Goal: Transaction & Acquisition: Purchase product/service

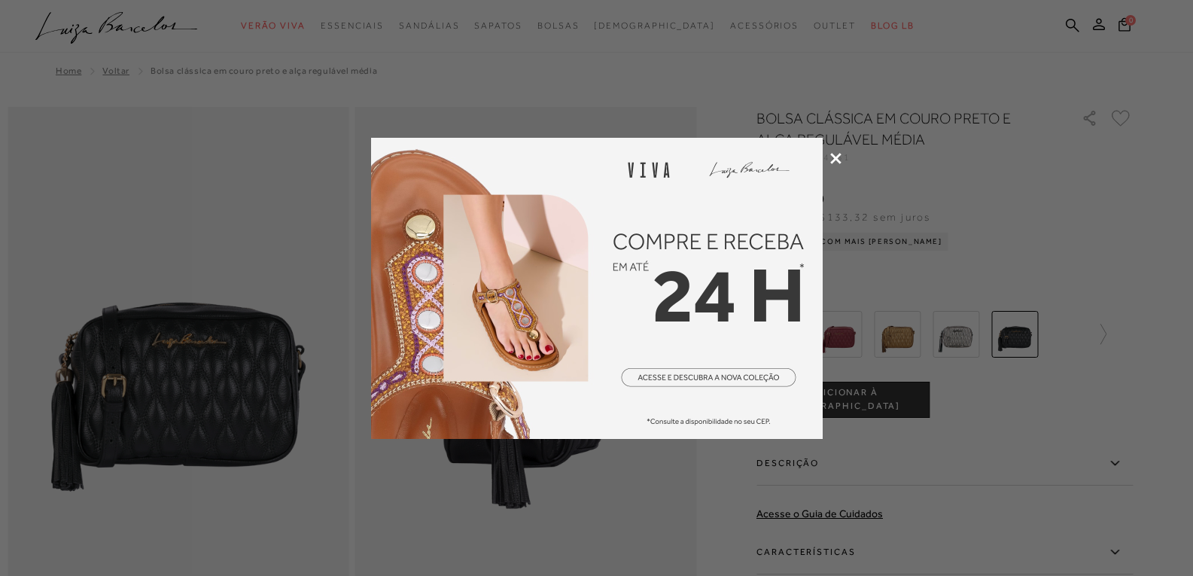
click at [830, 154] on icon at bounding box center [835, 158] width 11 height 11
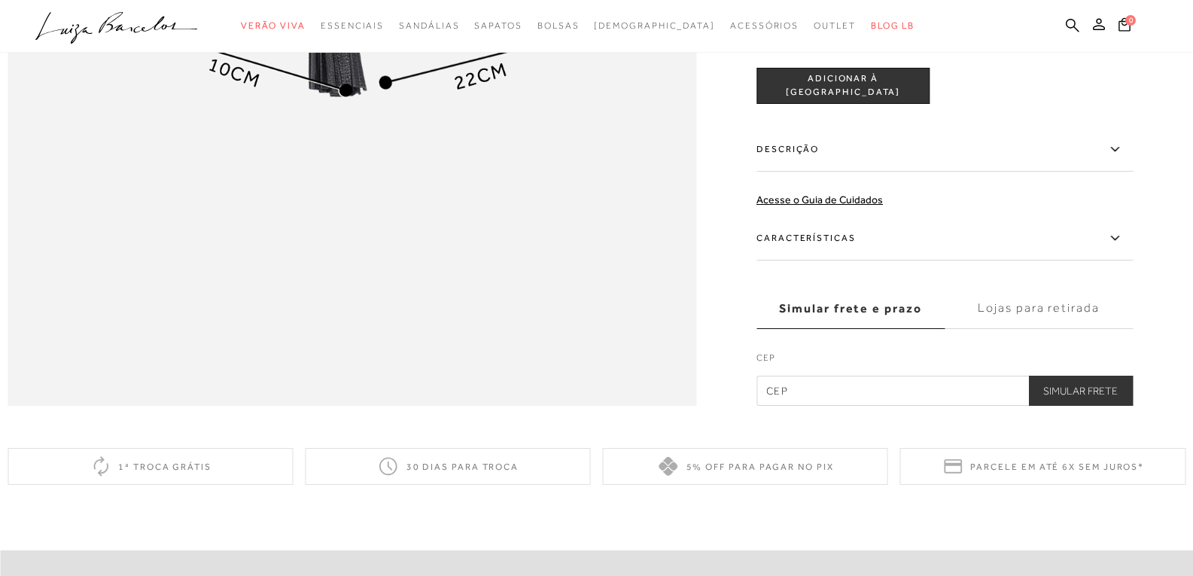
scroll to position [1567, 0]
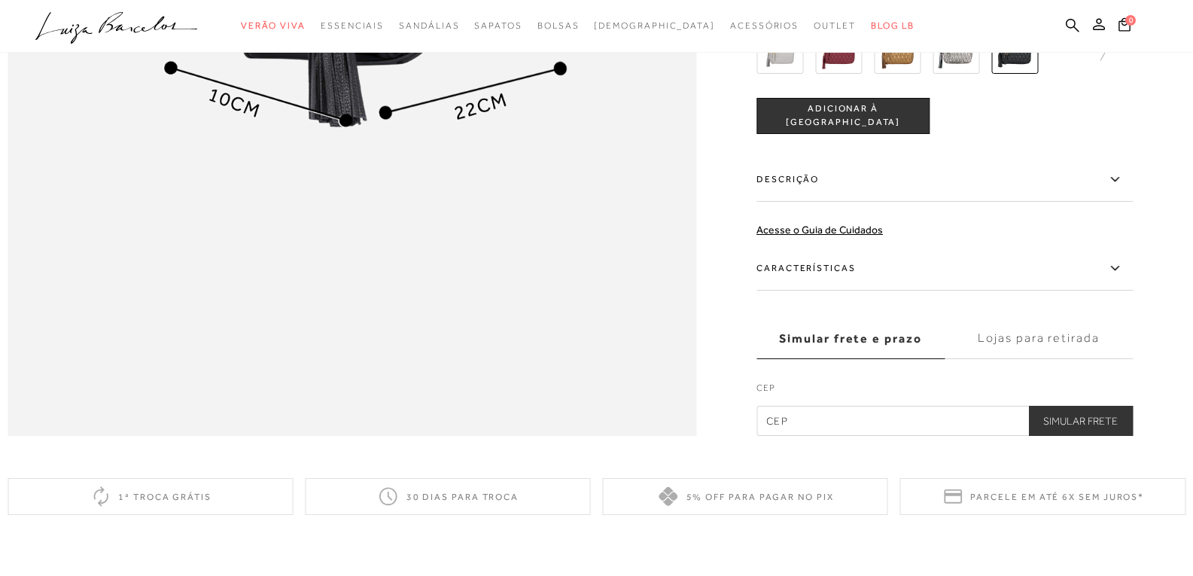
click at [845, 291] on label "Características" at bounding box center [945, 269] width 376 height 44
click at [0, 0] on input "Características" at bounding box center [0, 0] width 0 height 0
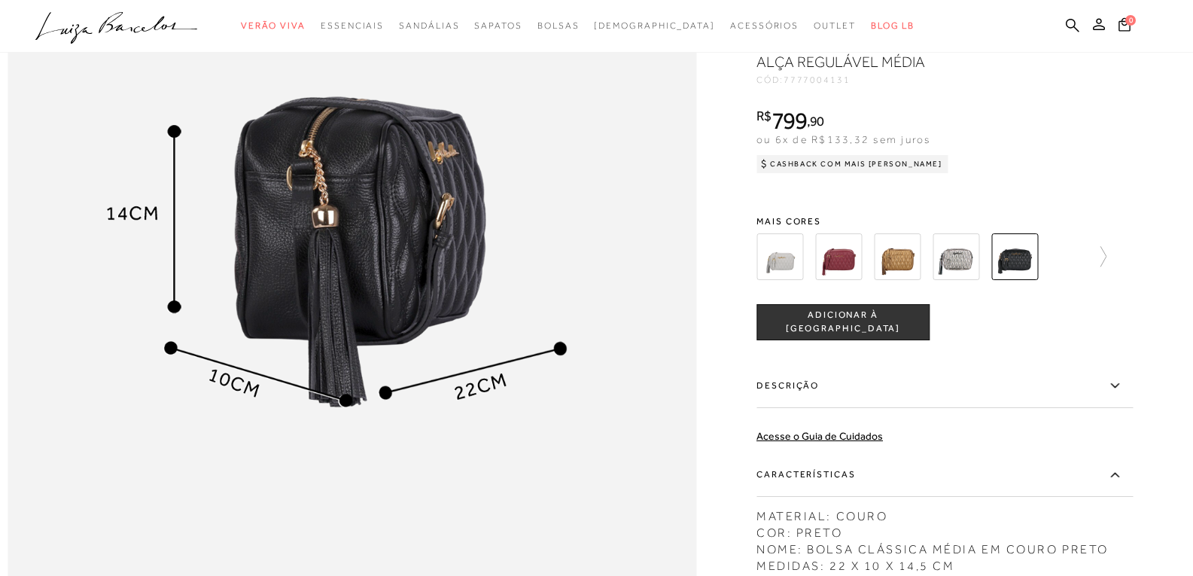
scroll to position [1260, 0]
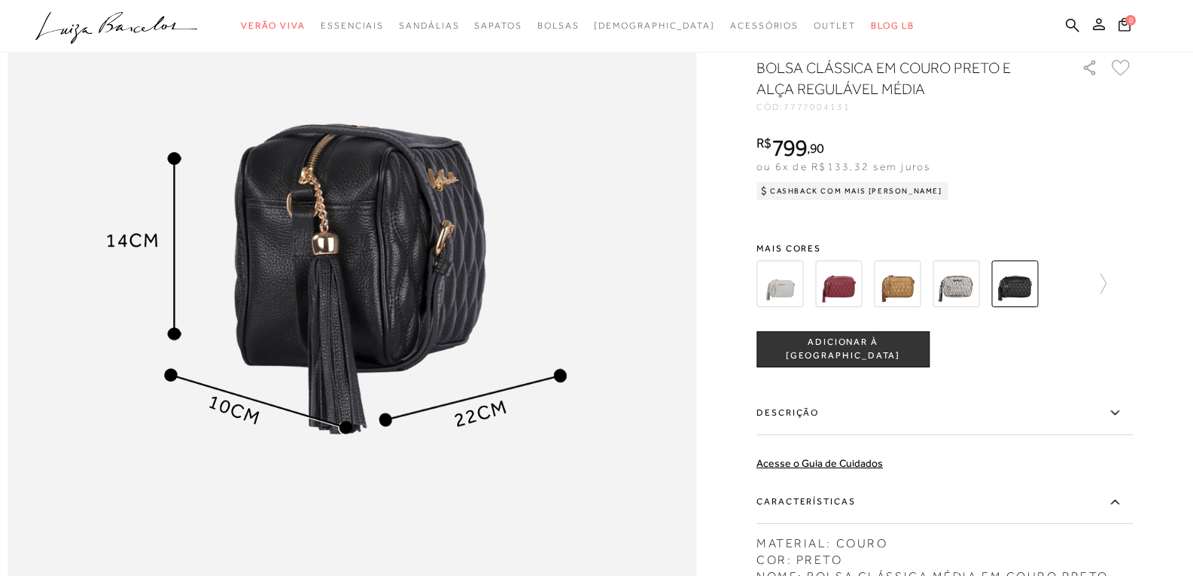
click at [862, 363] on span "ADICIONAR À [GEOGRAPHIC_DATA]" at bounding box center [843, 350] width 172 height 26
click at [969, 307] on img at bounding box center [956, 283] width 47 height 47
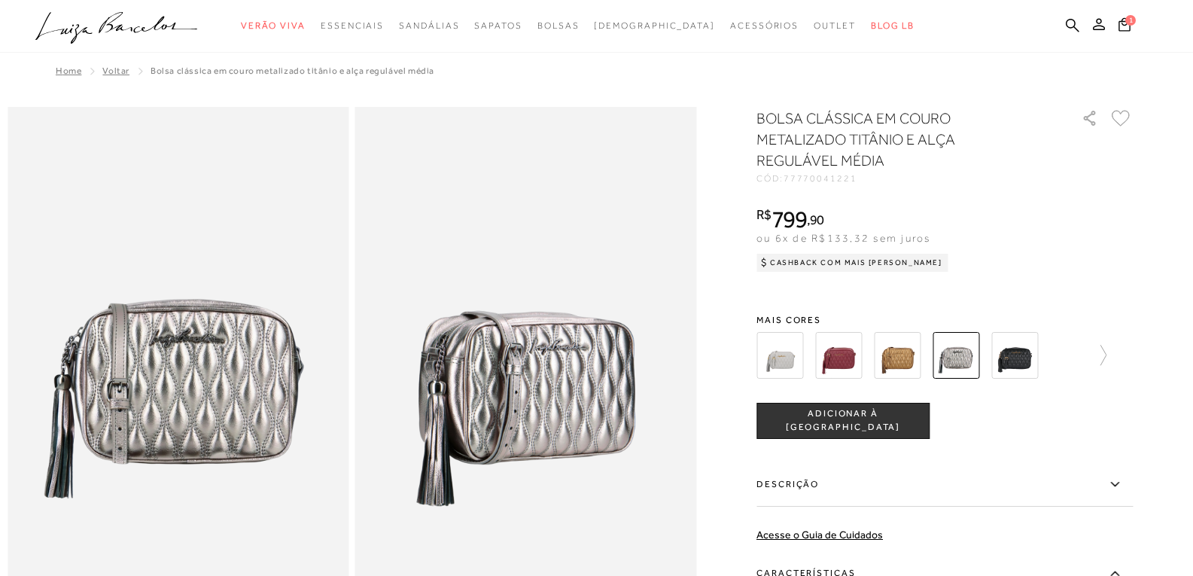
click at [902, 352] on img at bounding box center [897, 355] width 47 height 47
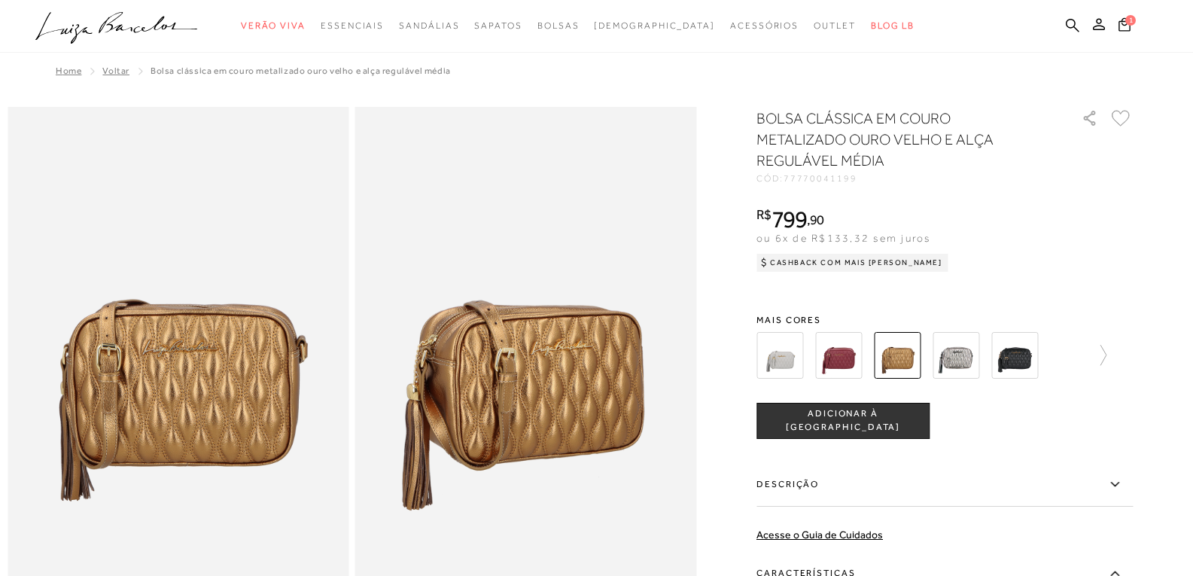
click at [852, 361] on img at bounding box center [838, 355] width 47 height 47
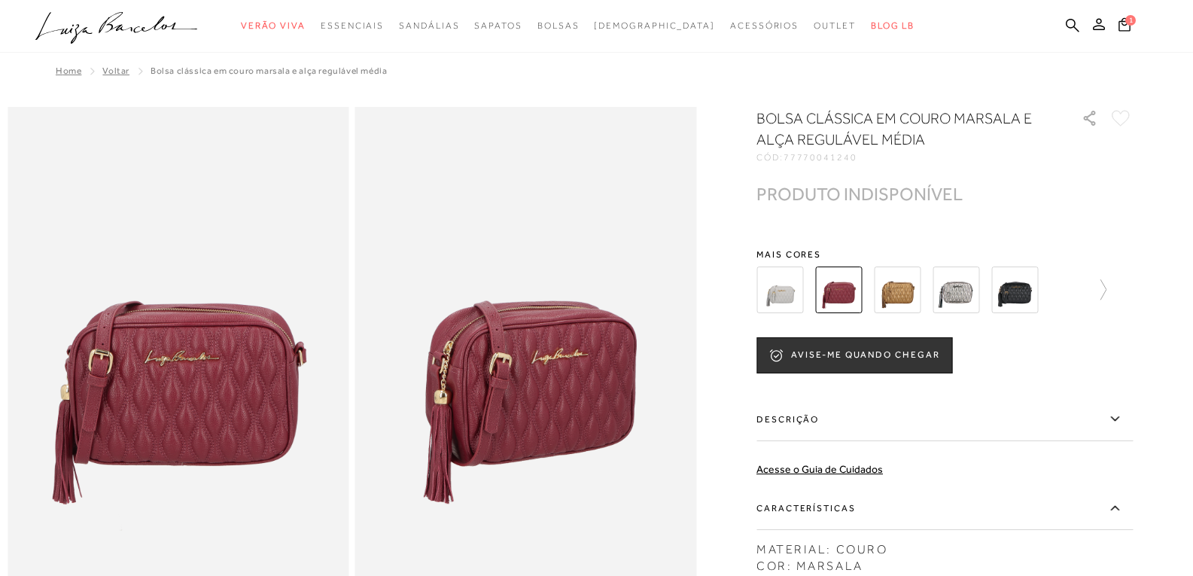
click at [759, 308] on div at bounding box center [914, 290] width 324 height 56
click at [798, 298] on img at bounding box center [780, 290] width 47 height 47
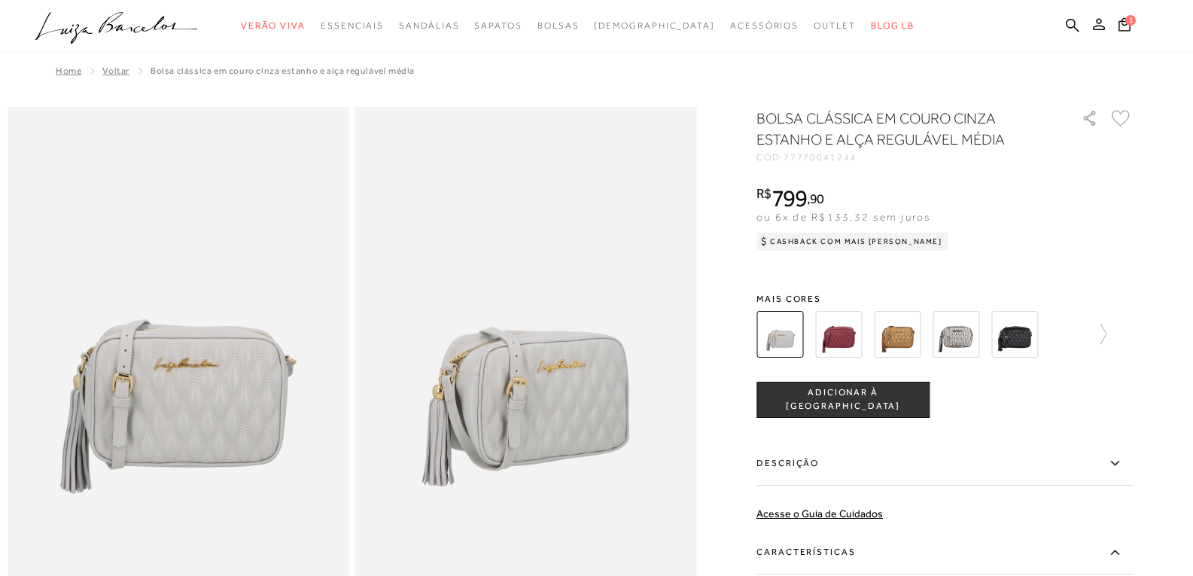
click at [1114, 345] on div at bounding box center [945, 334] width 376 height 56
click at [1107, 337] on icon at bounding box center [1096, 334] width 21 height 21
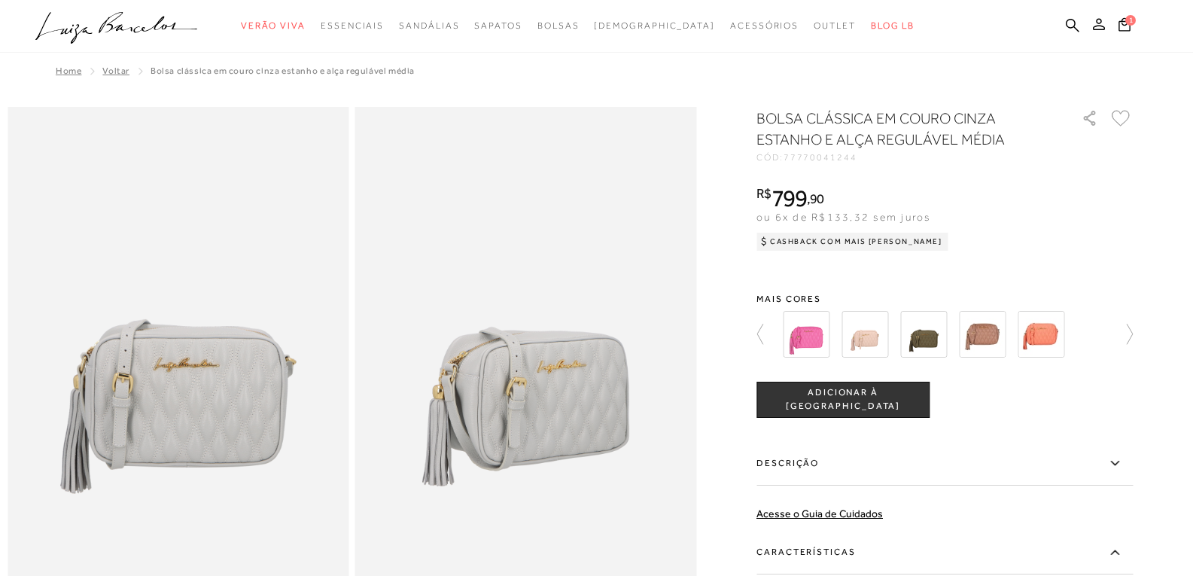
click at [1006, 333] on img at bounding box center [982, 334] width 47 height 47
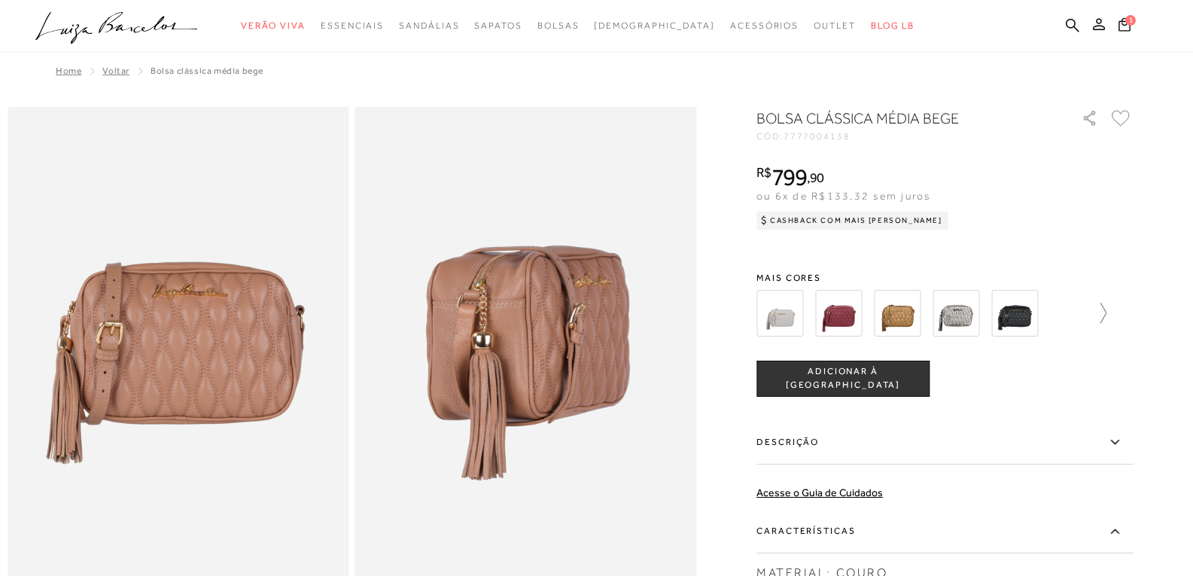
click at [1107, 312] on icon at bounding box center [1096, 313] width 21 height 21
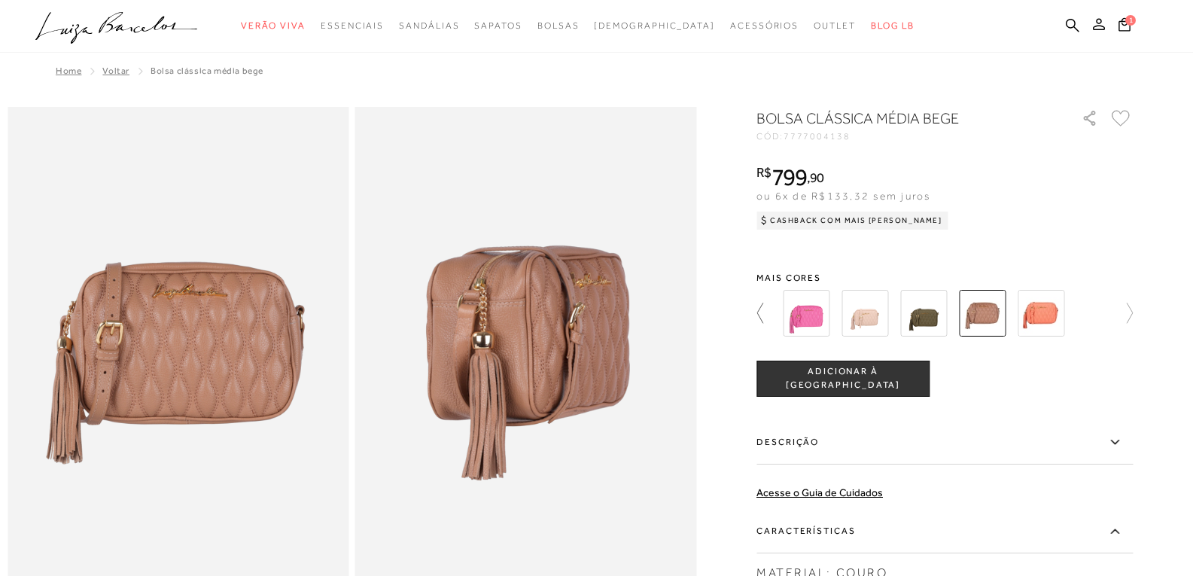
click at [766, 315] on icon at bounding box center [767, 313] width 21 height 21
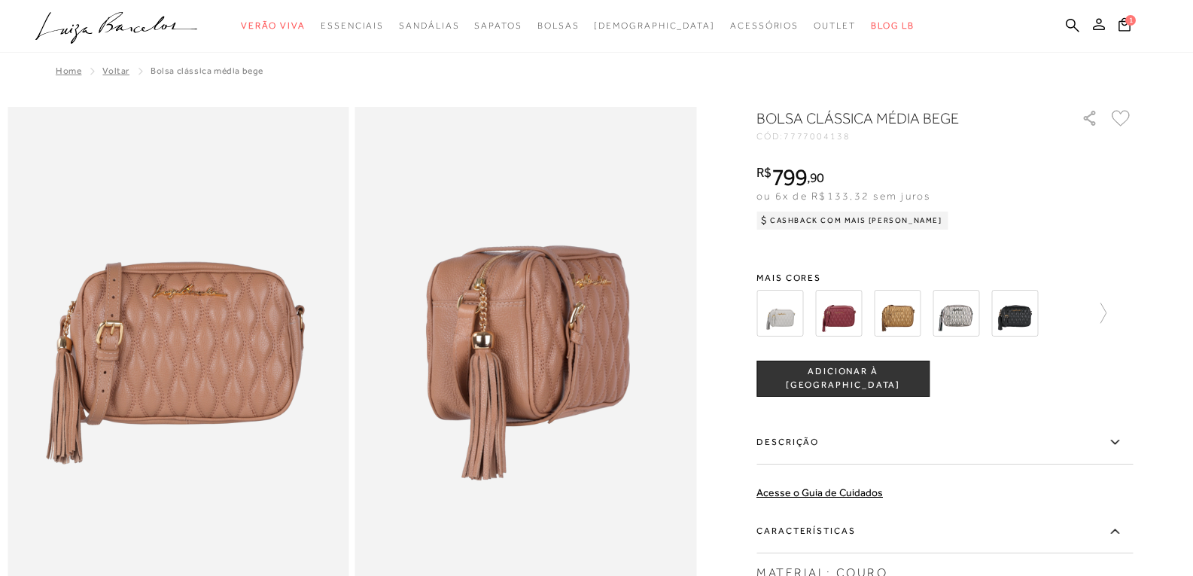
click at [1027, 312] on img at bounding box center [1015, 313] width 47 height 47
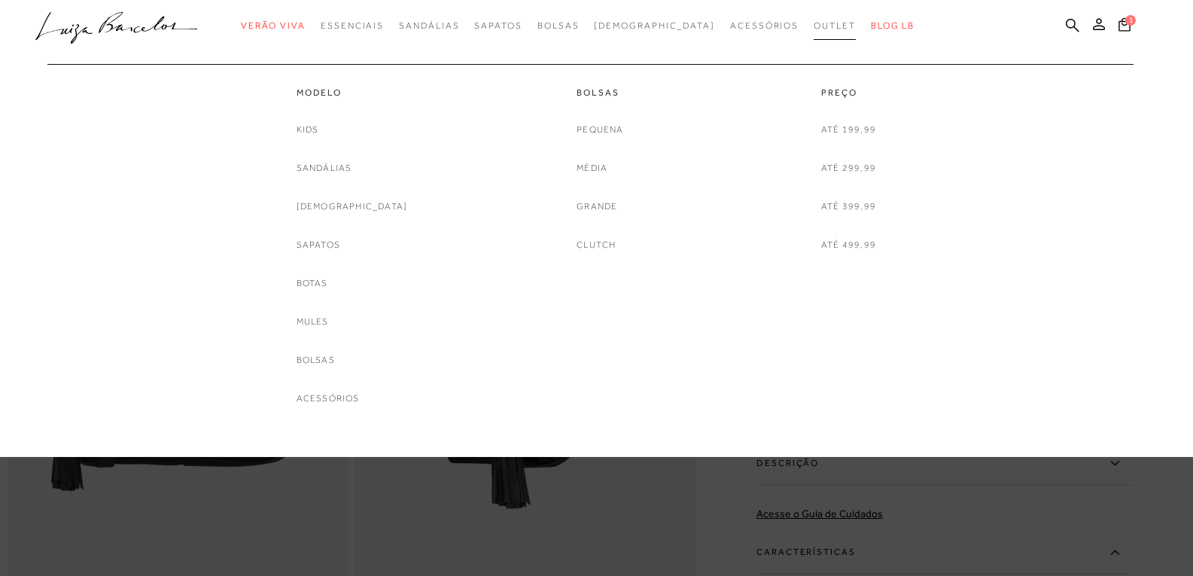
click at [814, 20] on span "Outlet" at bounding box center [835, 25] width 42 height 11
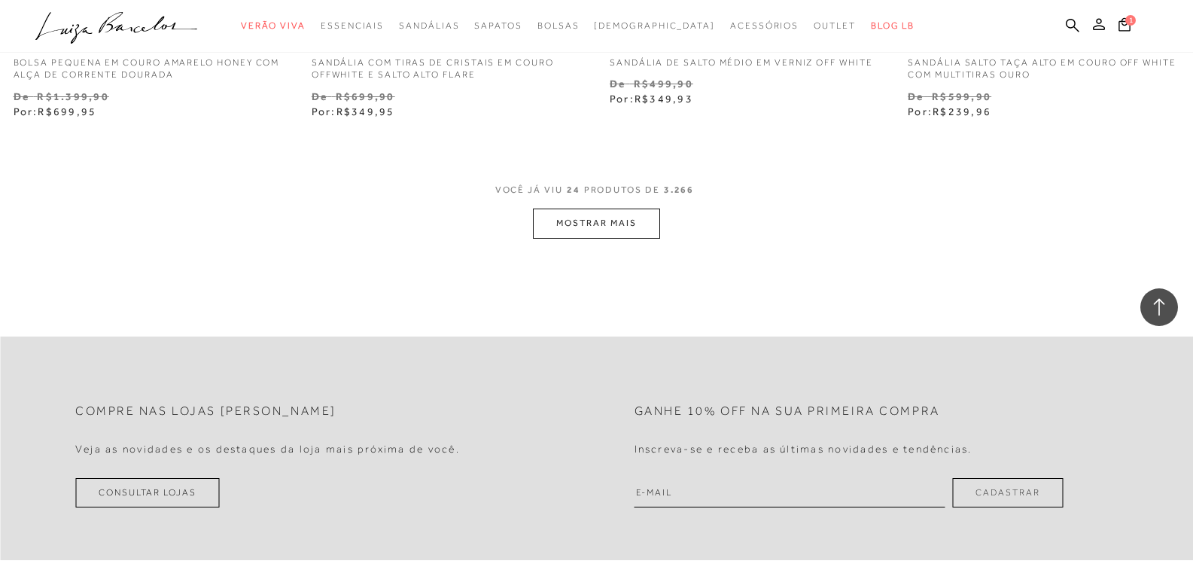
scroll to position [3463, 0]
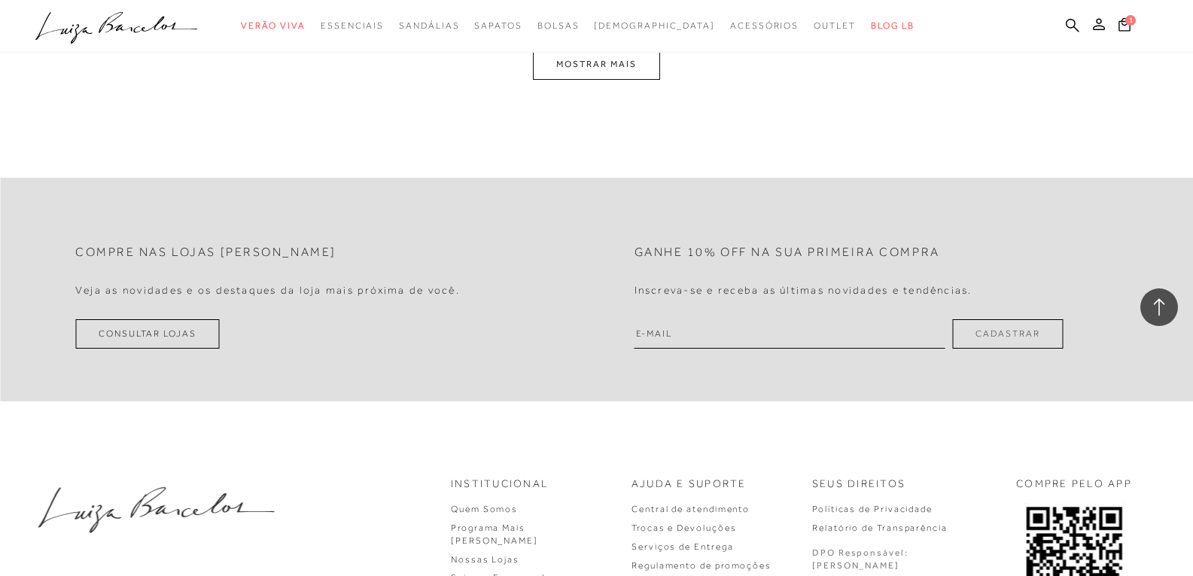
click at [620, 72] on button "MOSTRAR MAIS" at bounding box center [596, 64] width 126 height 29
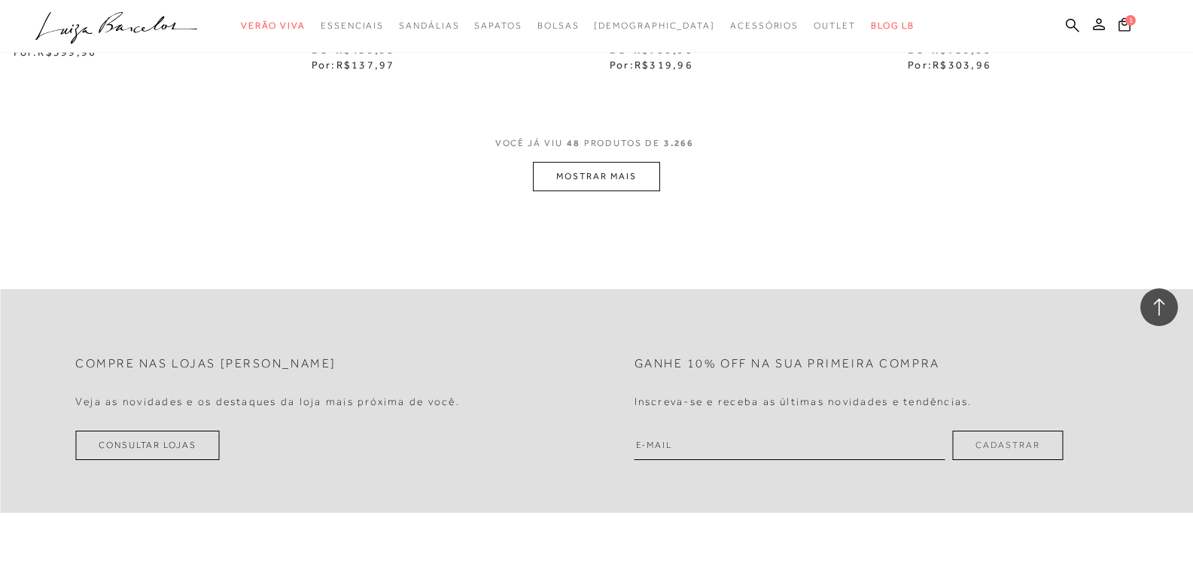
scroll to position [6572, 0]
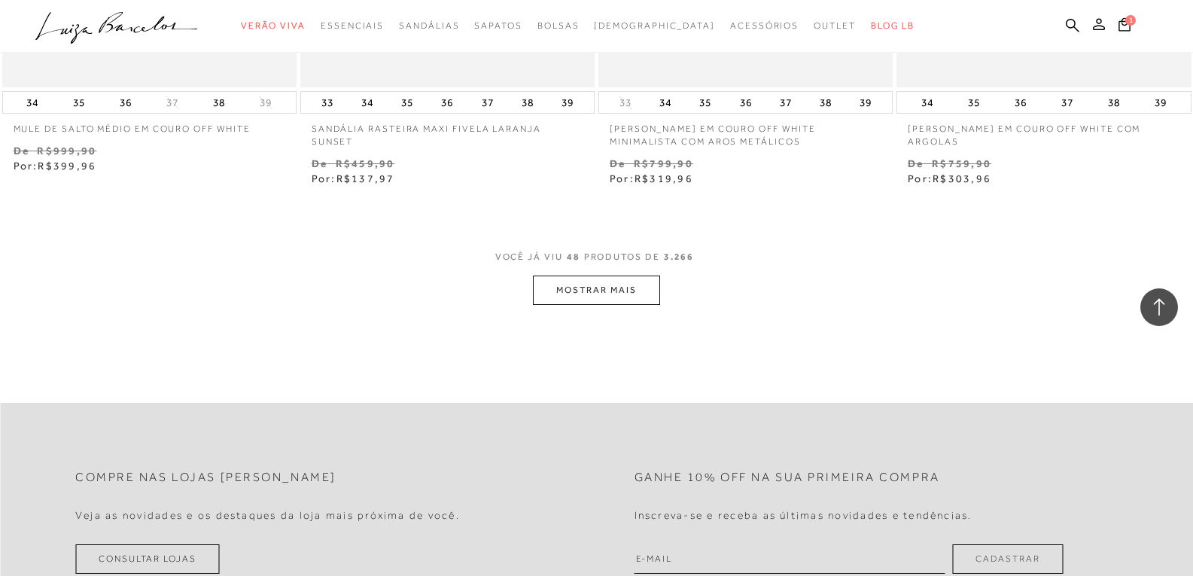
click at [611, 285] on button "MOSTRAR MAIS" at bounding box center [596, 290] width 126 height 29
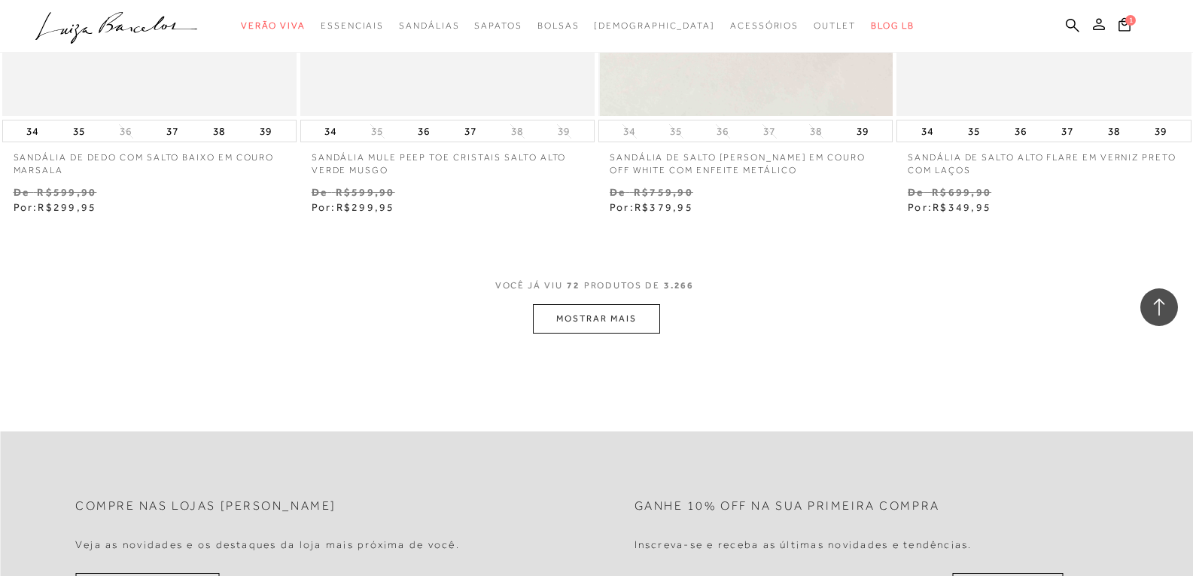
scroll to position [9960, 0]
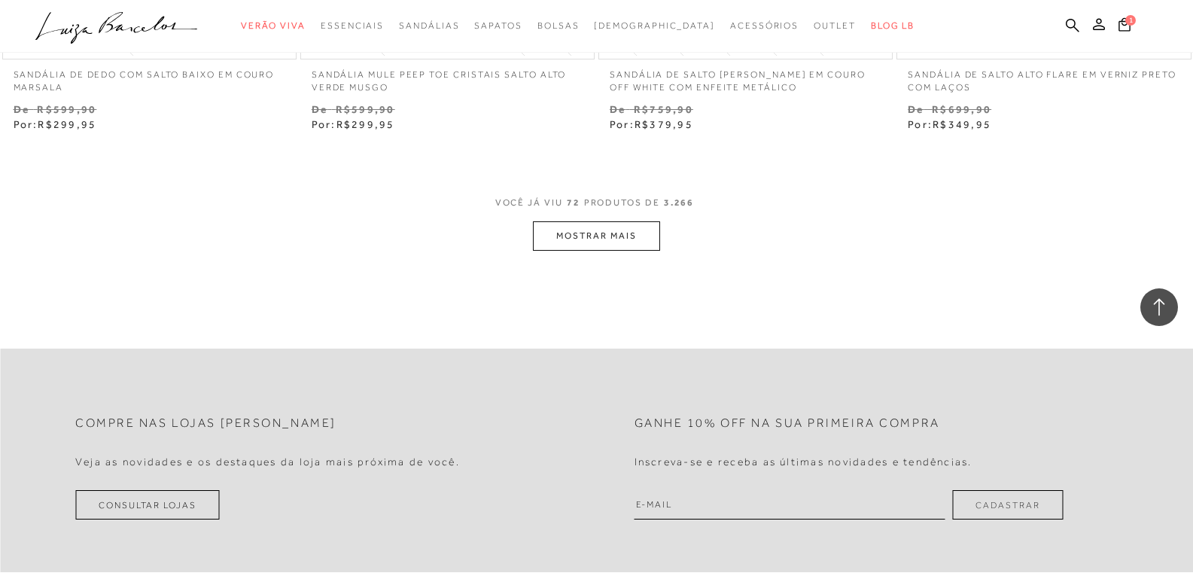
click at [602, 245] on button "MOSTRAR MAIS" at bounding box center [596, 235] width 126 height 29
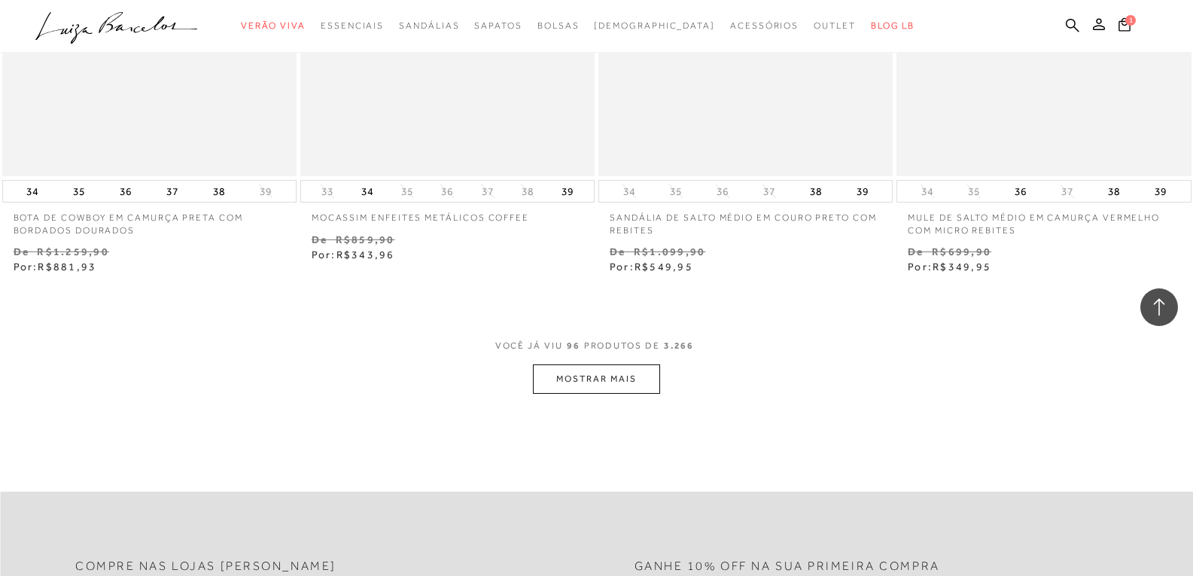
scroll to position [13273, 0]
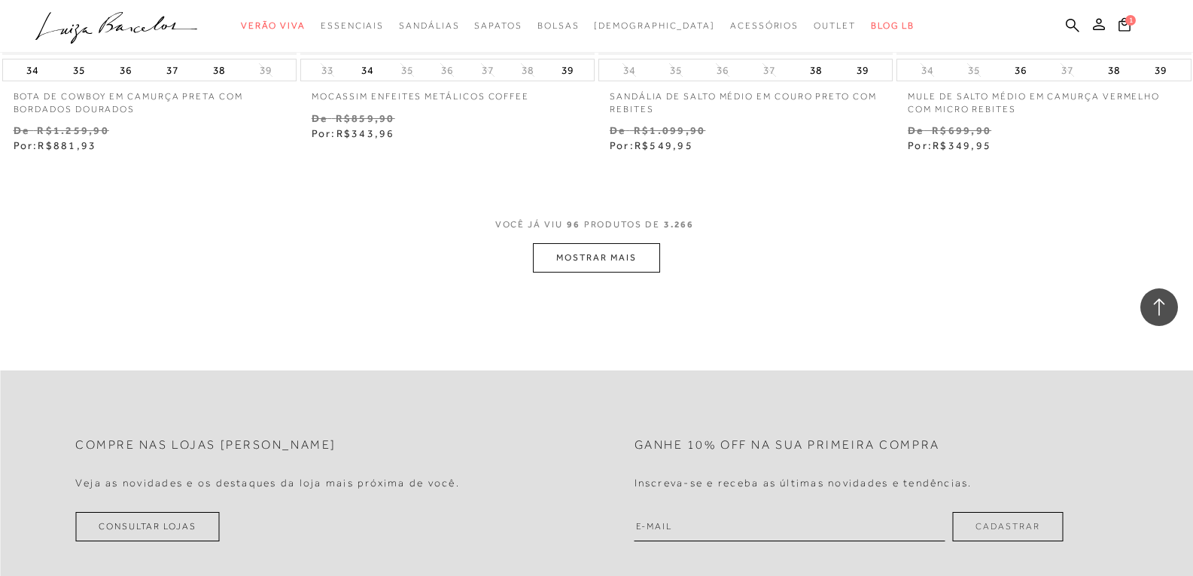
click at [588, 267] on button "MOSTRAR MAIS" at bounding box center [596, 257] width 126 height 29
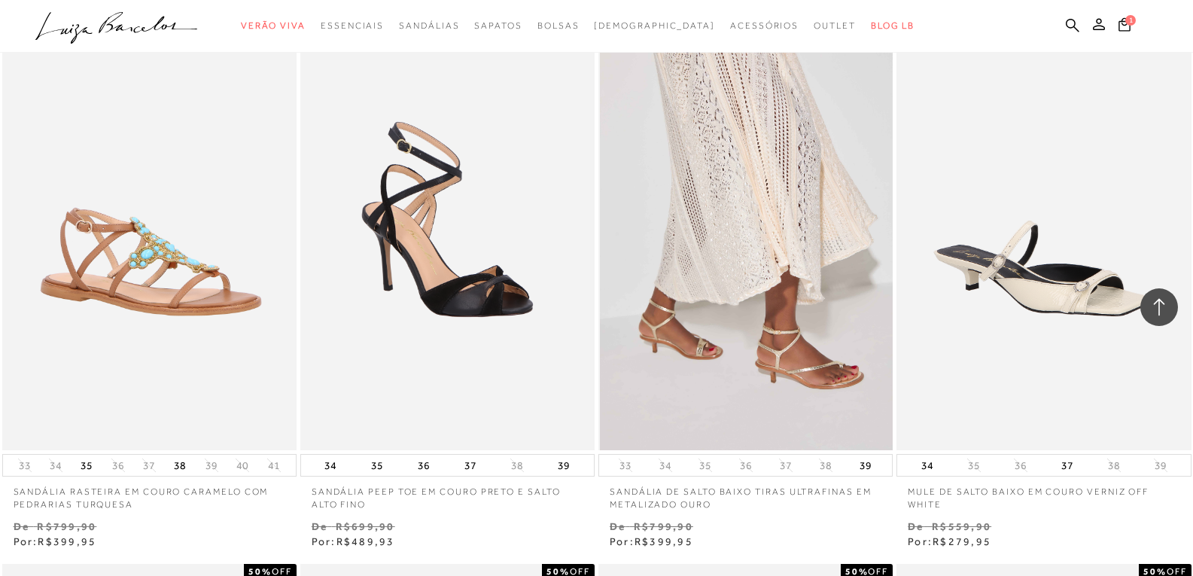
scroll to position [15757, 0]
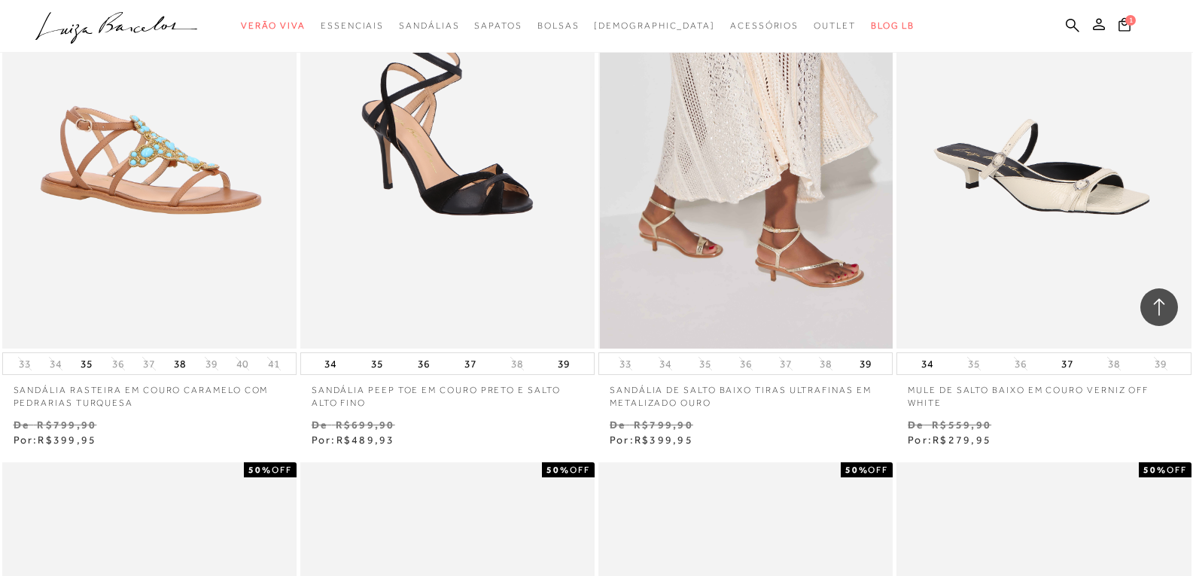
click at [717, 190] on img at bounding box center [746, 128] width 293 height 442
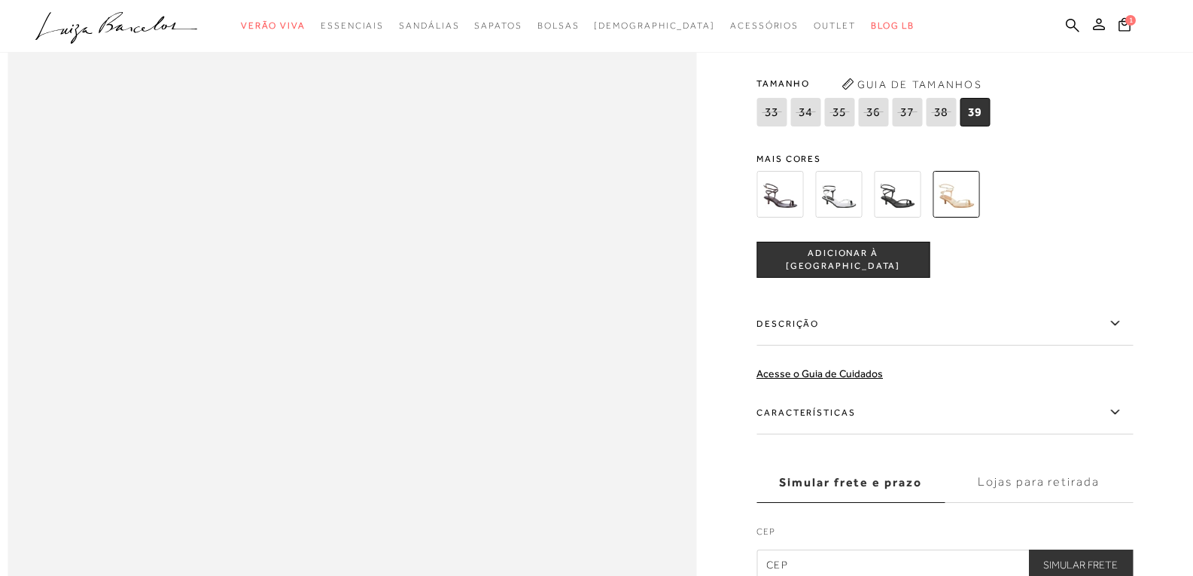
scroll to position [1430, 0]
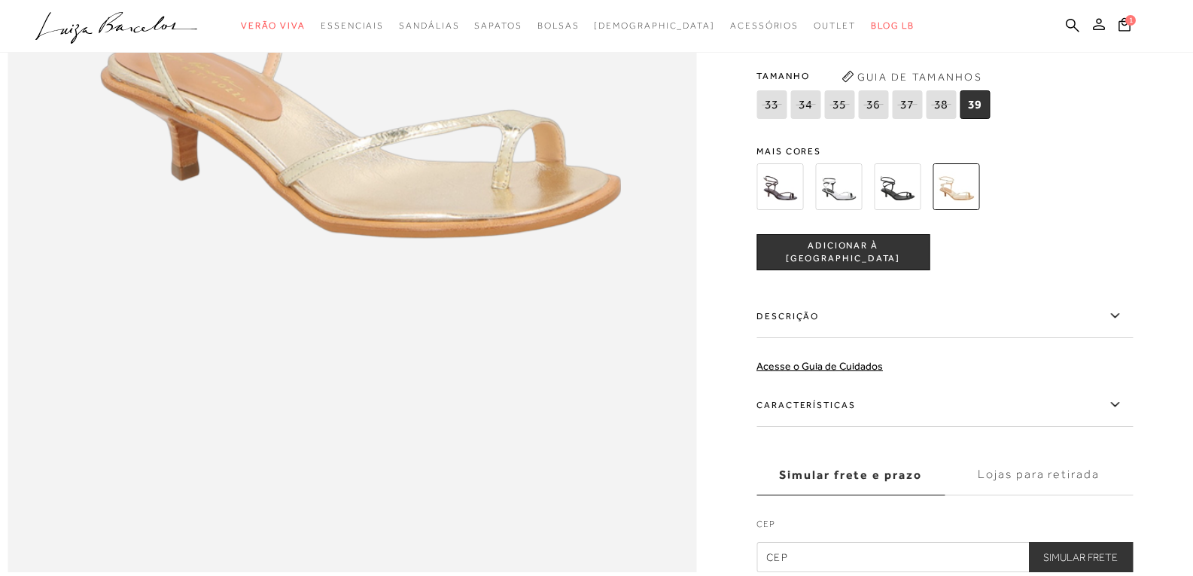
click at [861, 210] on img at bounding box center [838, 186] width 47 height 47
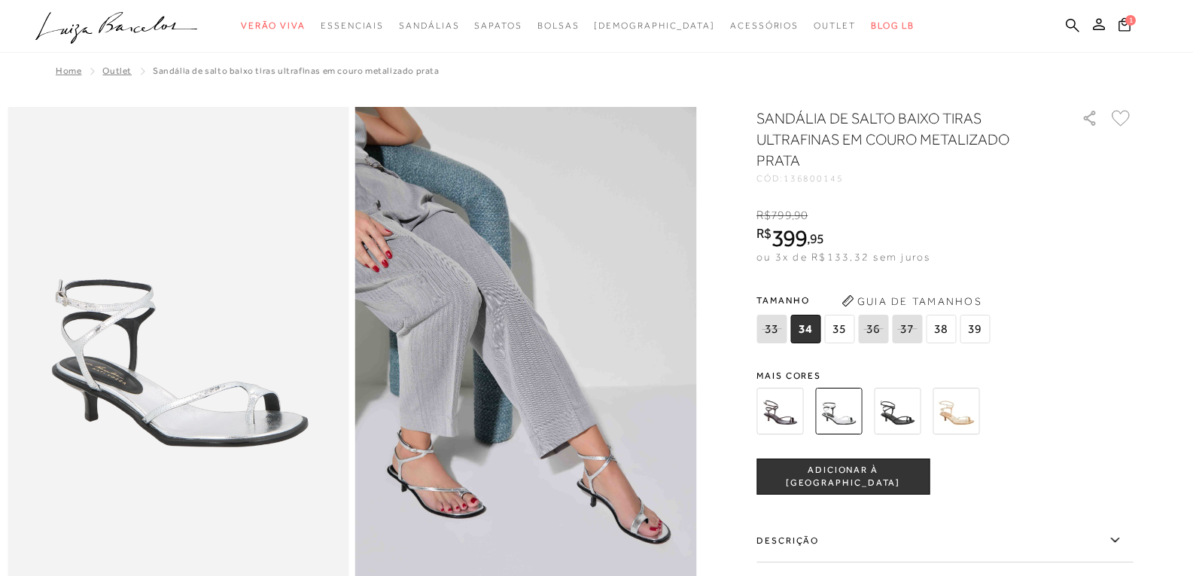
click at [911, 410] on img at bounding box center [897, 411] width 47 height 47
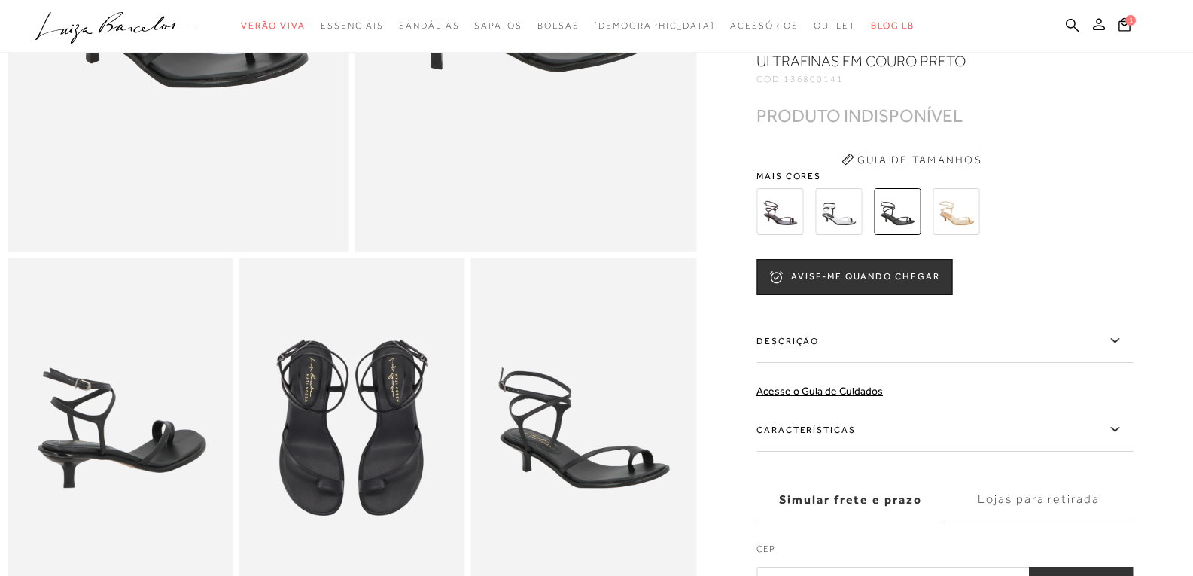
scroll to position [376, 0]
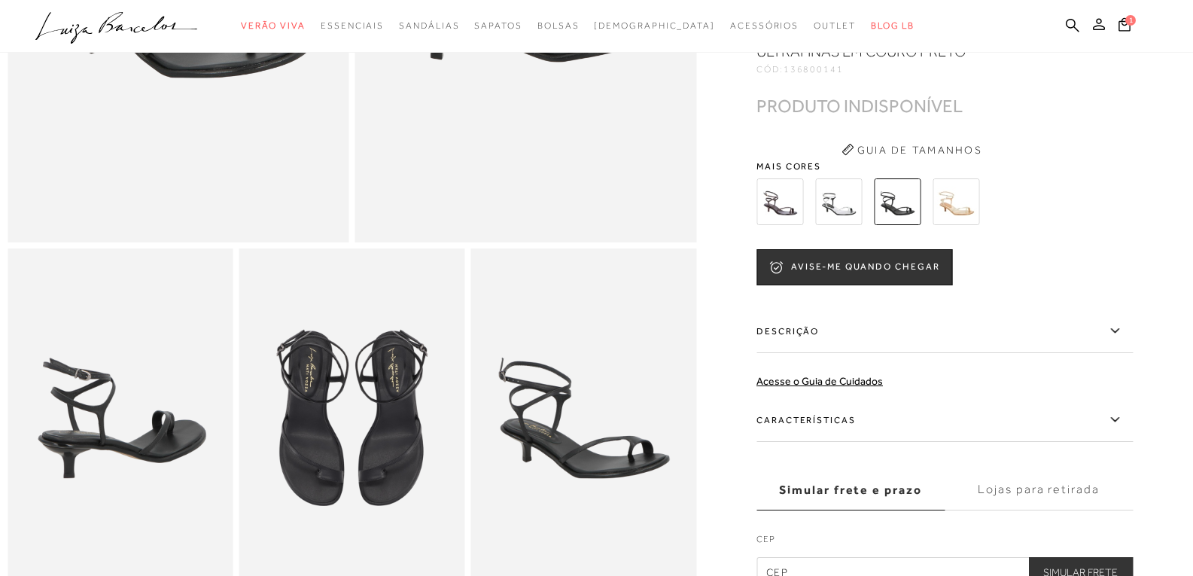
click at [792, 205] on img at bounding box center [780, 201] width 47 height 47
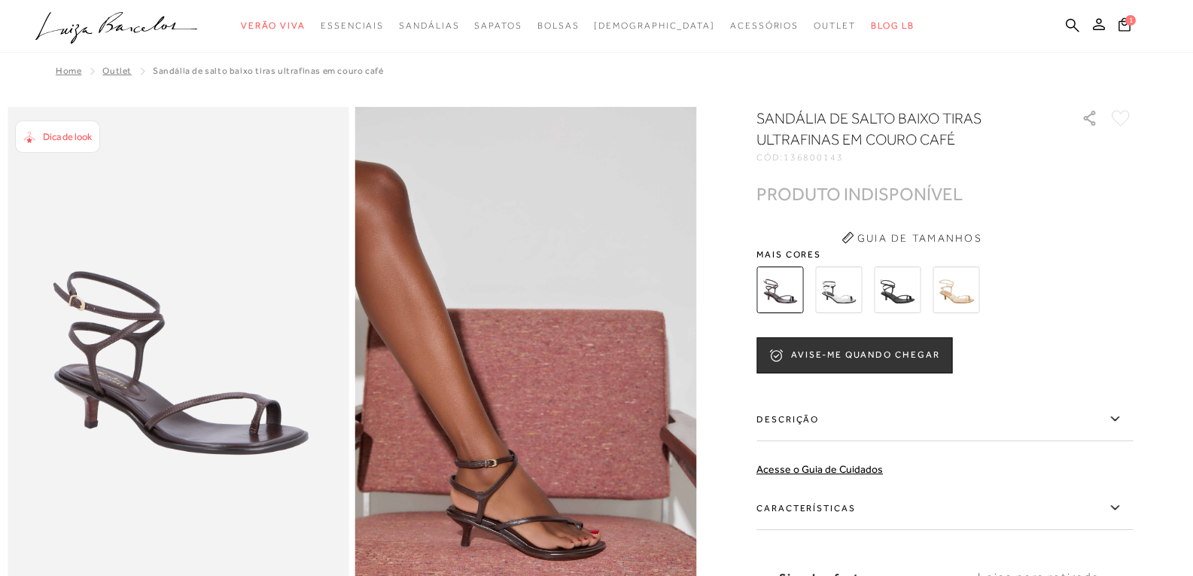
scroll to position [376, 0]
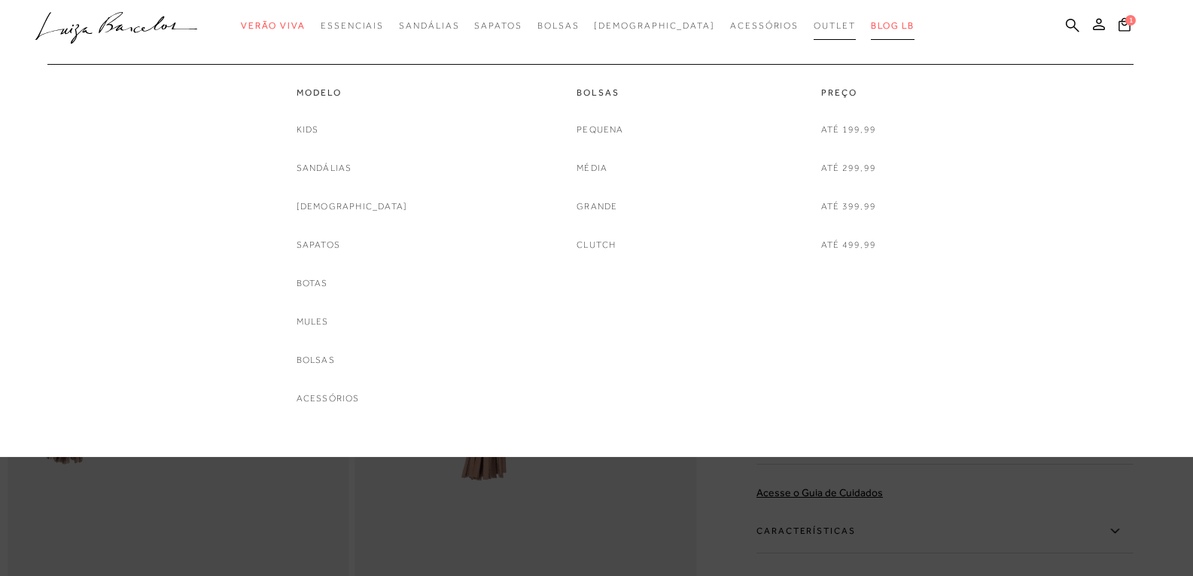
drag, startPoint x: 788, startPoint y: 22, endPoint x: 837, endPoint y: 29, distance: 49.4
click at [814, 22] on span "Outlet" at bounding box center [835, 25] width 42 height 11
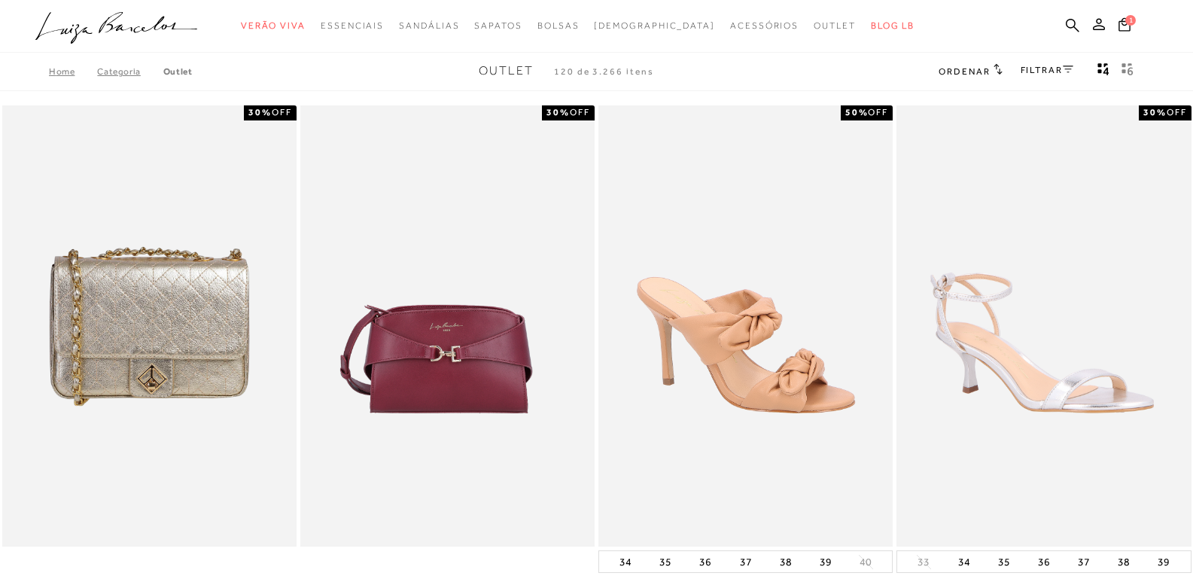
click at [1063, 71] on icon at bounding box center [1068, 70] width 11 height 8
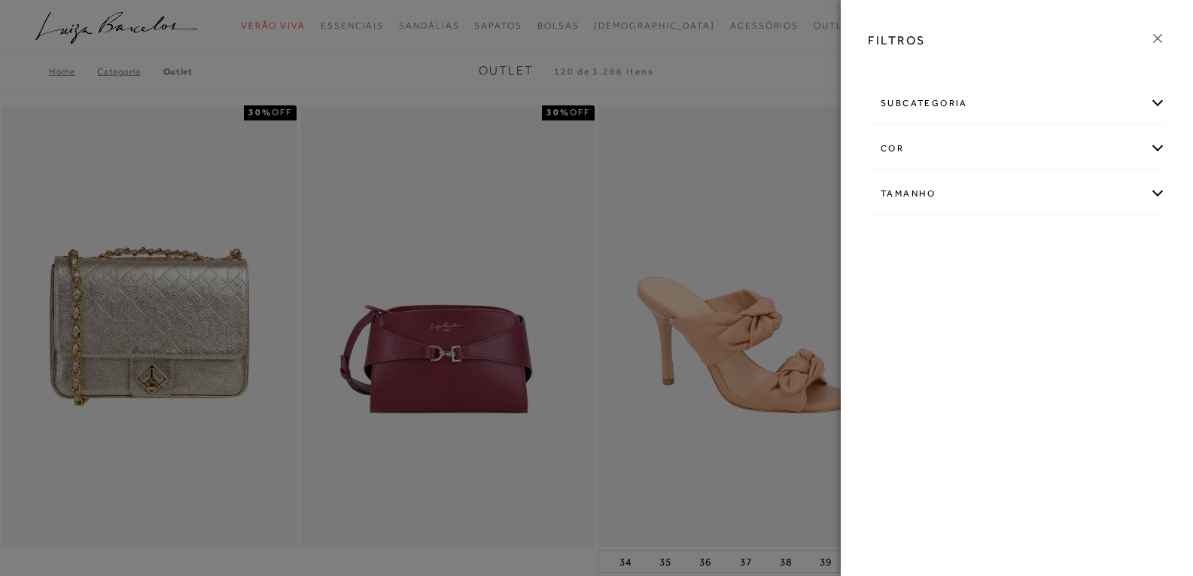
click at [1160, 187] on div "Tamanho" at bounding box center [1017, 194] width 297 height 40
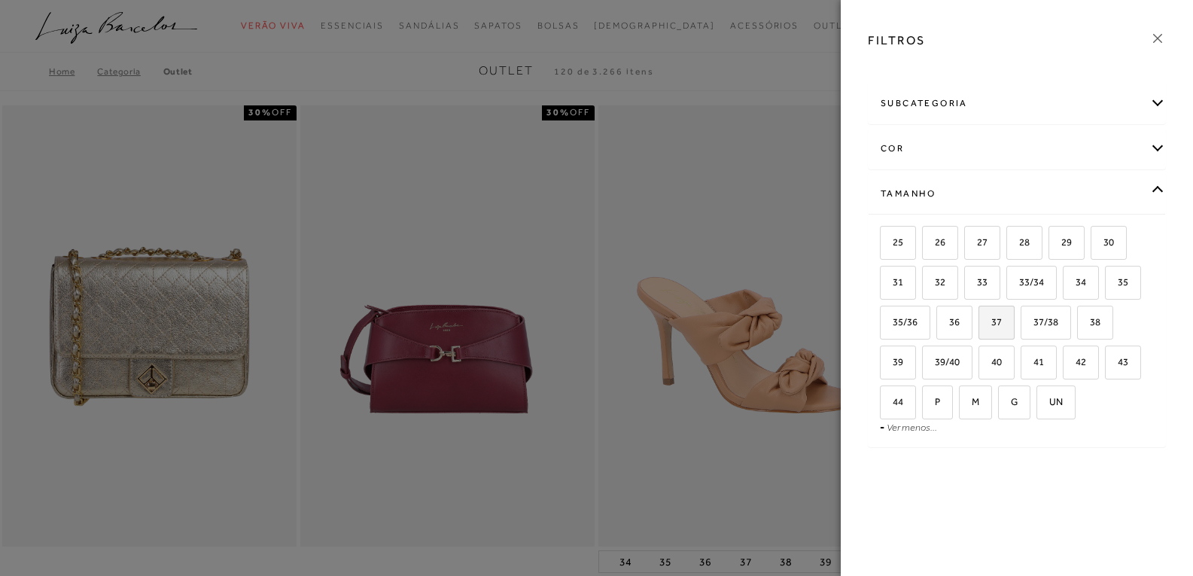
click at [998, 328] on label "37" at bounding box center [997, 322] width 35 height 32
click at [992, 328] on input "37" at bounding box center [983, 324] width 15 height 15
checkbox input "true"
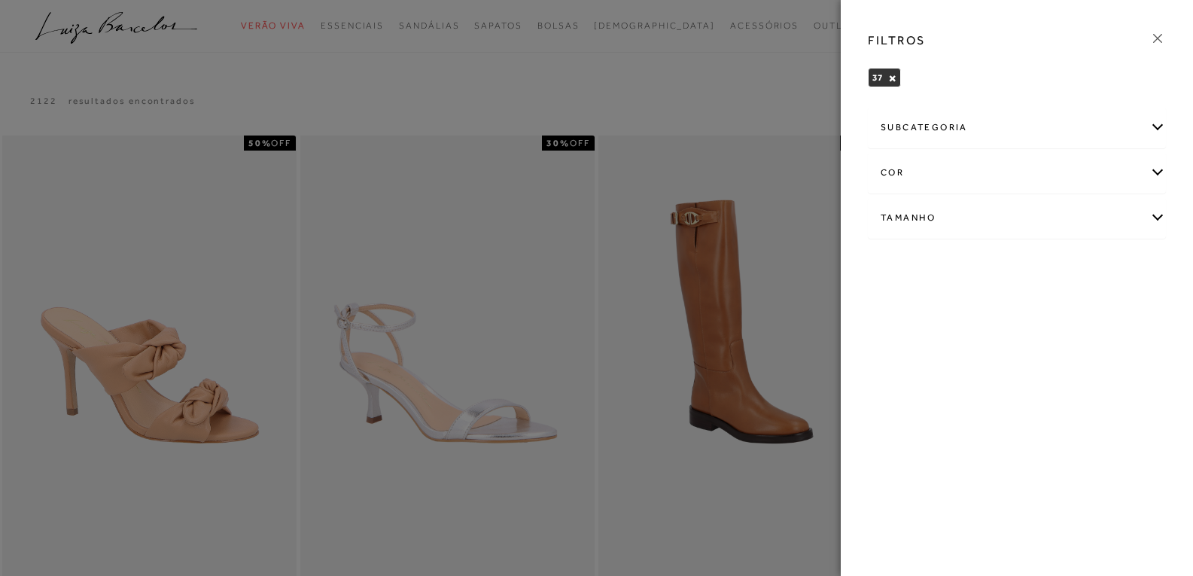
click at [1159, 38] on icon at bounding box center [1158, 38] width 17 height 17
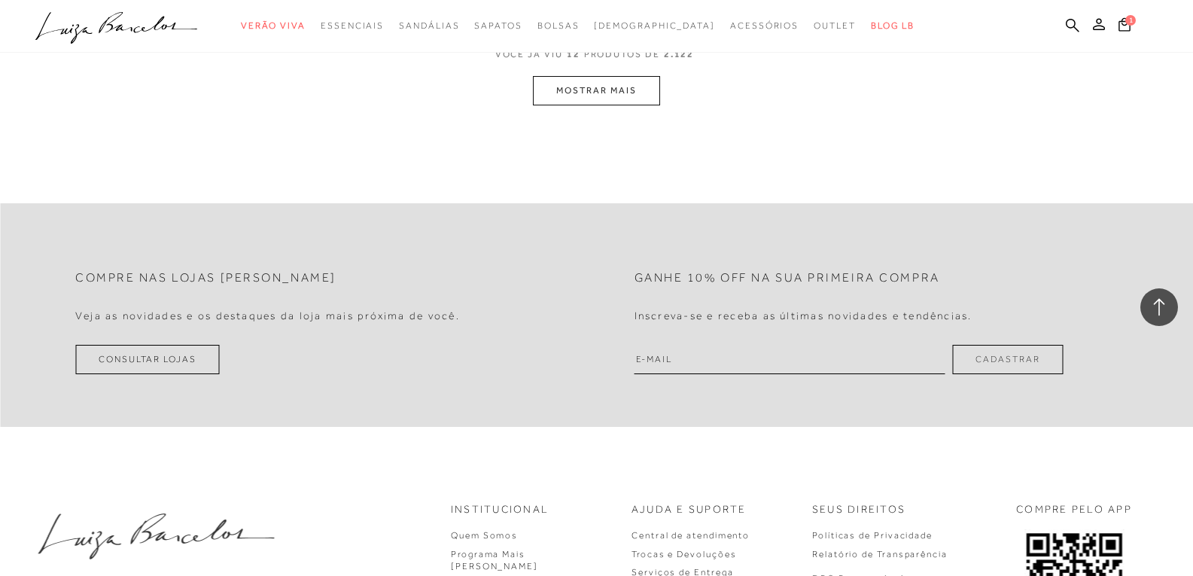
scroll to position [1807, 0]
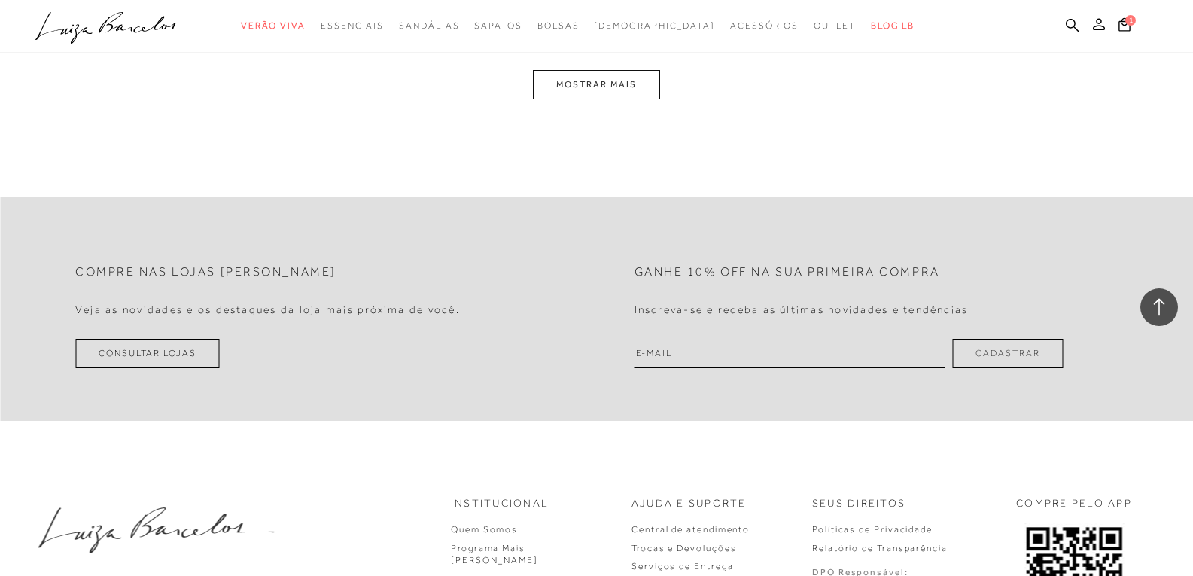
click at [638, 92] on button "MOSTRAR MAIS" at bounding box center [596, 84] width 126 height 29
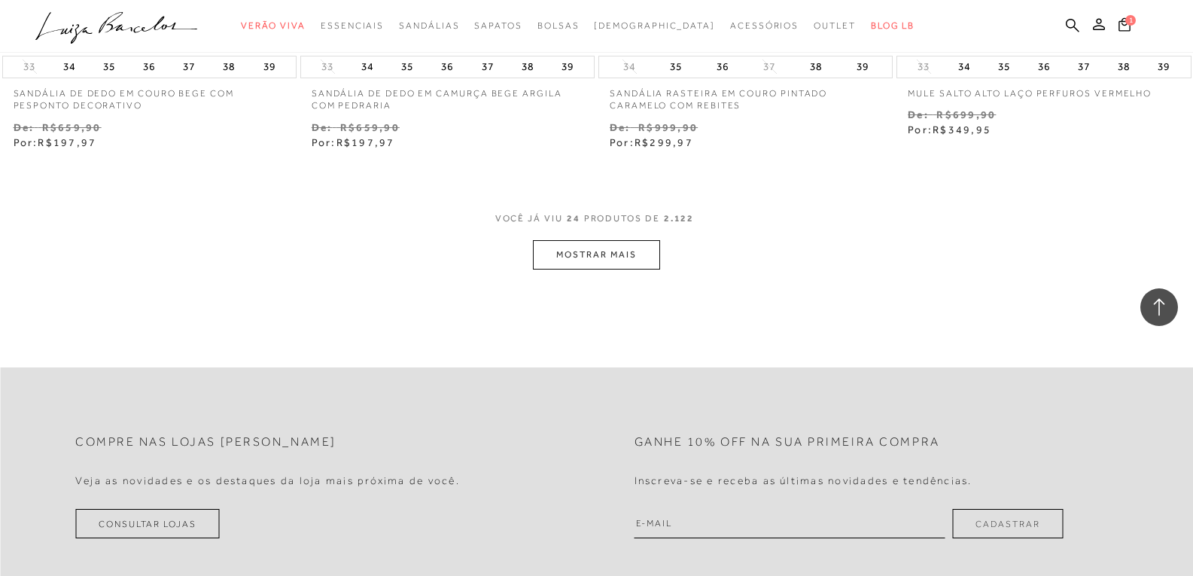
scroll to position [3474, 0]
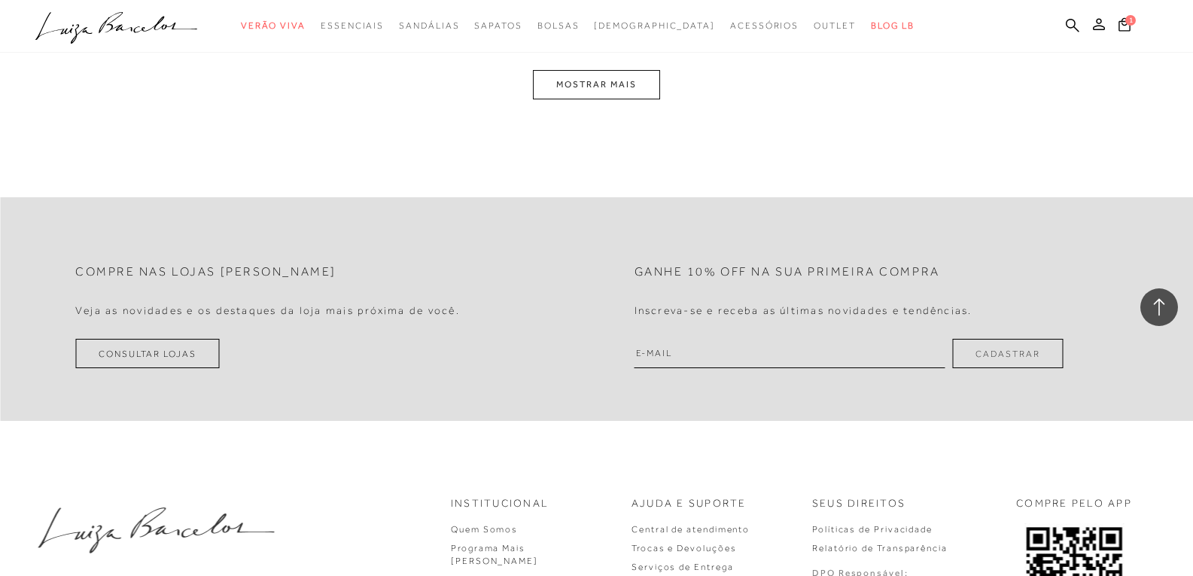
click at [627, 81] on button "MOSTRAR MAIS" at bounding box center [596, 84] width 126 height 29
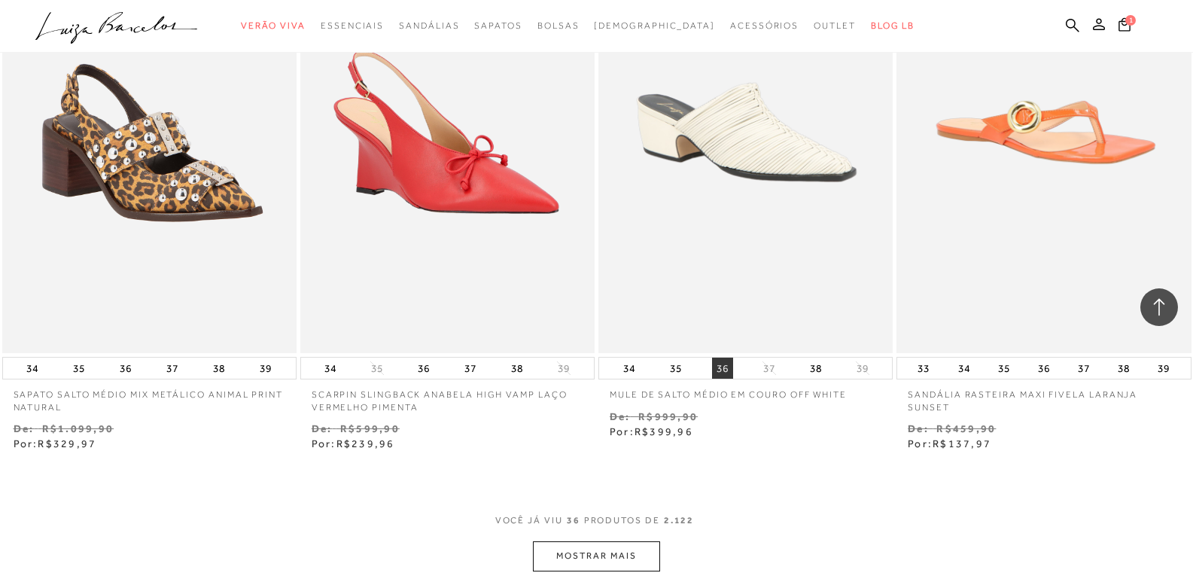
scroll to position [4783, 0]
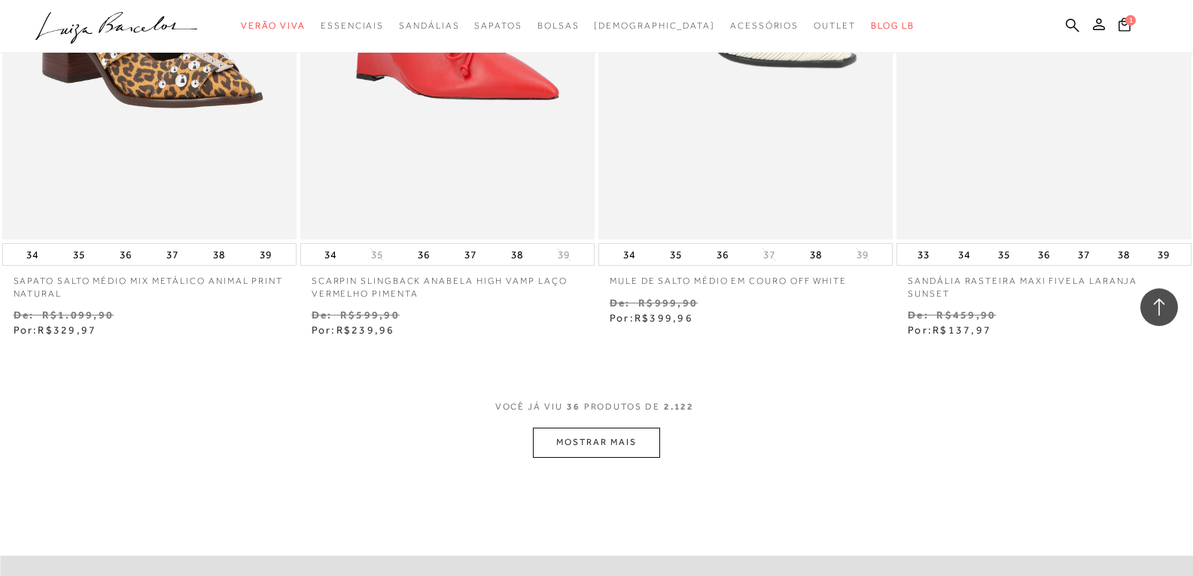
click at [604, 439] on button "MOSTRAR MAIS" at bounding box center [596, 442] width 126 height 29
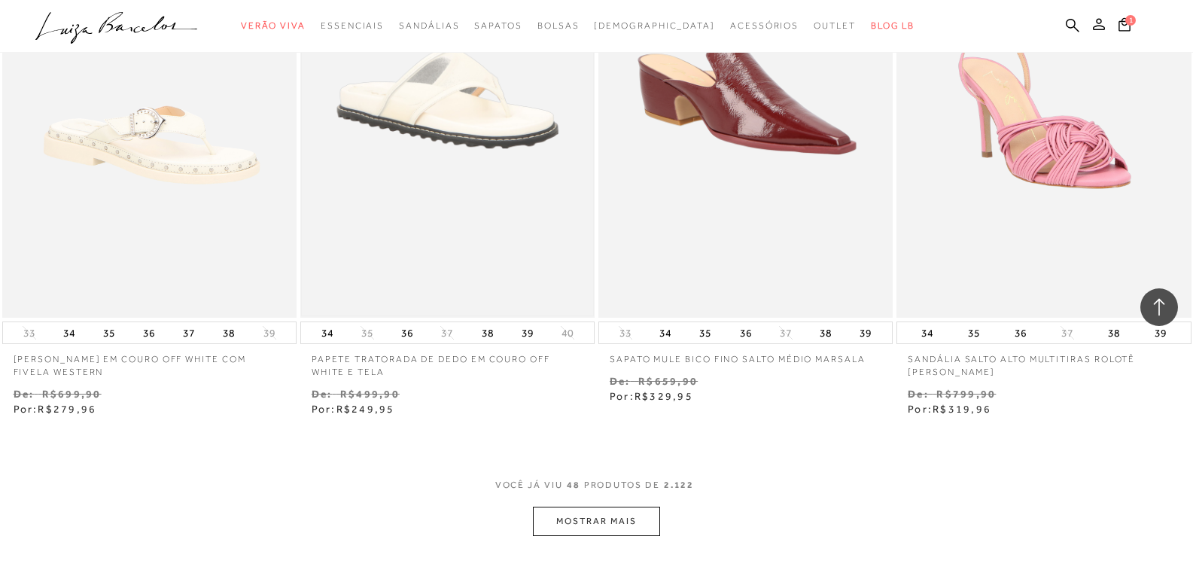
scroll to position [6665, 0]
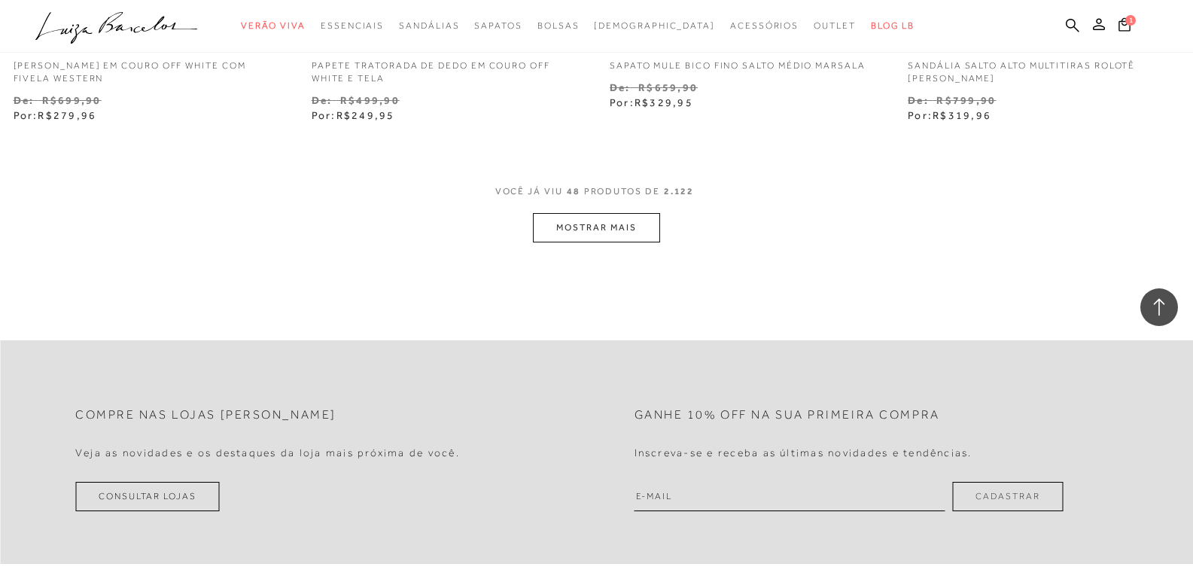
click at [603, 227] on button "MOSTRAR MAIS" at bounding box center [596, 227] width 126 height 29
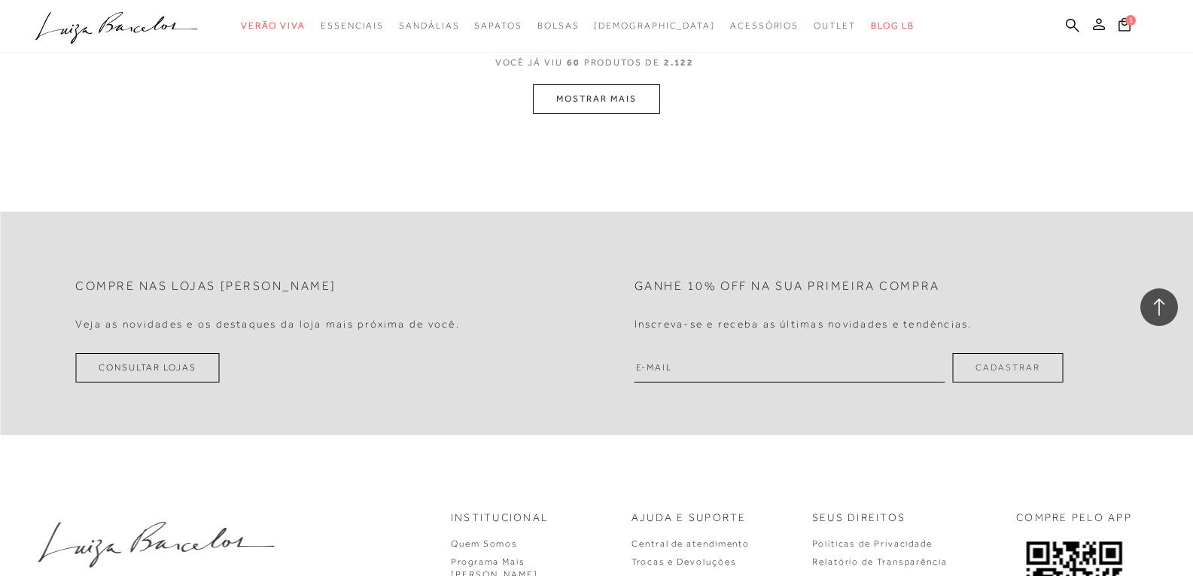
scroll to position [8472, 0]
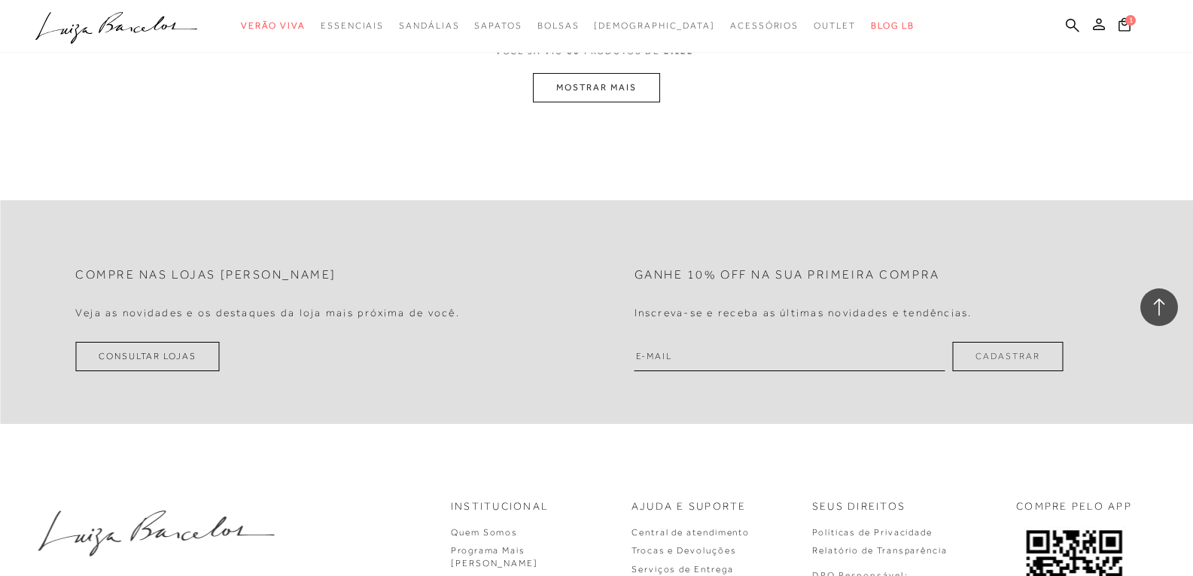
click at [622, 89] on button "MOSTRAR MAIS" at bounding box center [596, 87] width 126 height 29
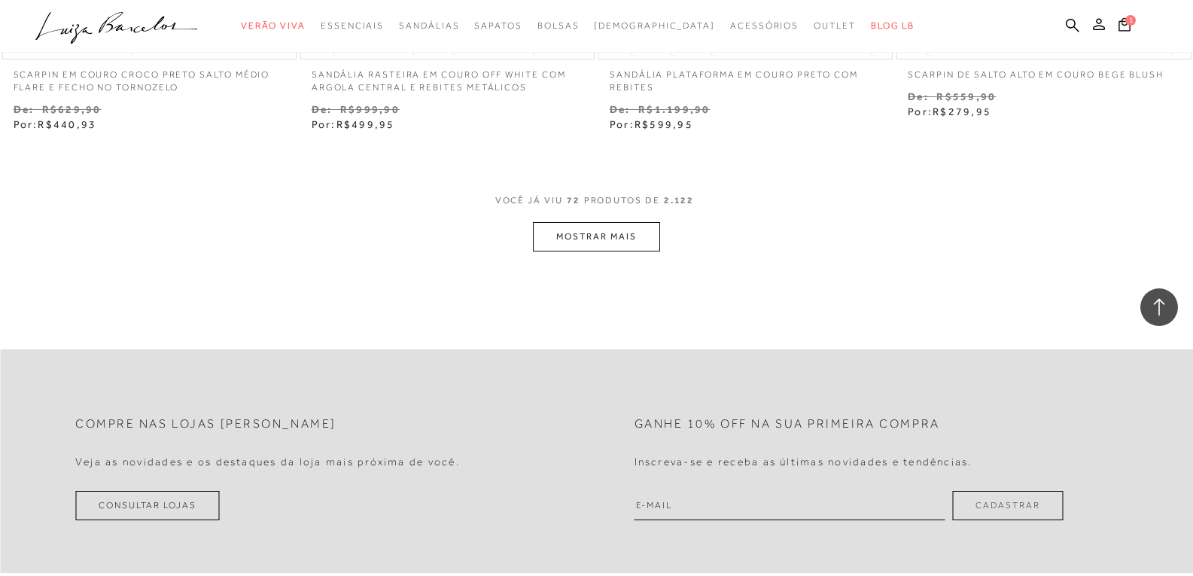
scroll to position [9989, 0]
click at [582, 237] on button "MOSTRAR MAIS" at bounding box center [596, 238] width 126 height 29
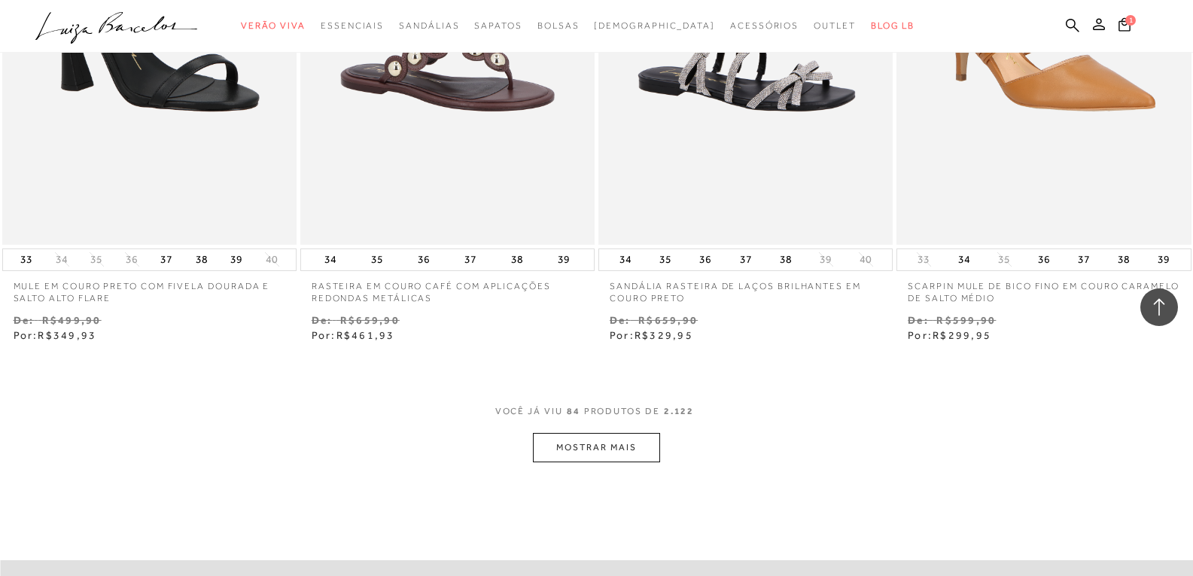
scroll to position [11720, 0]
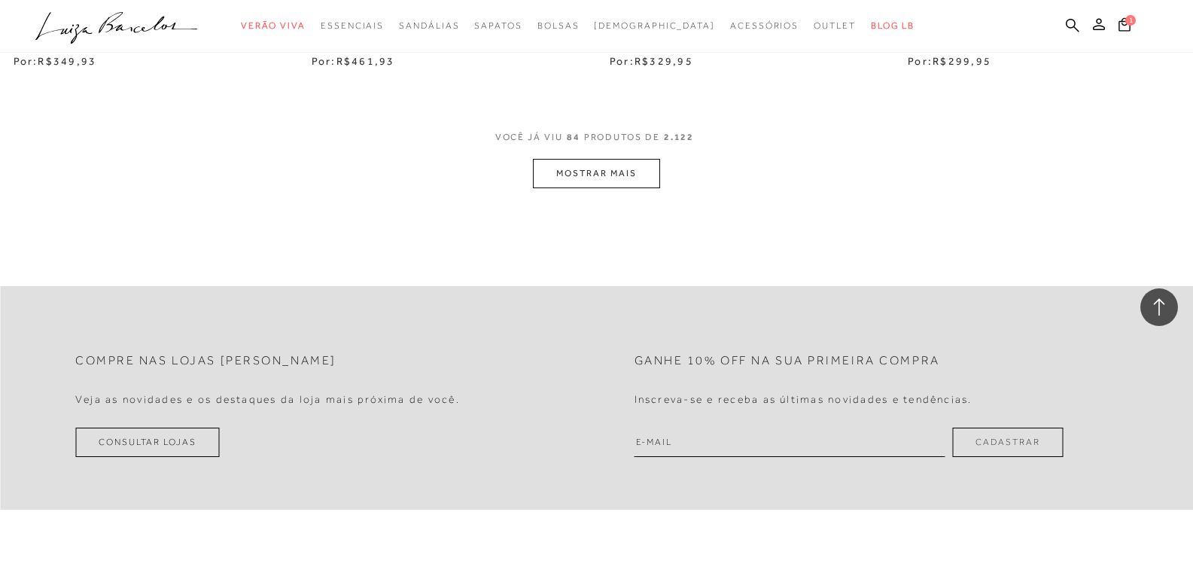
click at [603, 168] on button "MOSTRAR MAIS" at bounding box center [596, 173] width 126 height 29
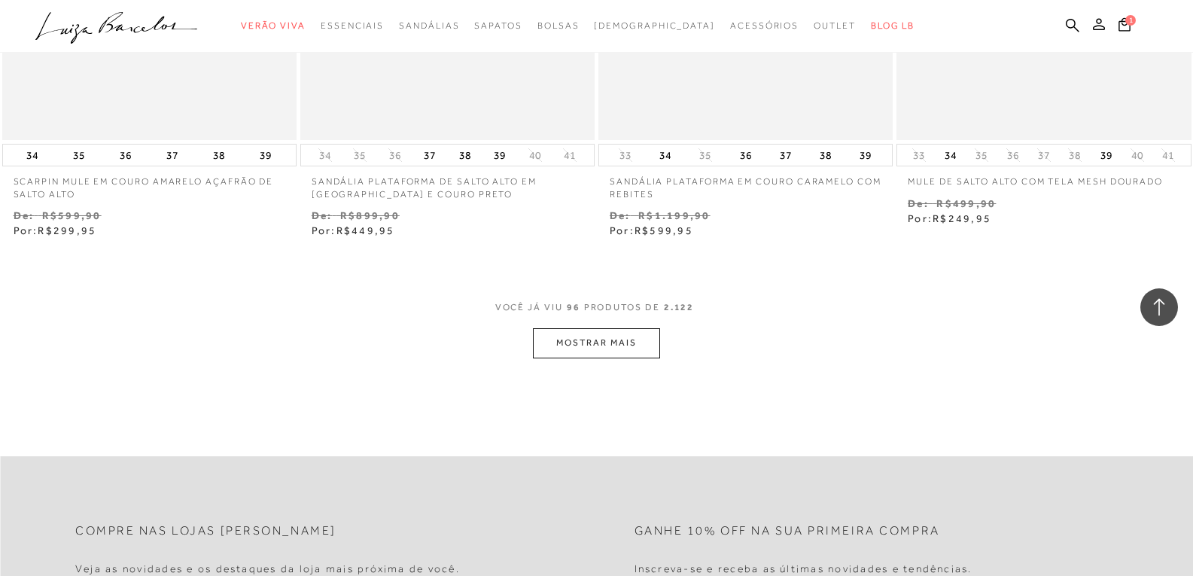
scroll to position [13226, 0]
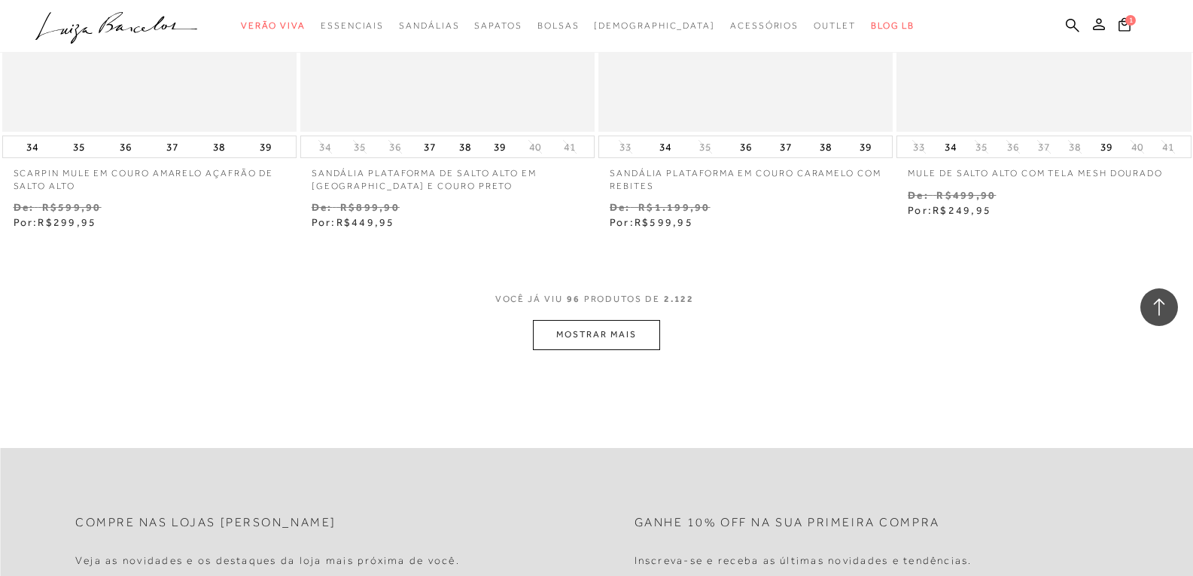
click at [597, 324] on button "MOSTRAR MAIS" at bounding box center [596, 334] width 126 height 29
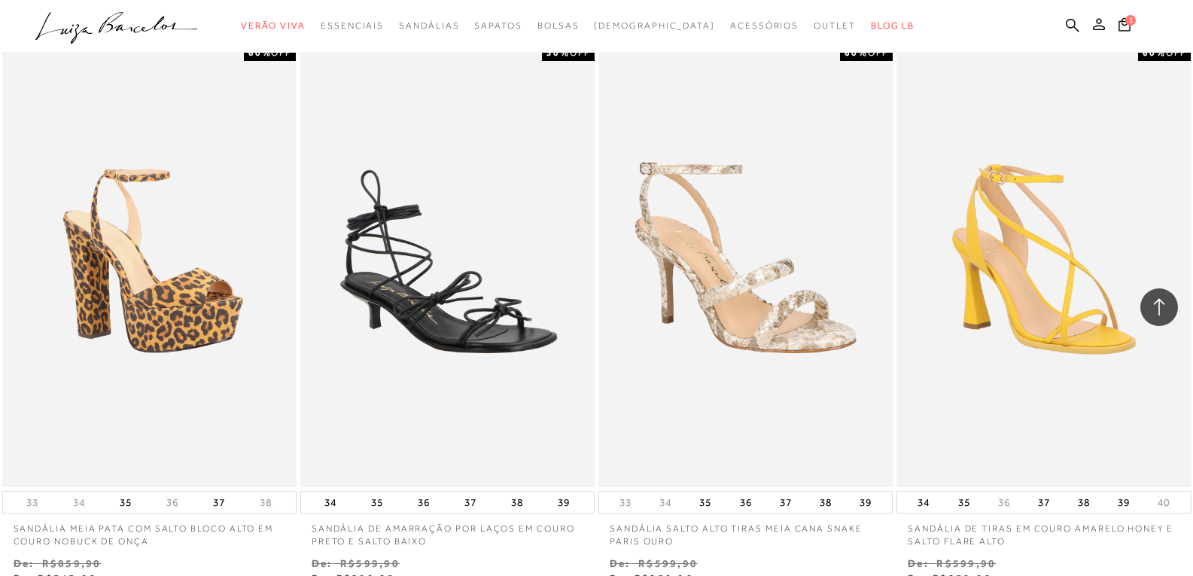
scroll to position [14732, 0]
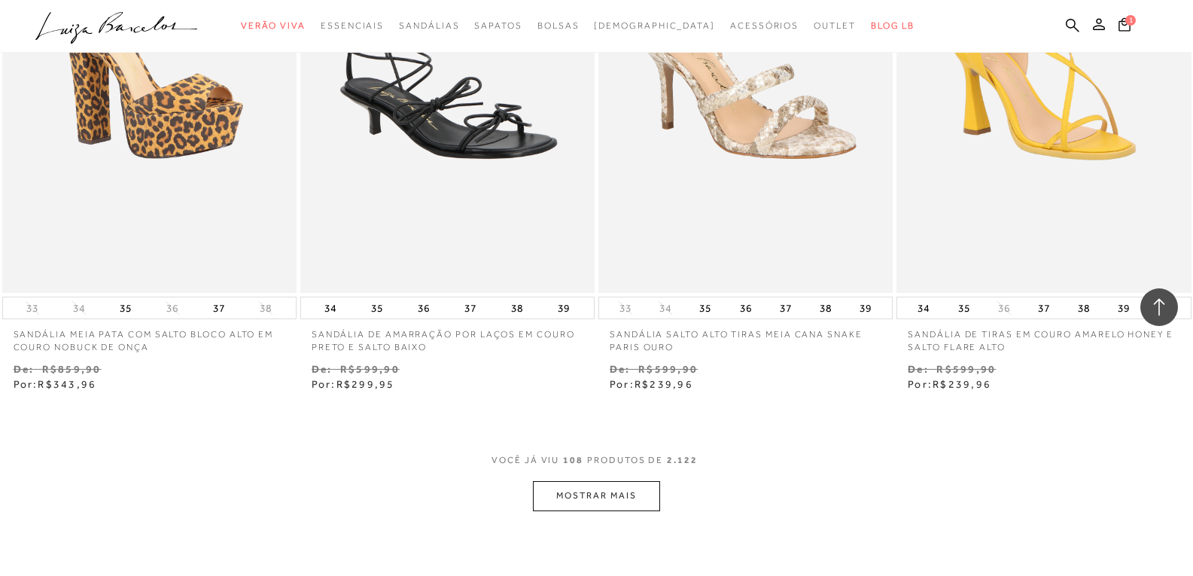
click at [626, 504] on button "MOSTRAR MAIS" at bounding box center [596, 495] width 126 height 29
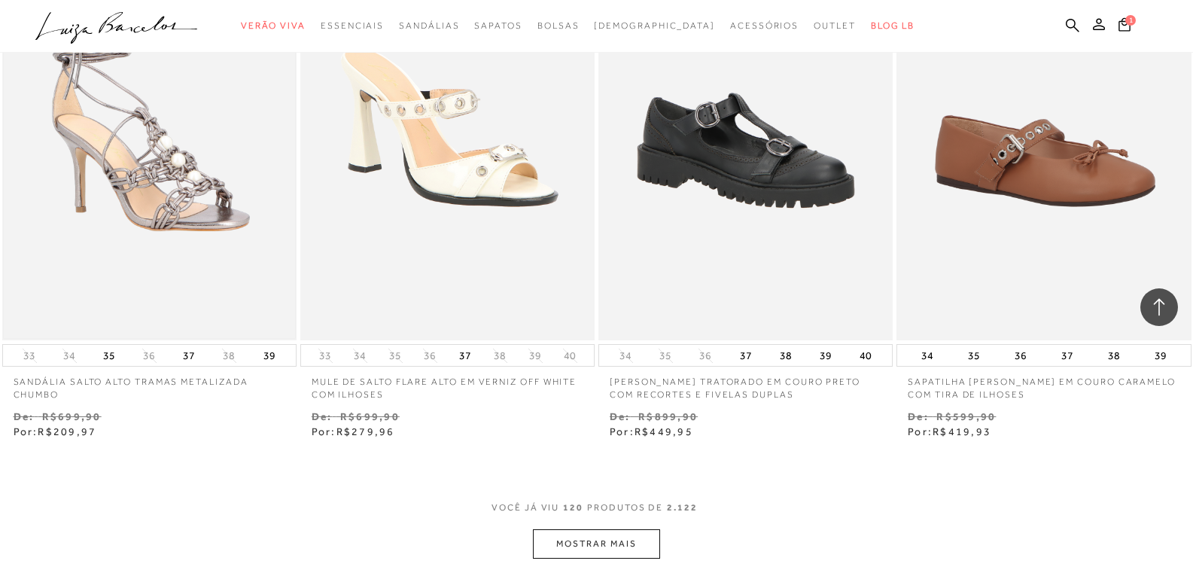
scroll to position [16388, 0]
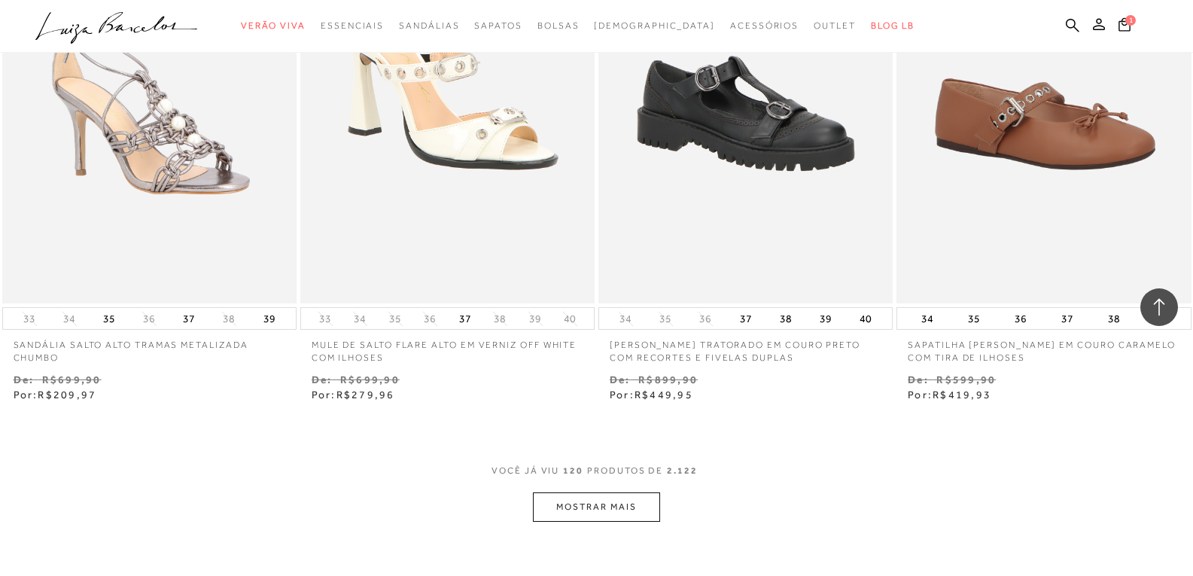
click at [580, 510] on button "MOSTRAR MAIS" at bounding box center [596, 506] width 126 height 29
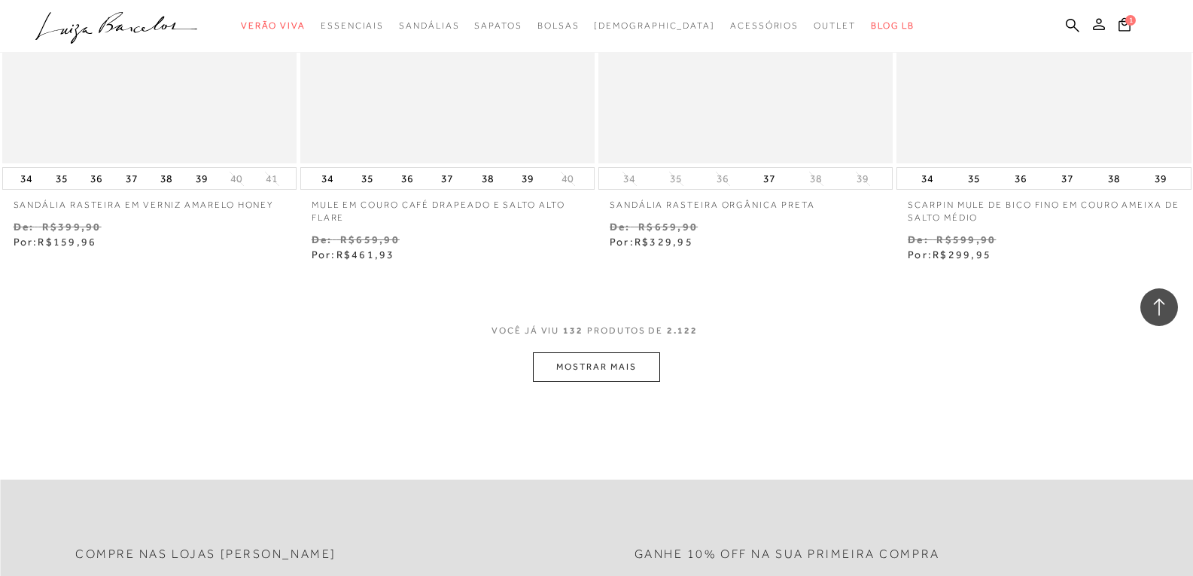
scroll to position [18346, 0]
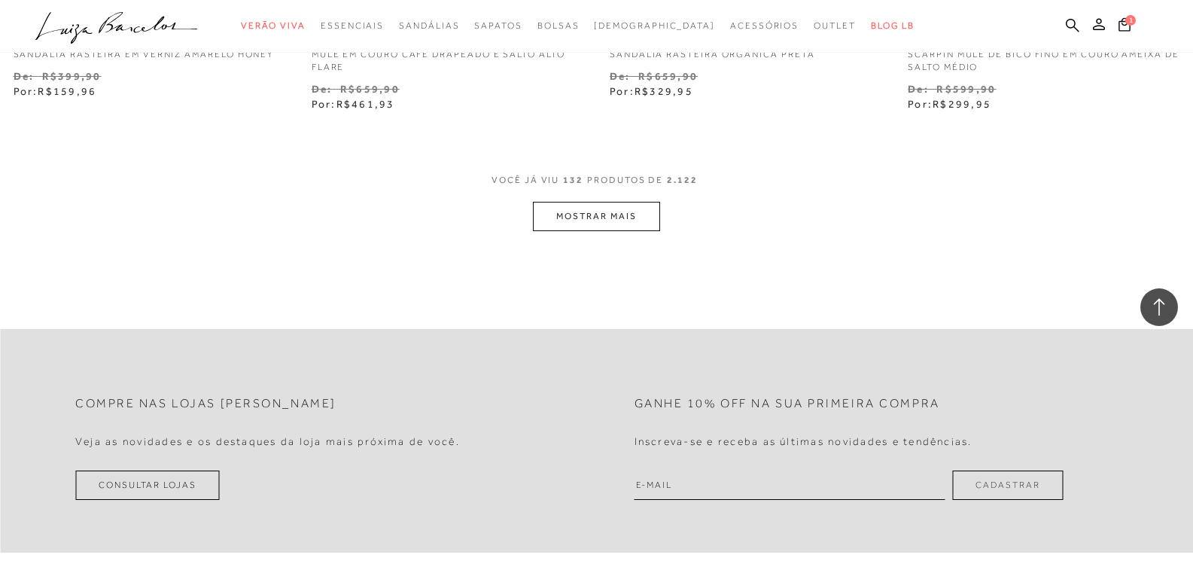
click at [593, 222] on button "MOSTRAR MAIS" at bounding box center [596, 216] width 126 height 29
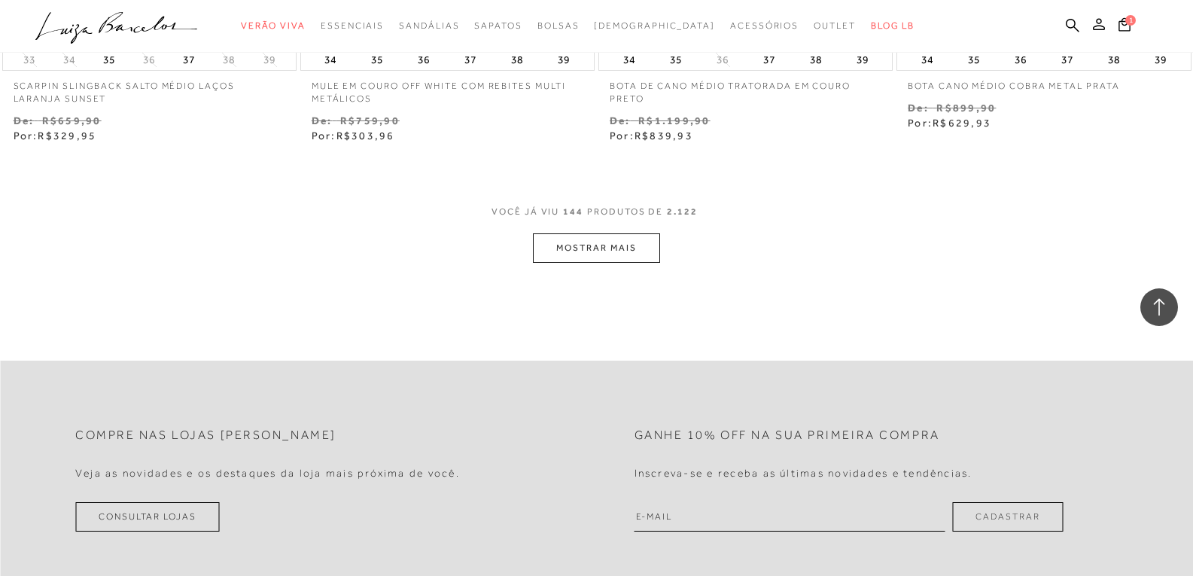
scroll to position [20002, 0]
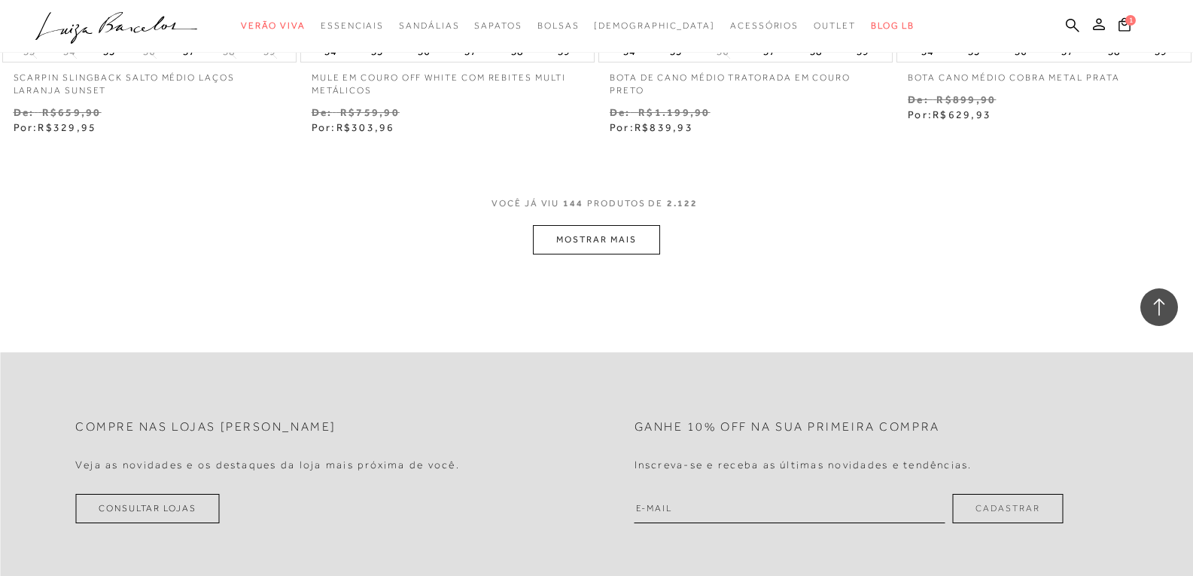
click at [620, 242] on button "MOSTRAR MAIS" at bounding box center [596, 239] width 126 height 29
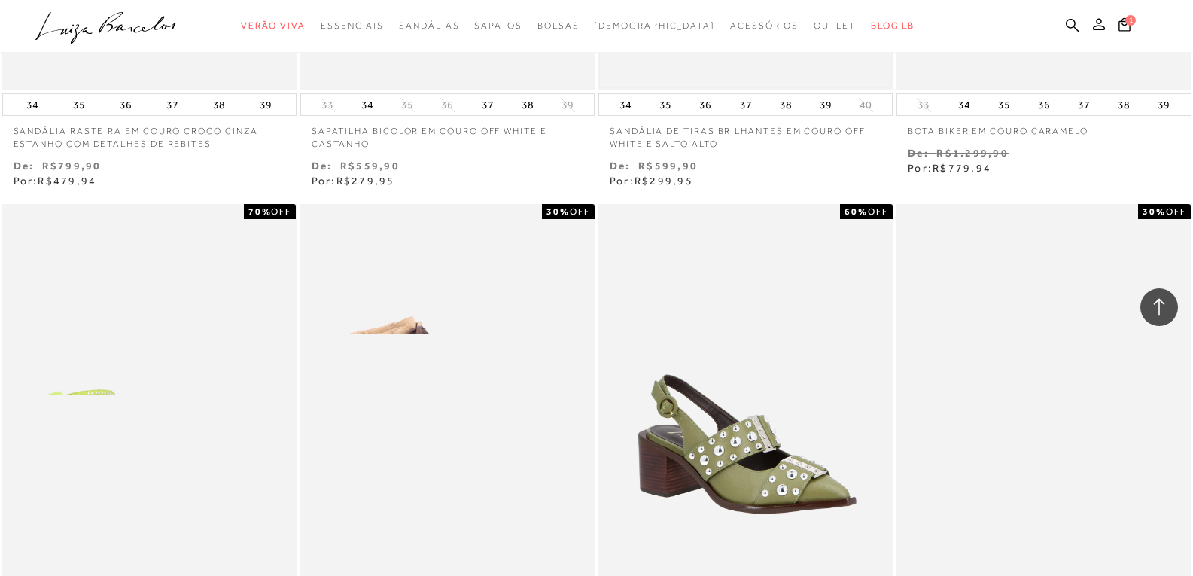
scroll to position [21131, 0]
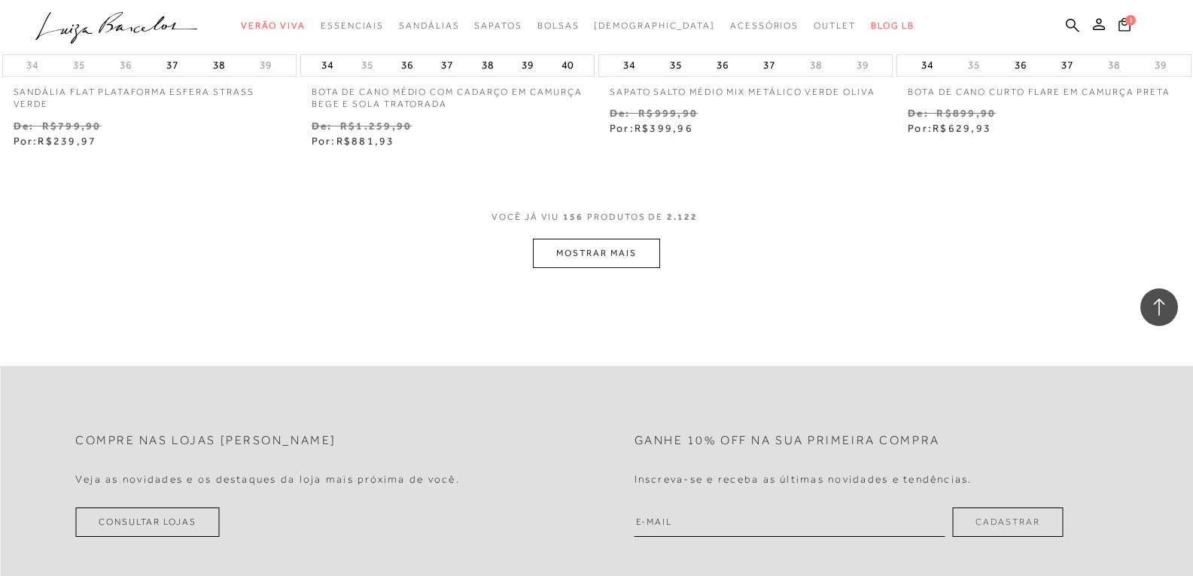
scroll to position [21658, 0]
click at [602, 248] on button "MOSTRAR MAIS" at bounding box center [596, 250] width 126 height 29
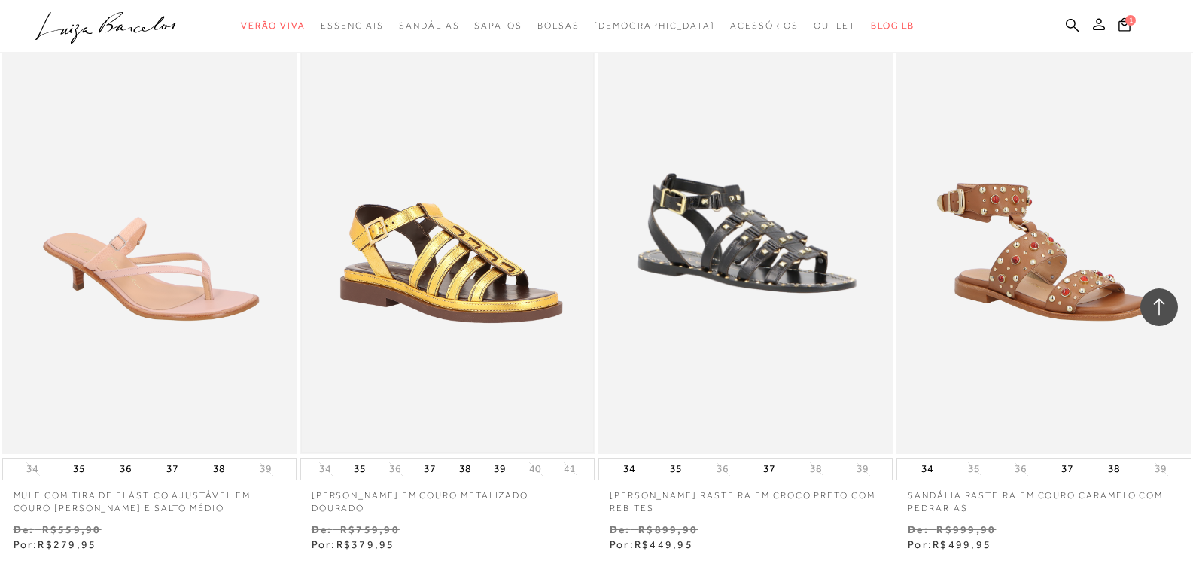
scroll to position [23164, 0]
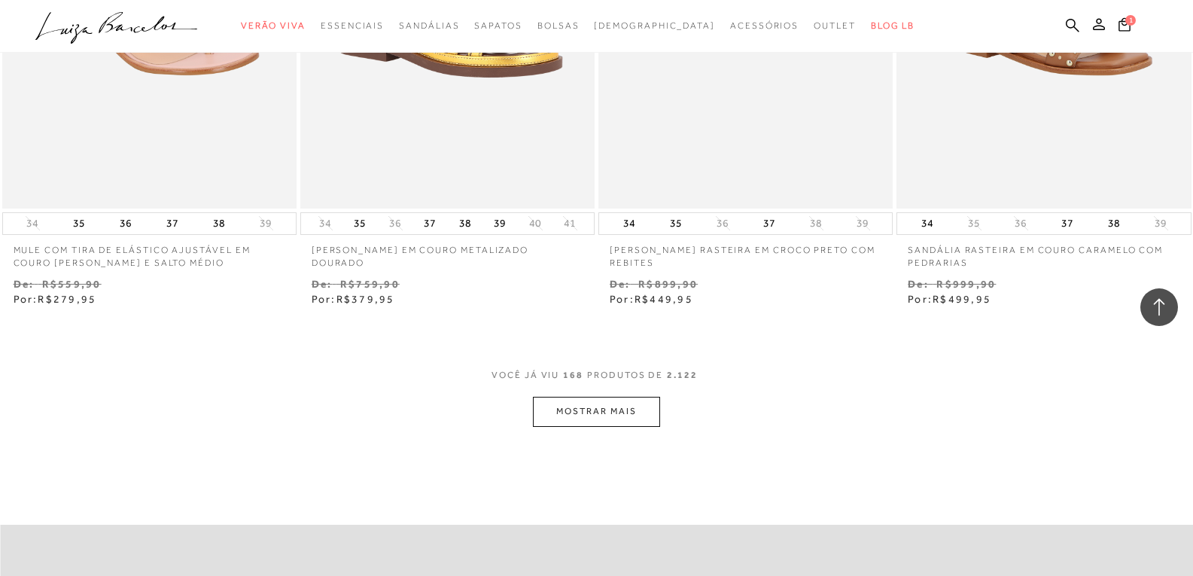
click at [599, 397] on button "MOSTRAR MAIS" at bounding box center [596, 411] width 126 height 29
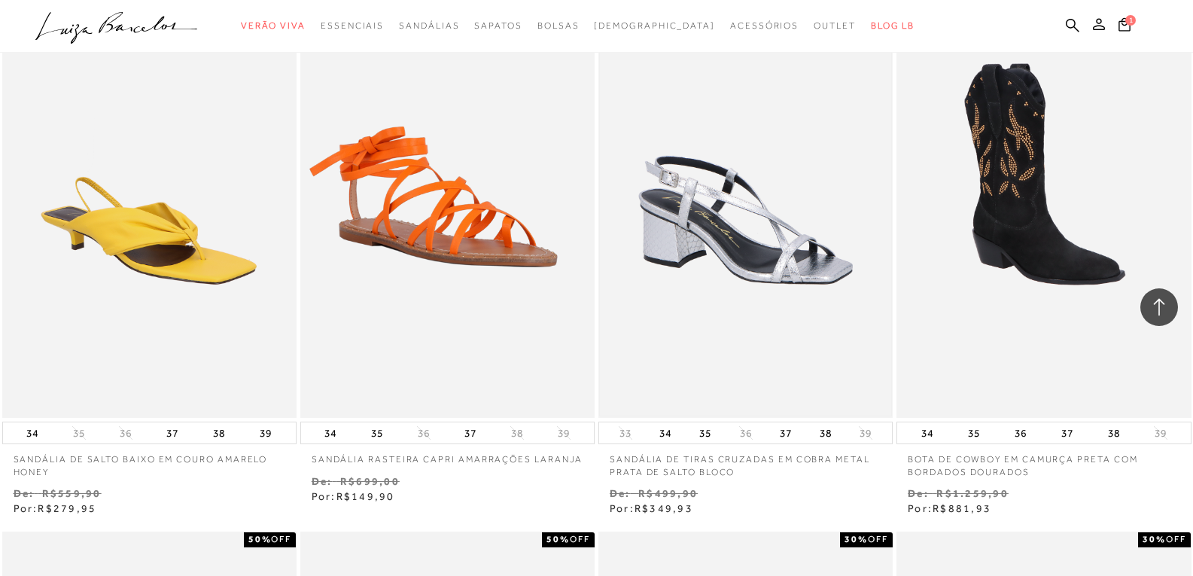
scroll to position [24067, 0]
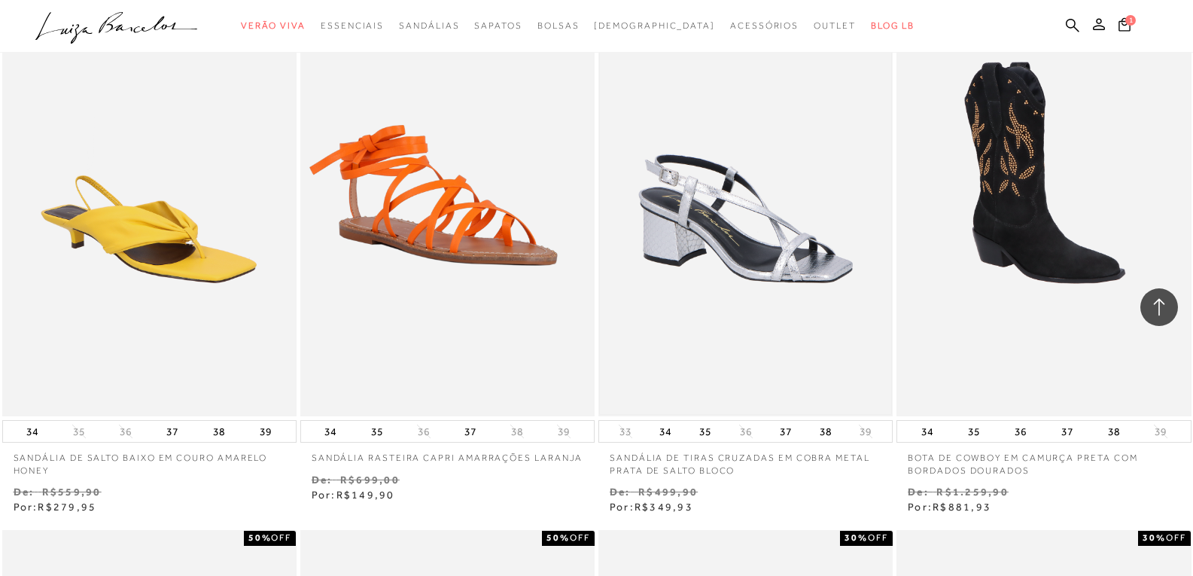
click at [738, 229] on img at bounding box center [745, 195] width 291 height 437
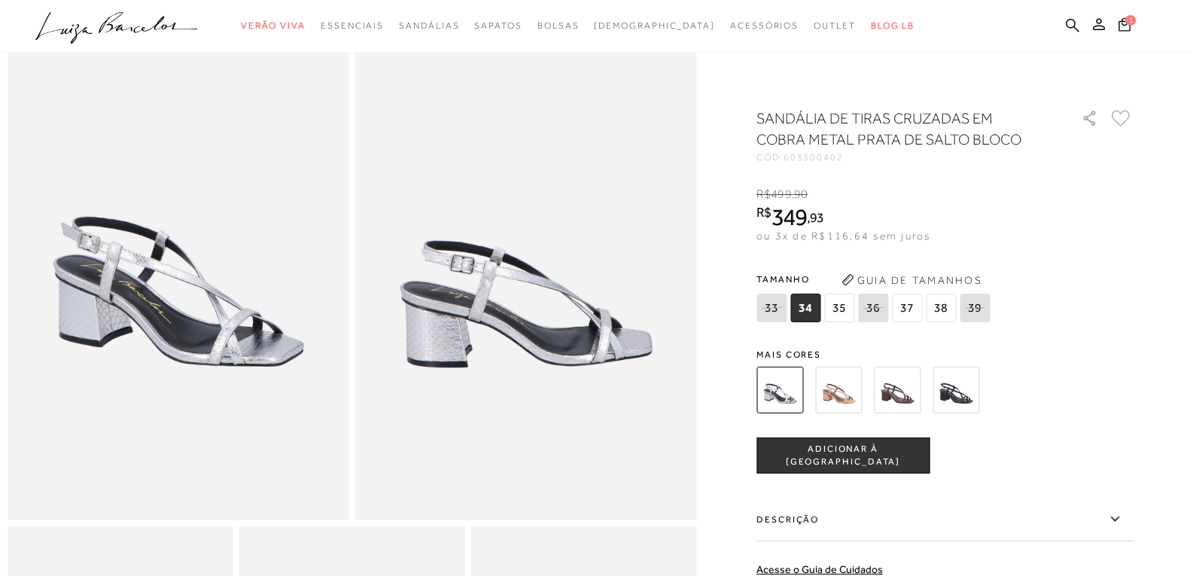
scroll to position [452, 0]
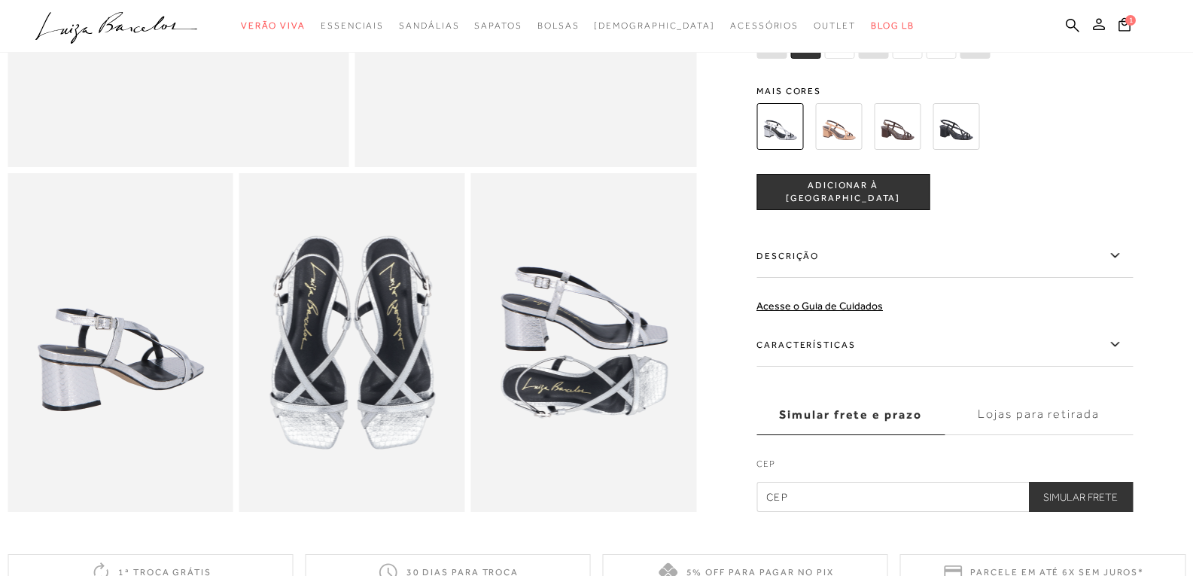
click at [845, 138] on img at bounding box center [838, 126] width 47 height 47
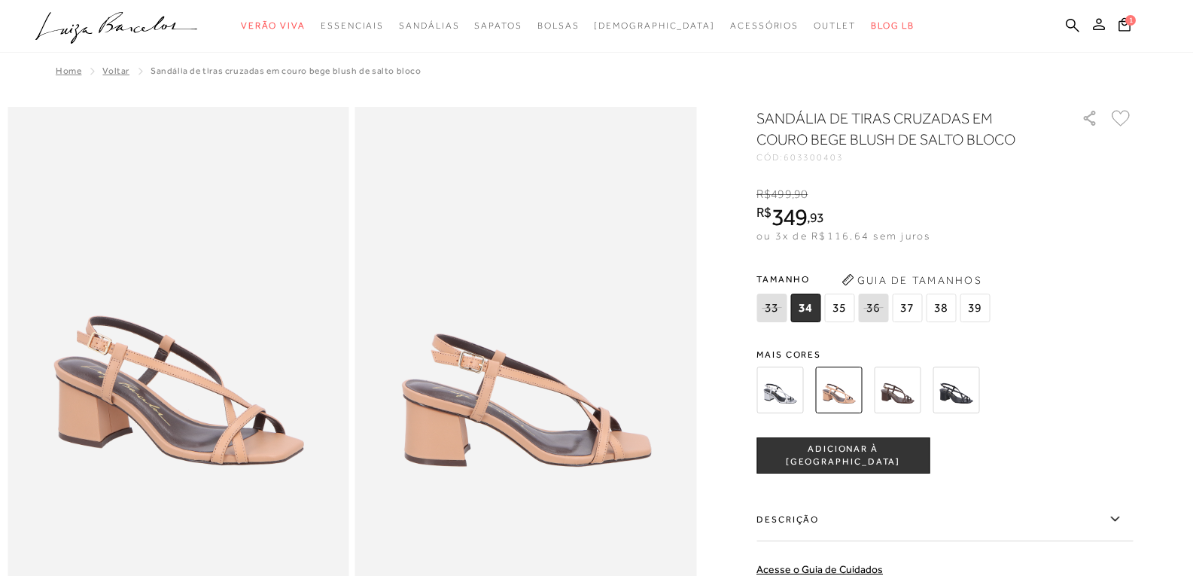
click at [781, 385] on img at bounding box center [780, 390] width 47 height 47
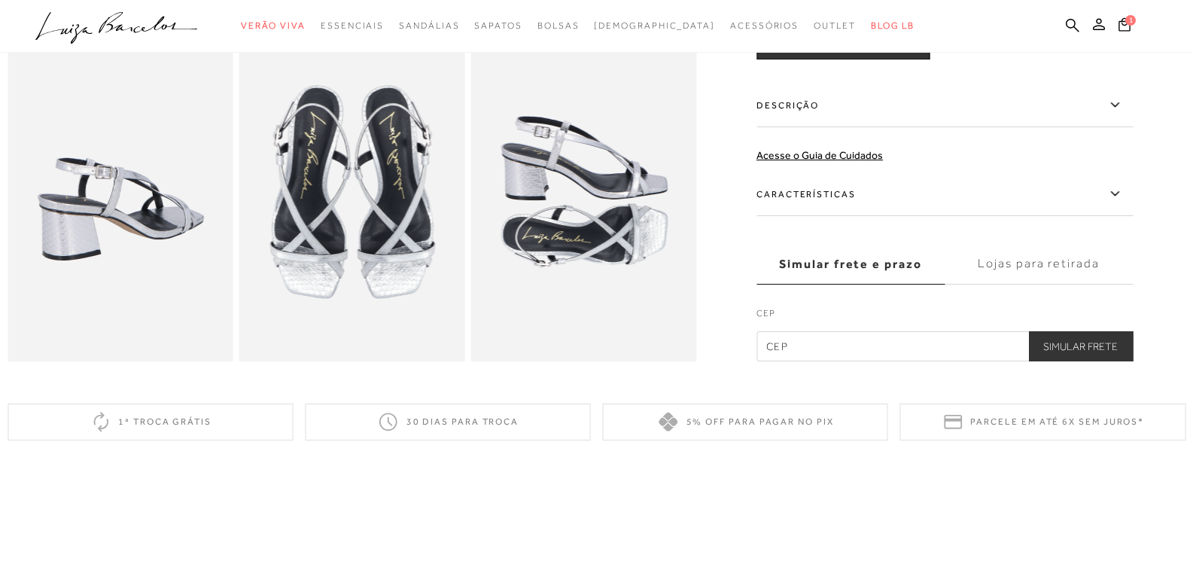
scroll to position [226, 0]
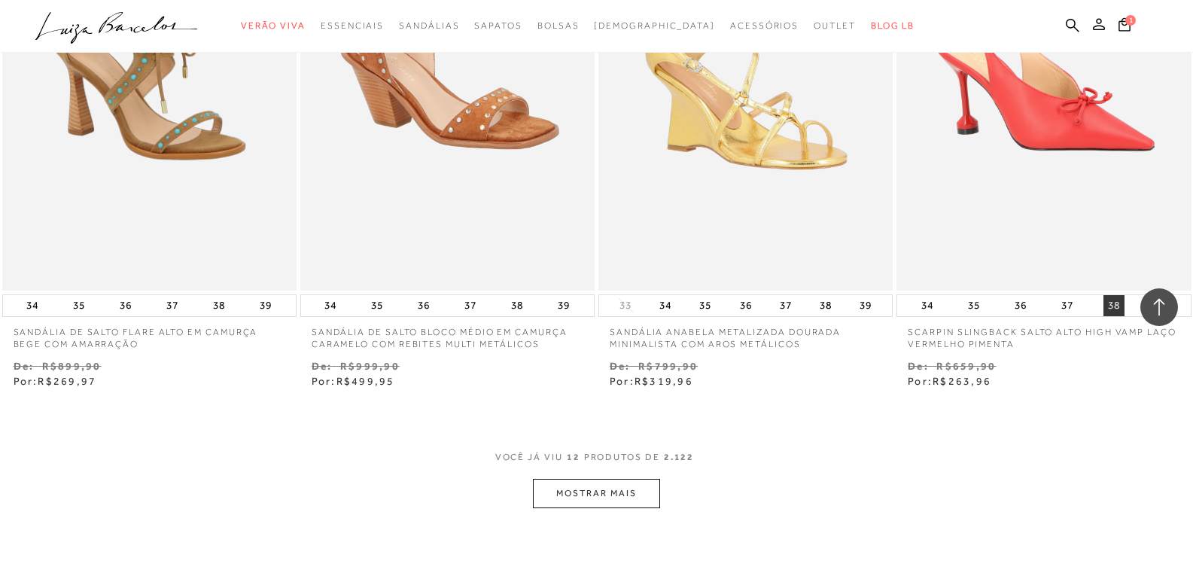
scroll to position [1656, 0]
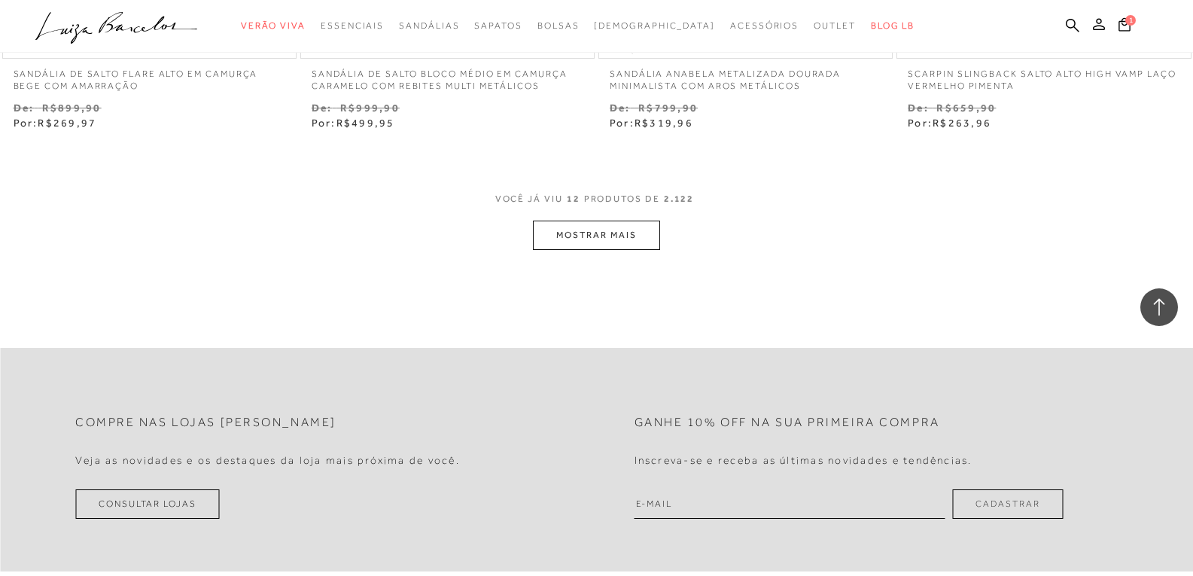
click at [623, 233] on button "MOSTRAR MAIS" at bounding box center [596, 235] width 126 height 29
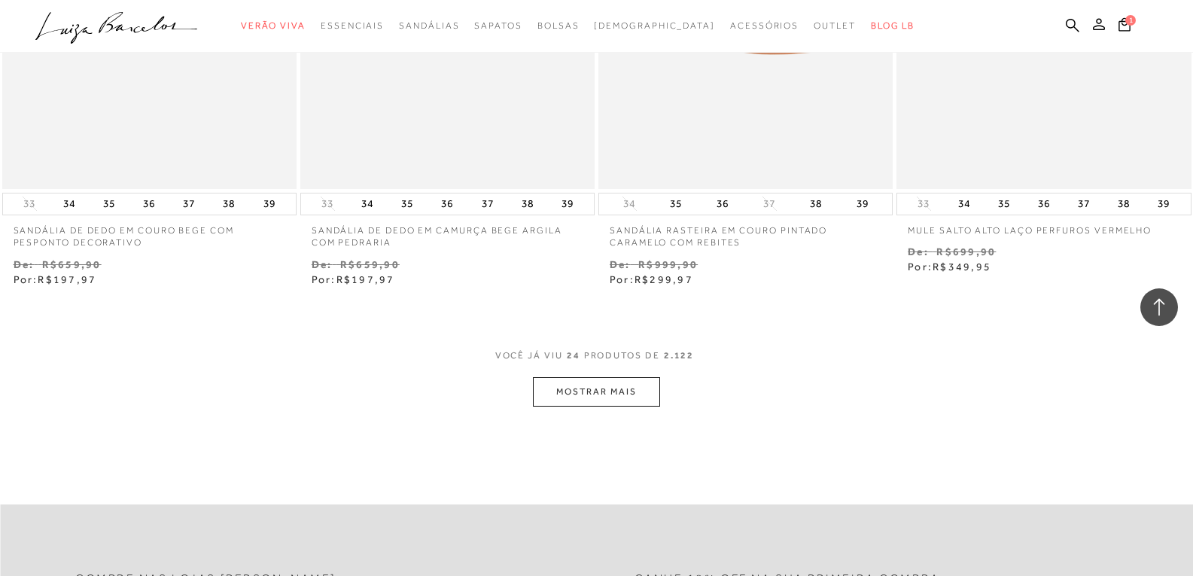
scroll to position [3388, 0]
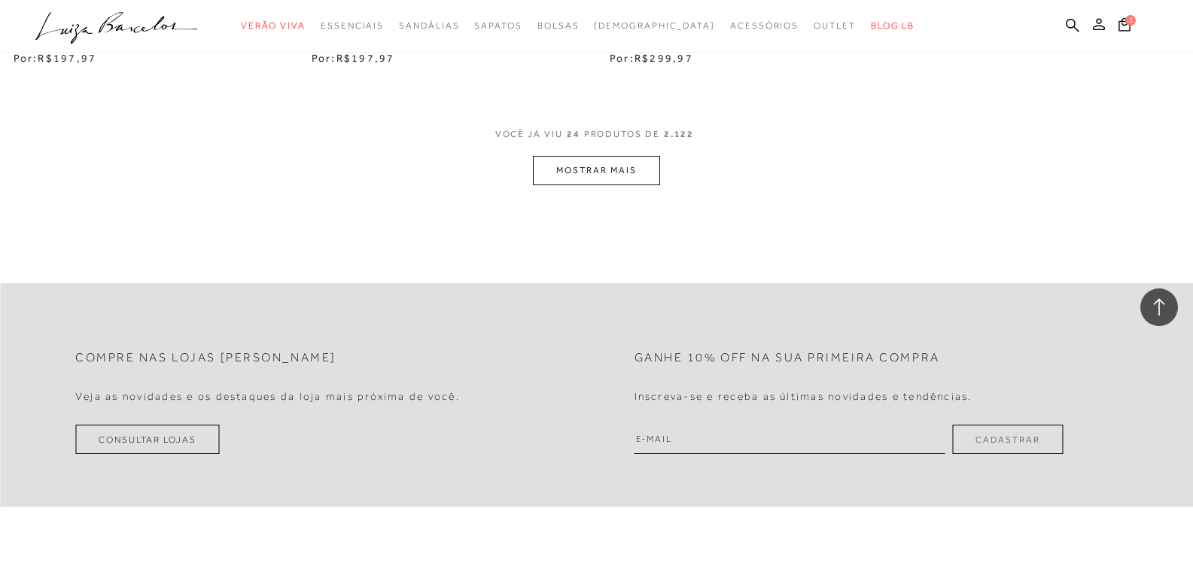
click at [651, 169] on button "MOSTRAR MAIS" at bounding box center [596, 170] width 126 height 29
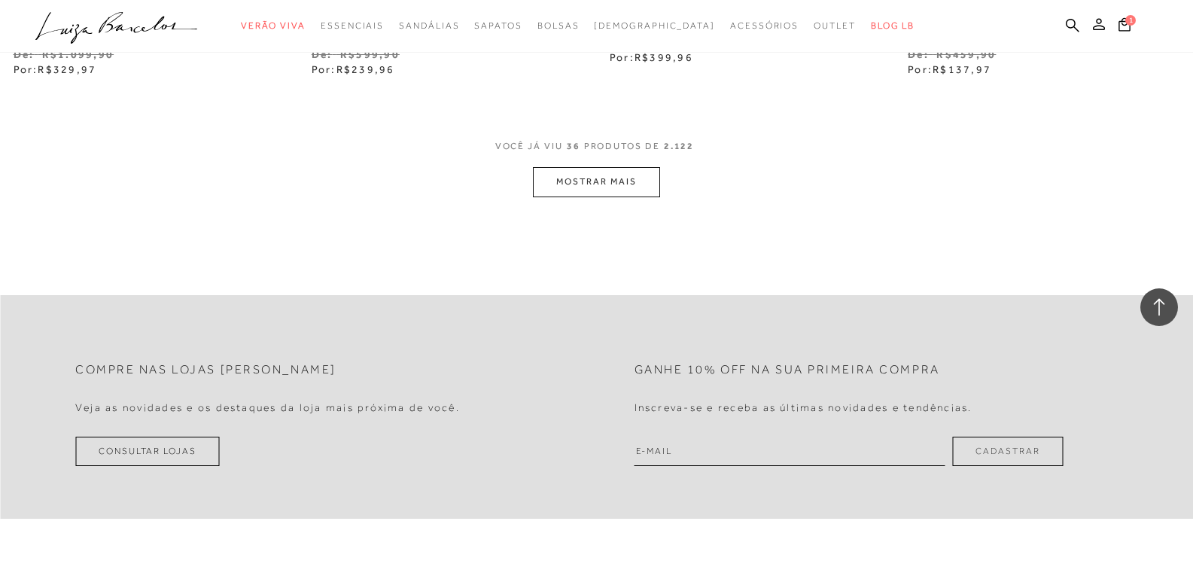
scroll to position [5044, 0]
click at [615, 178] on button "MOSTRAR MAIS" at bounding box center [596, 180] width 126 height 29
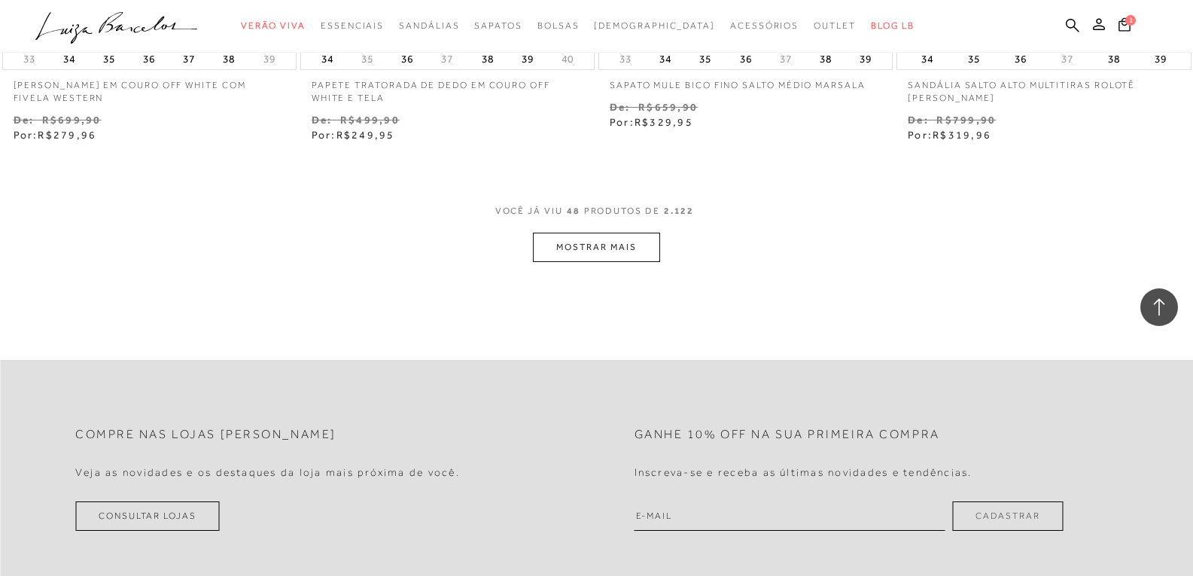
scroll to position [6701, 0]
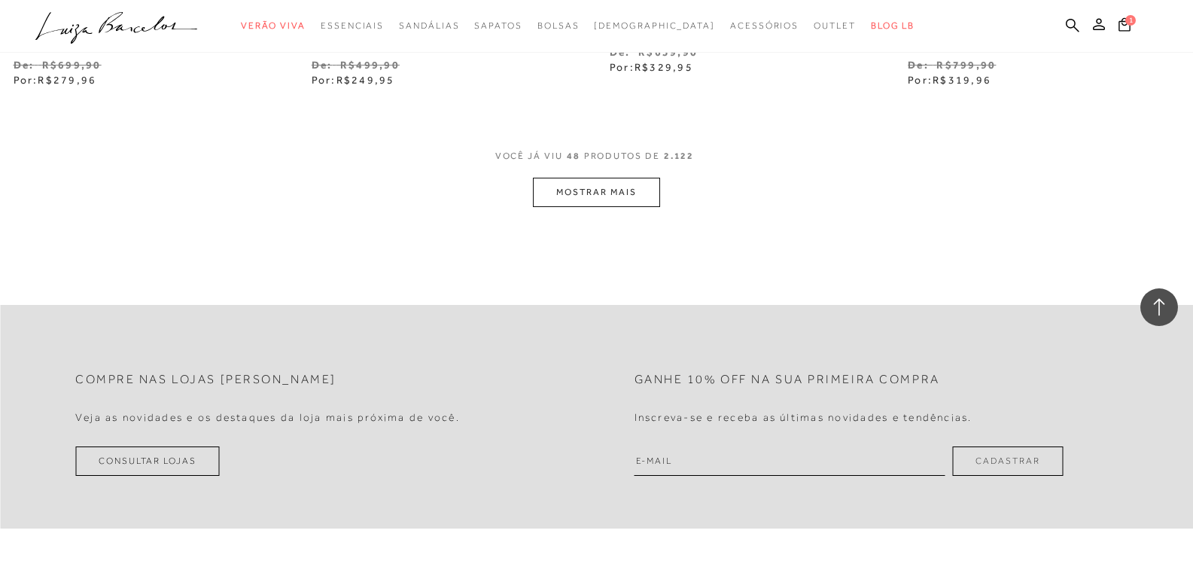
click at [581, 197] on button "MOSTRAR MAIS" at bounding box center [596, 192] width 126 height 29
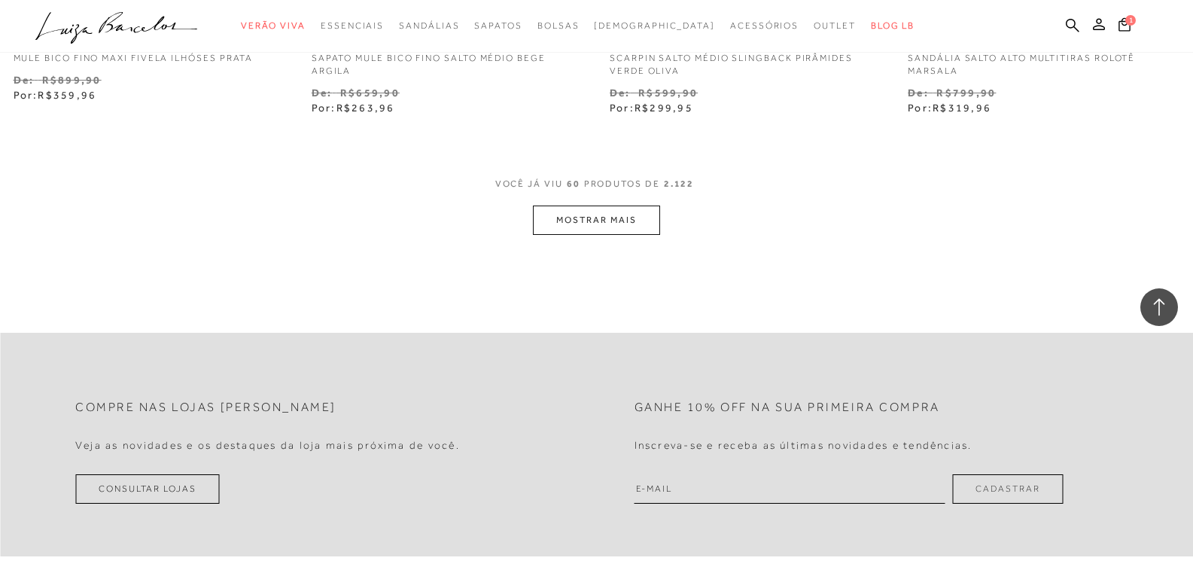
scroll to position [8432, 0]
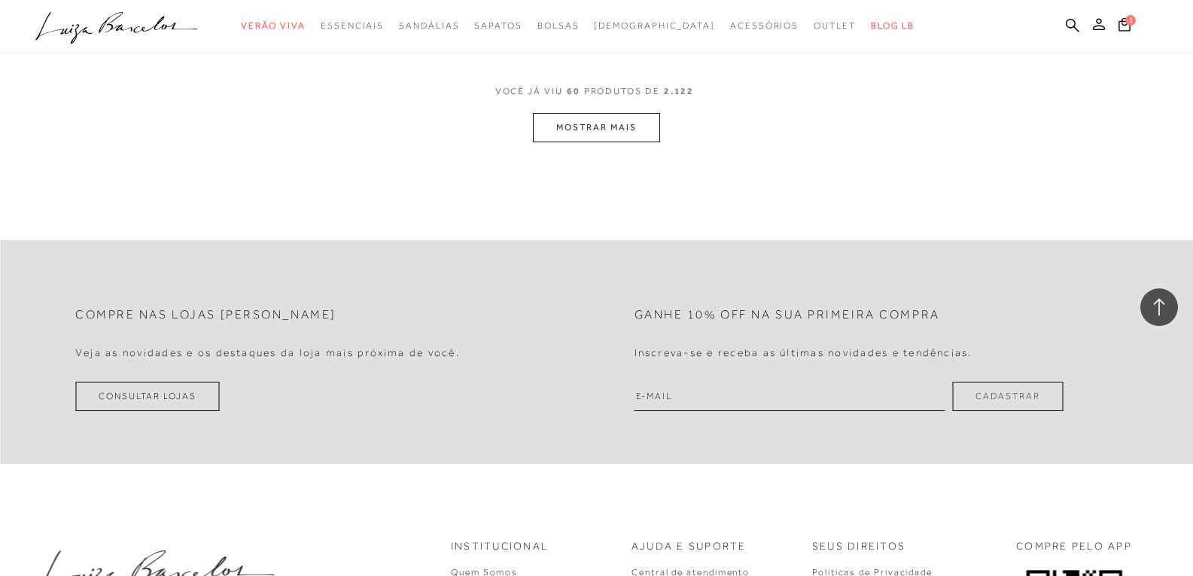
click at [587, 127] on button "MOSTRAR MAIS" at bounding box center [596, 127] width 126 height 29
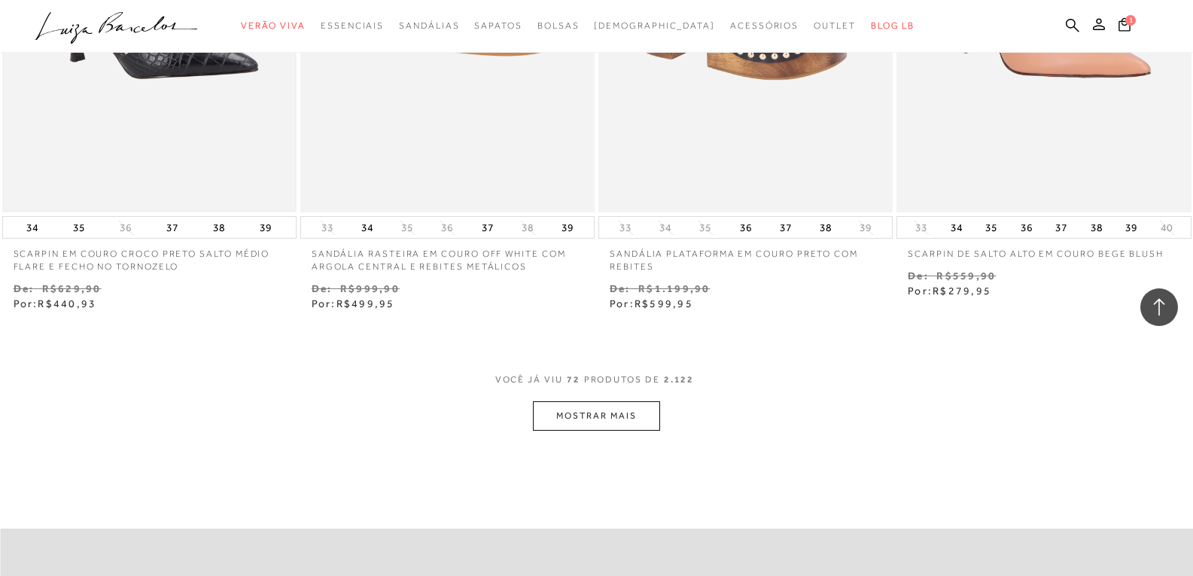
scroll to position [10013, 0]
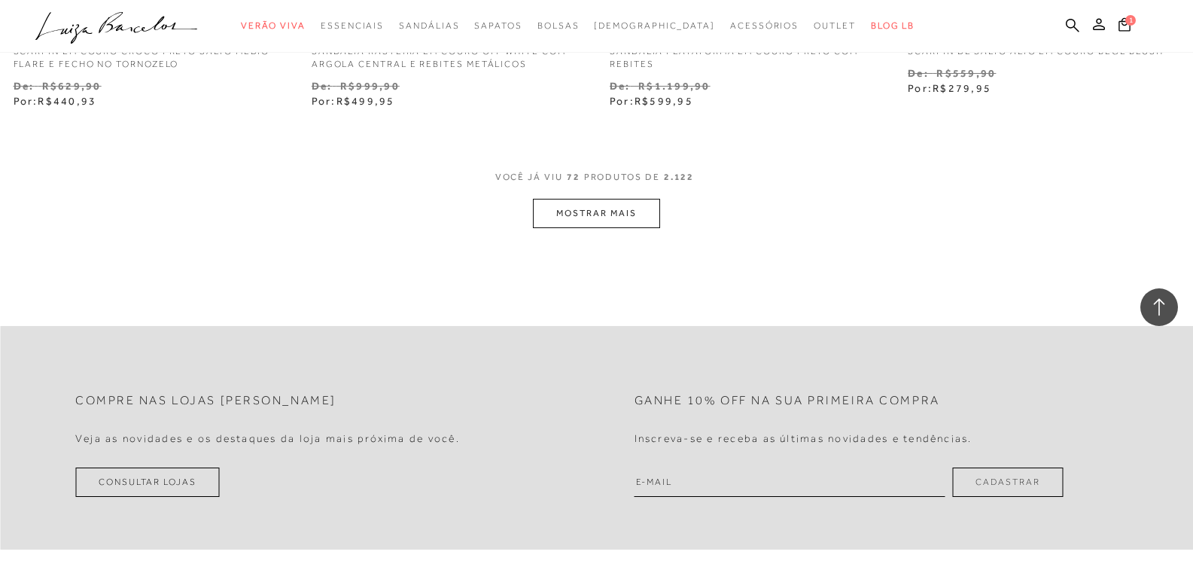
click at [587, 212] on button "MOSTRAR MAIS" at bounding box center [596, 213] width 126 height 29
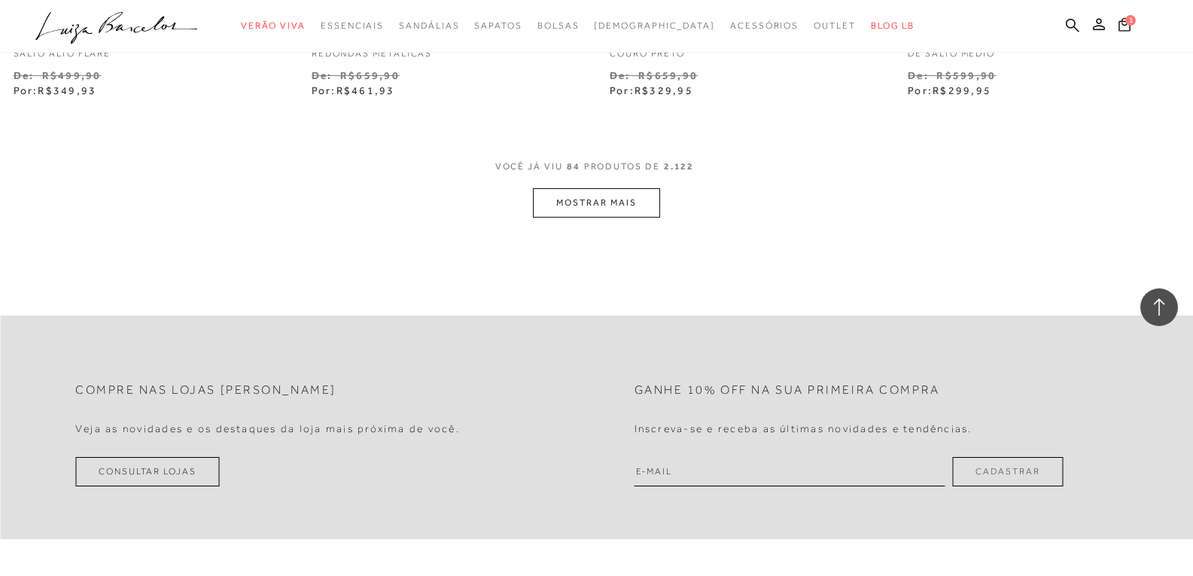
scroll to position [11690, 0]
click at [602, 198] on button "MOSTRAR MAIS" at bounding box center [596, 203] width 126 height 29
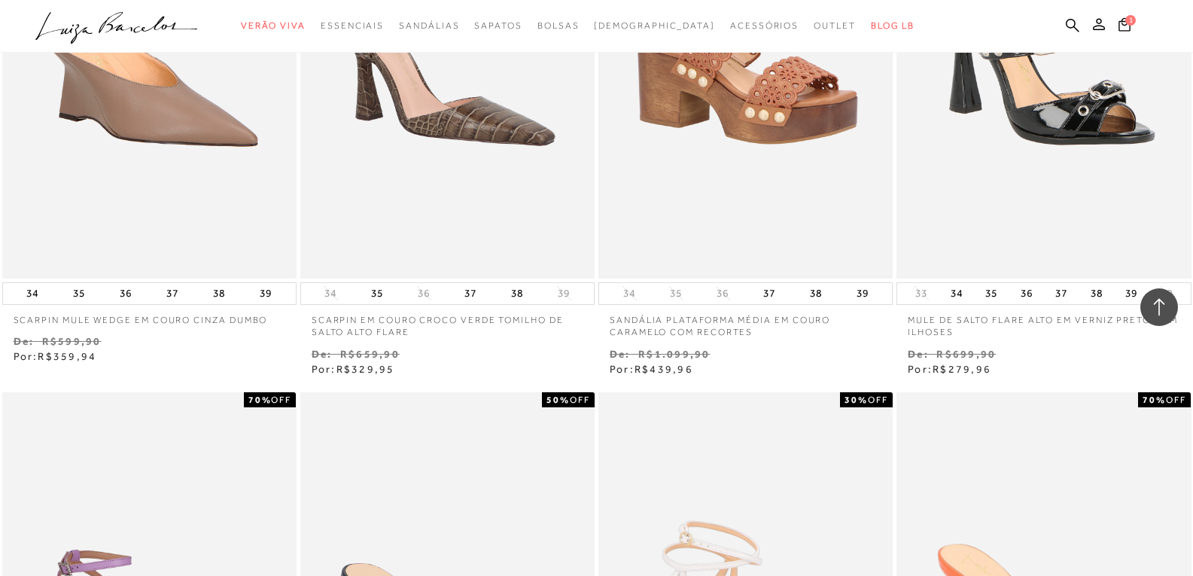
scroll to position [12217, 0]
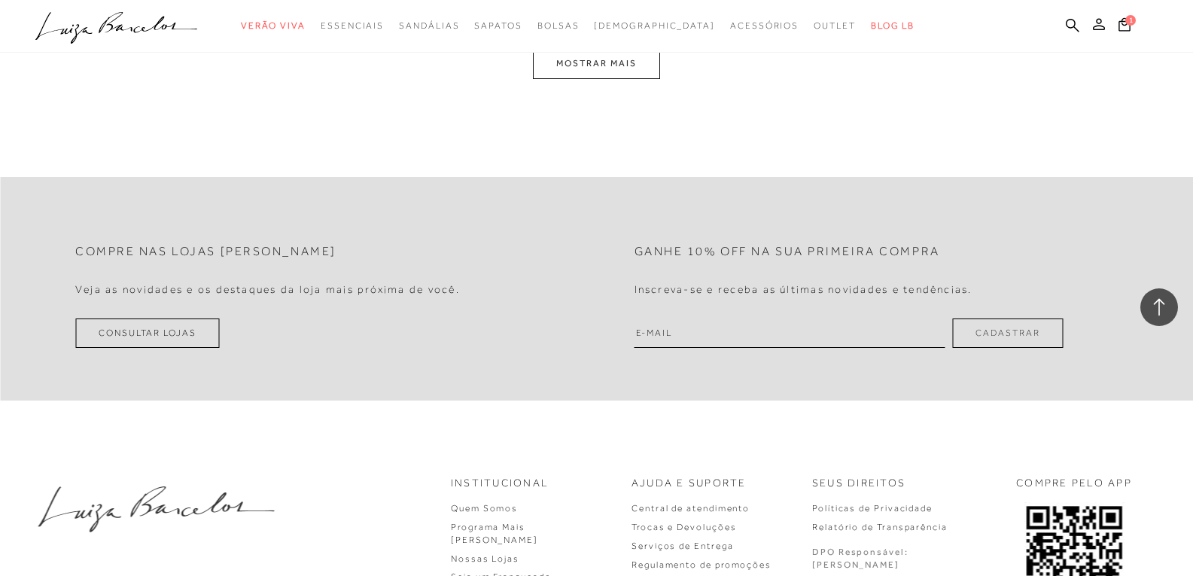
click at [604, 72] on button "MOSTRAR MAIS" at bounding box center [596, 63] width 126 height 29
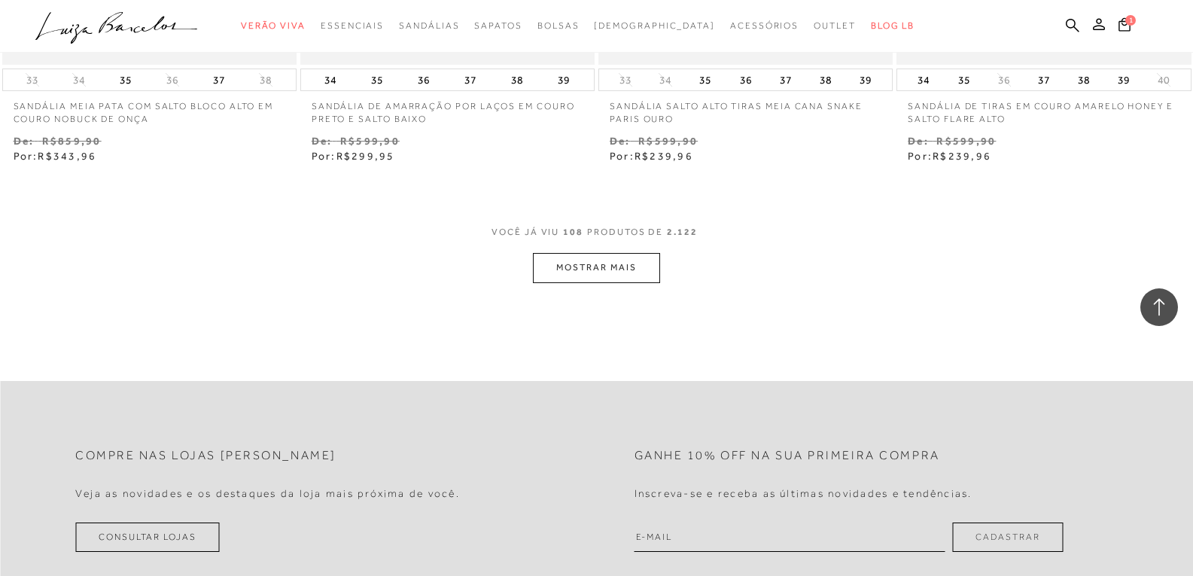
scroll to position [14938, 0]
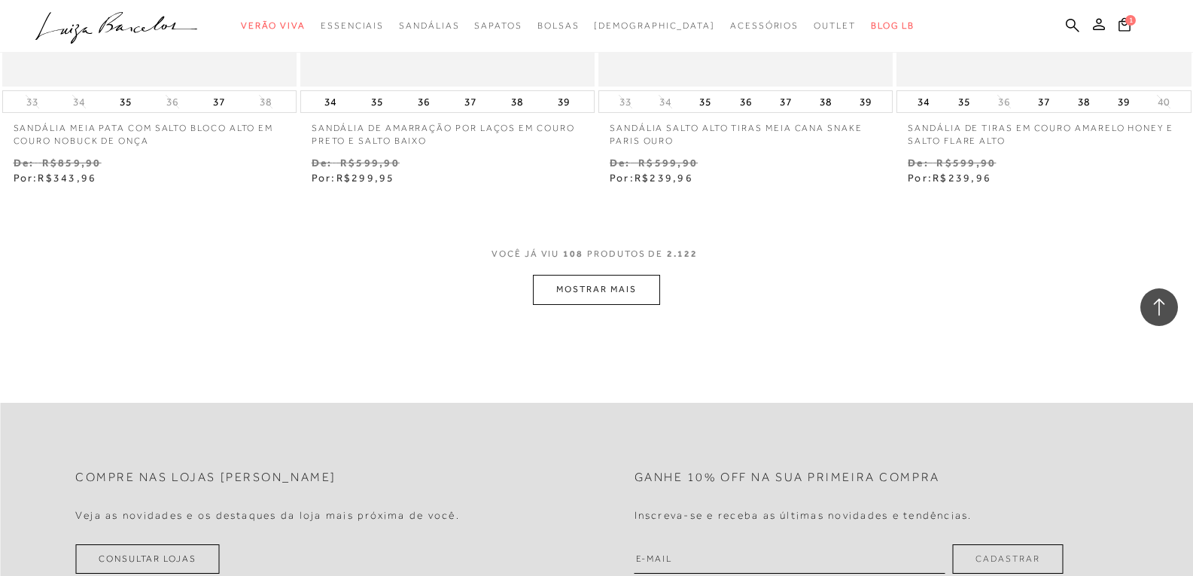
click at [605, 279] on button "MOSTRAR MAIS" at bounding box center [596, 289] width 126 height 29
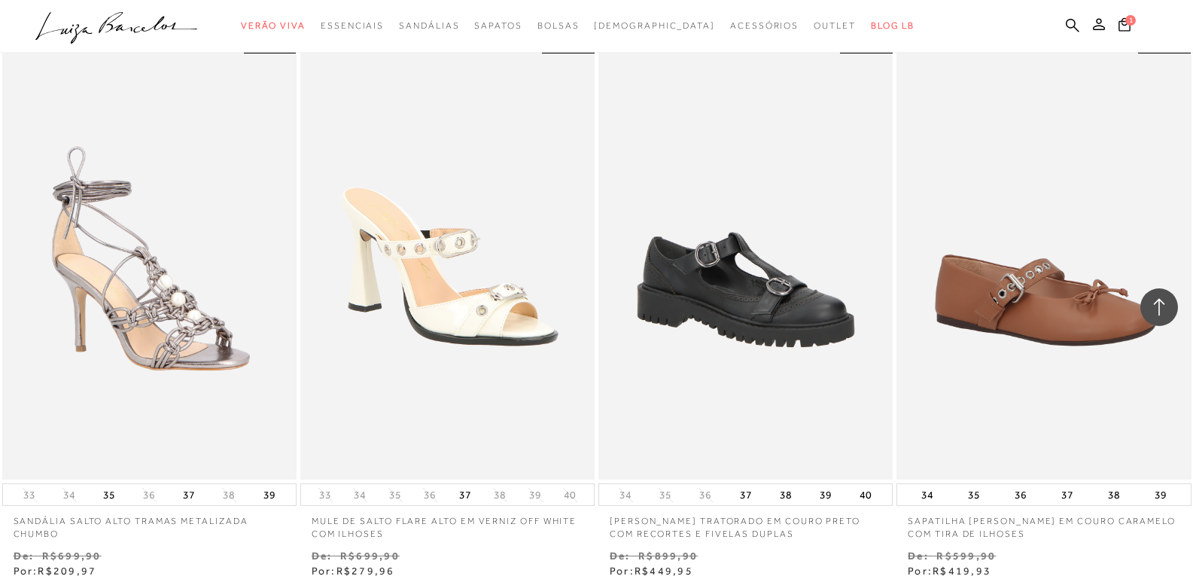
scroll to position [16519, 0]
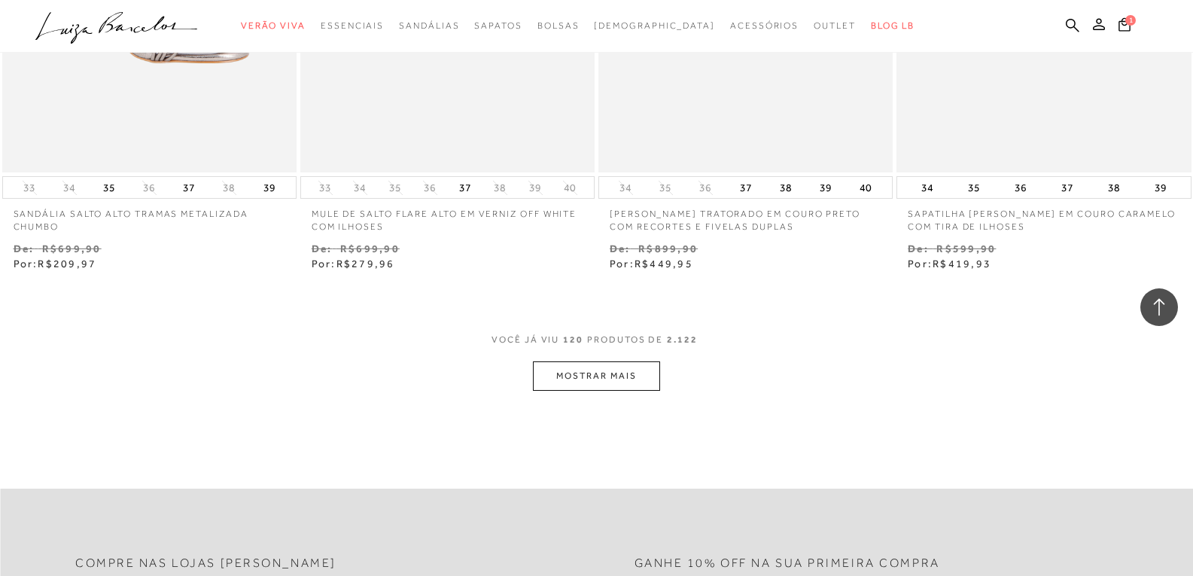
click at [584, 383] on button "MOSTRAR MAIS" at bounding box center [596, 375] width 126 height 29
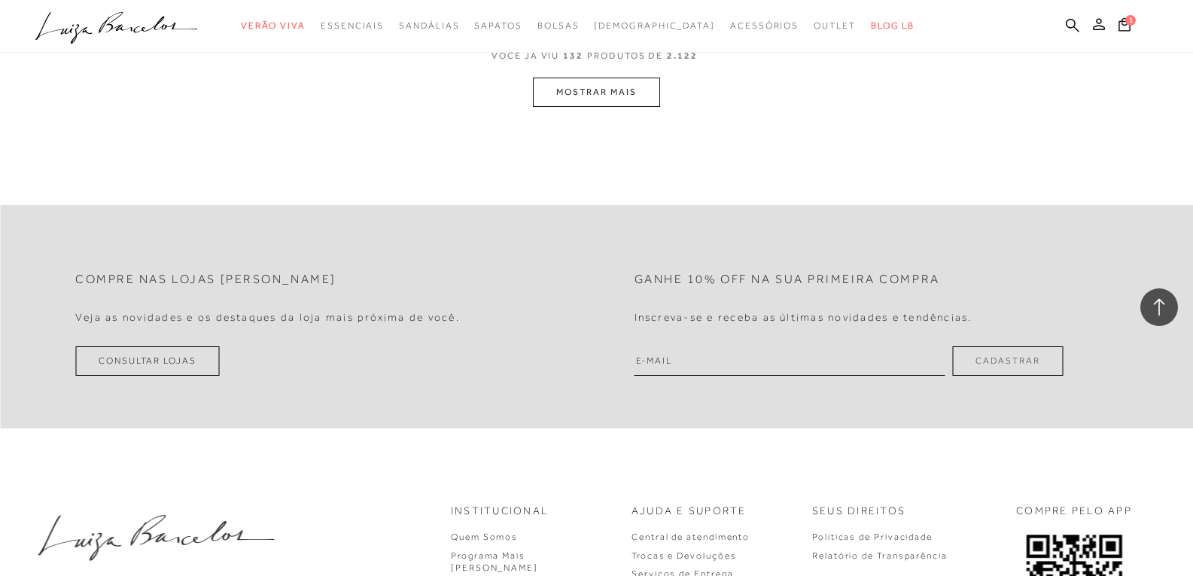
scroll to position [18477, 0]
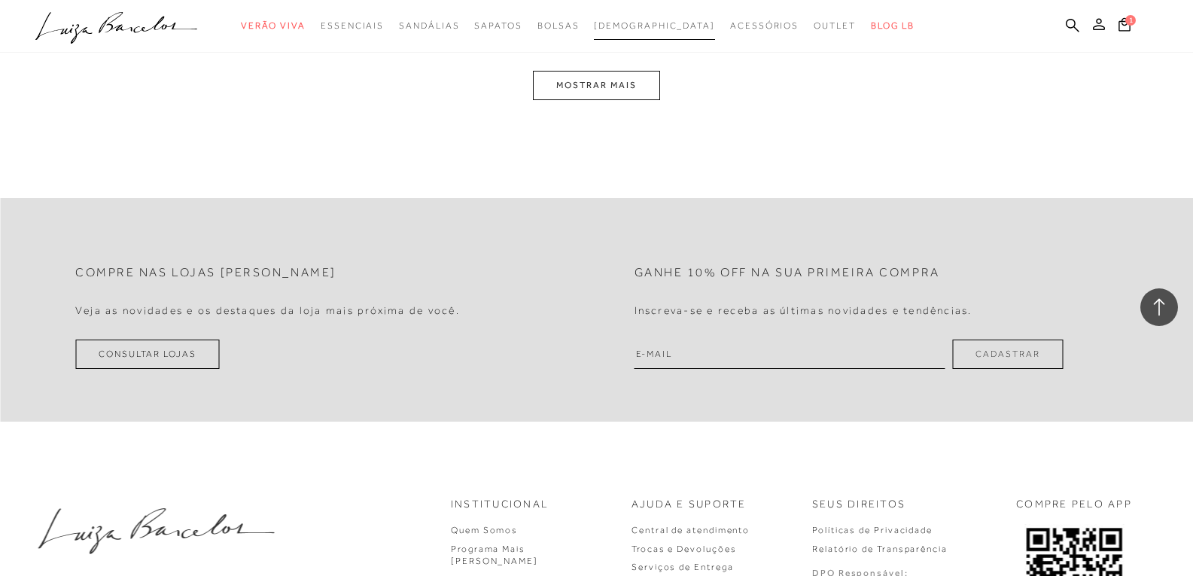
click at [663, 25] on span "[DEMOGRAPHIC_DATA]" at bounding box center [654, 25] width 121 height 11
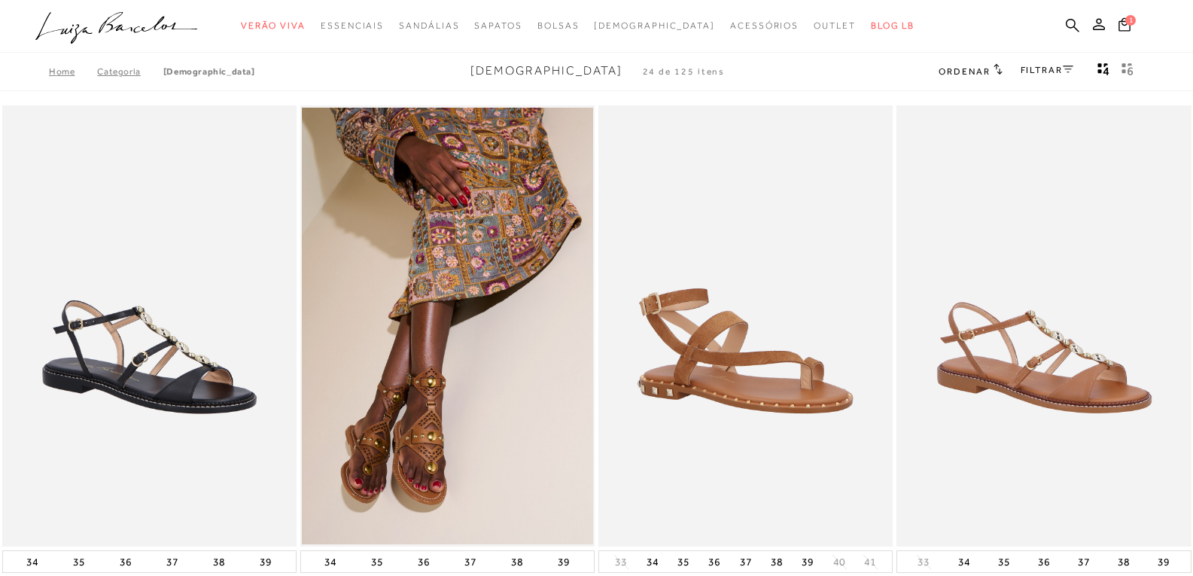
click at [1043, 74] on link "FILTRAR" at bounding box center [1047, 70] width 53 height 11
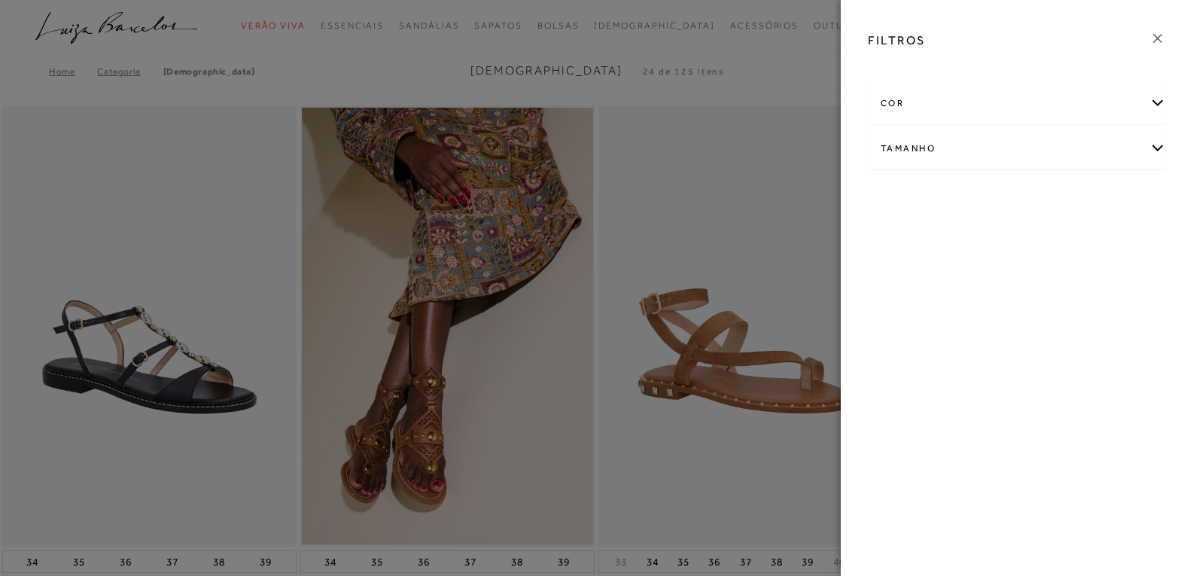
click at [1017, 108] on div "cor" at bounding box center [1017, 104] width 297 height 40
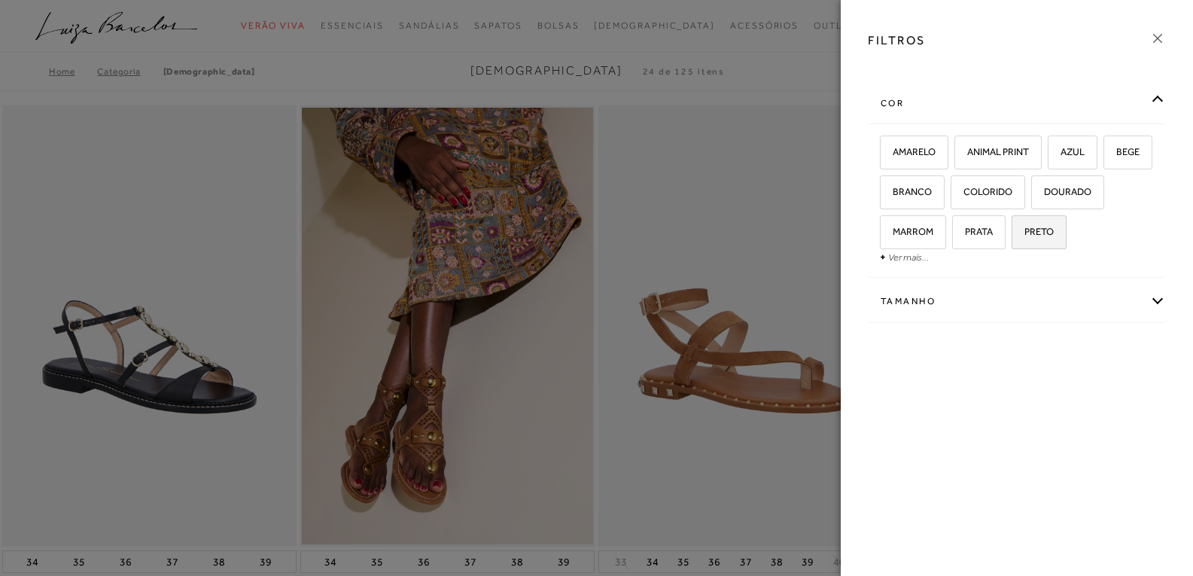
click at [1054, 231] on span "PRETO" at bounding box center [1033, 231] width 41 height 11
click at [1025, 231] on input "PRETO" at bounding box center [1017, 234] width 15 height 15
checkbox input "true"
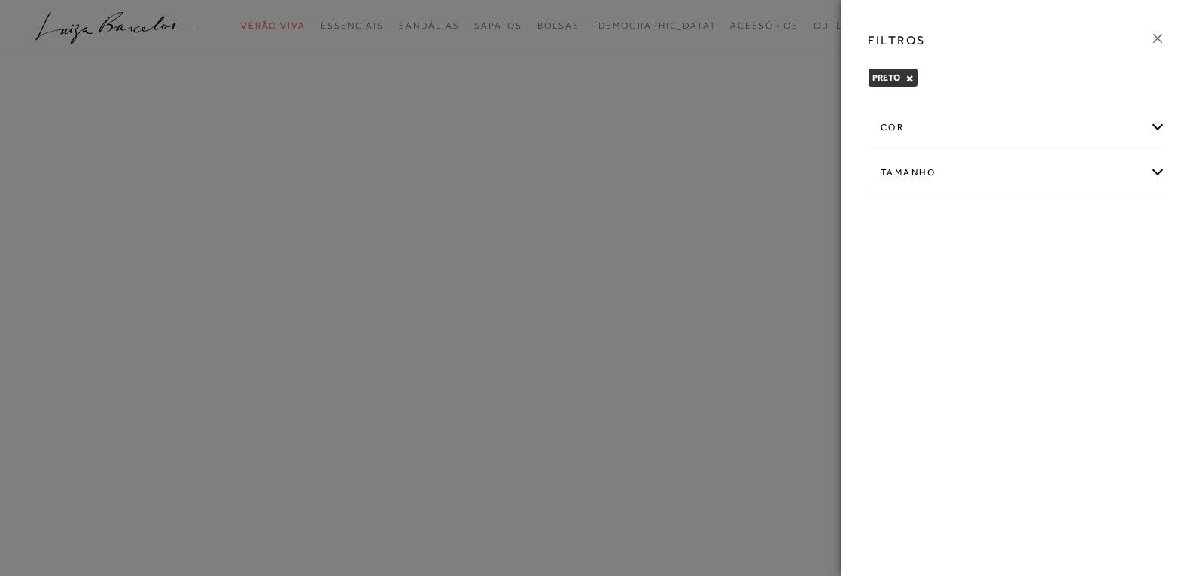
click at [1159, 32] on icon at bounding box center [1158, 38] width 17 height 17
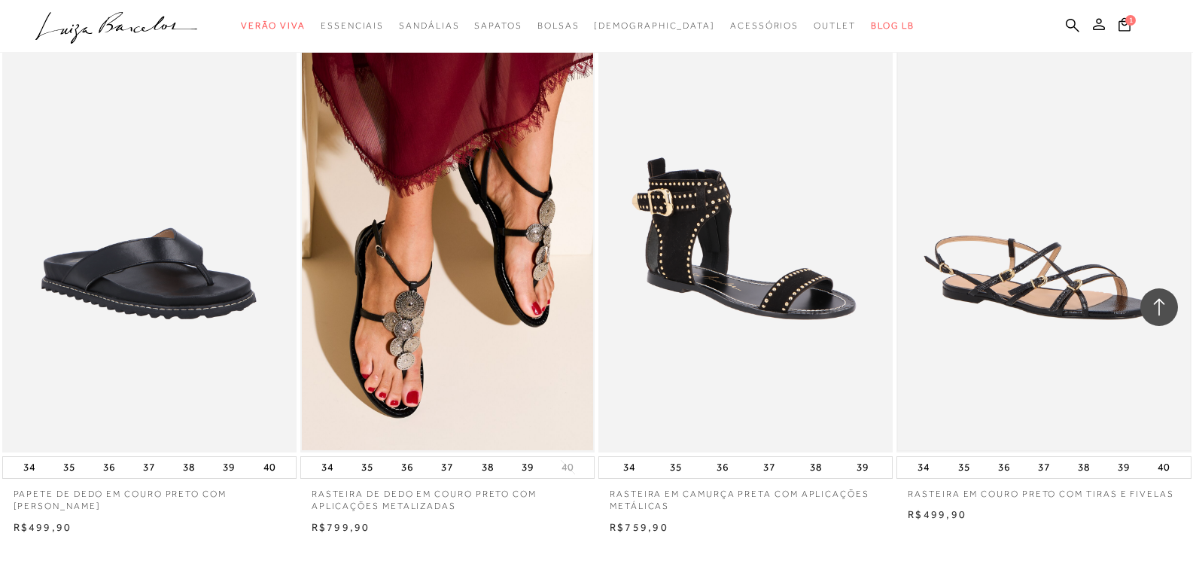
scroll to position [1581, 0]
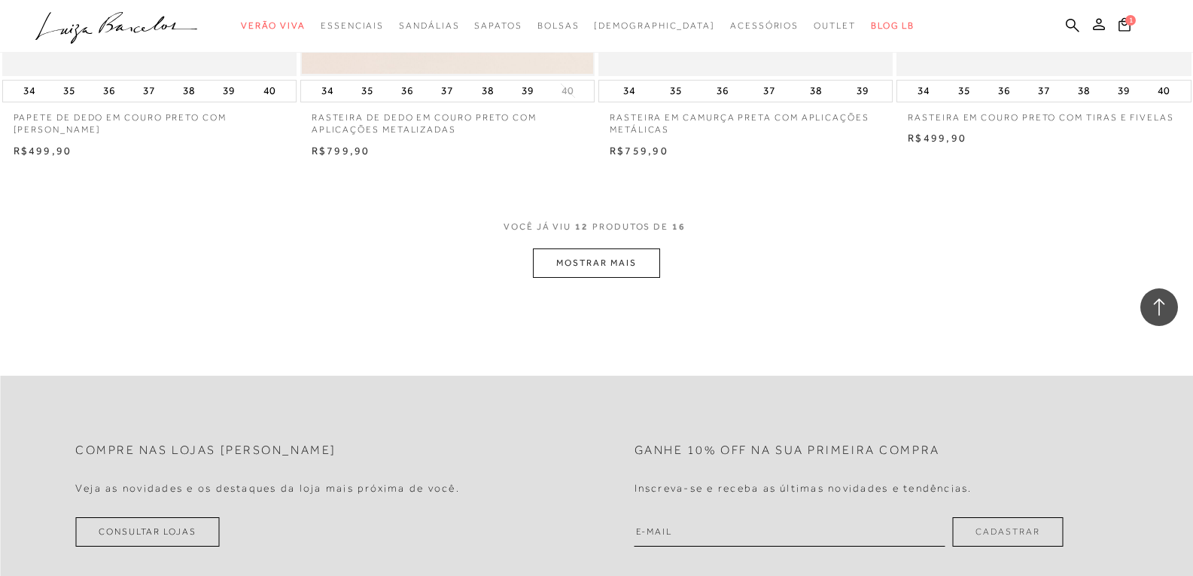
click at [565, 271] on button "MOSTRAR MAIS" at bounding box center [596, 262] width 126 height 29
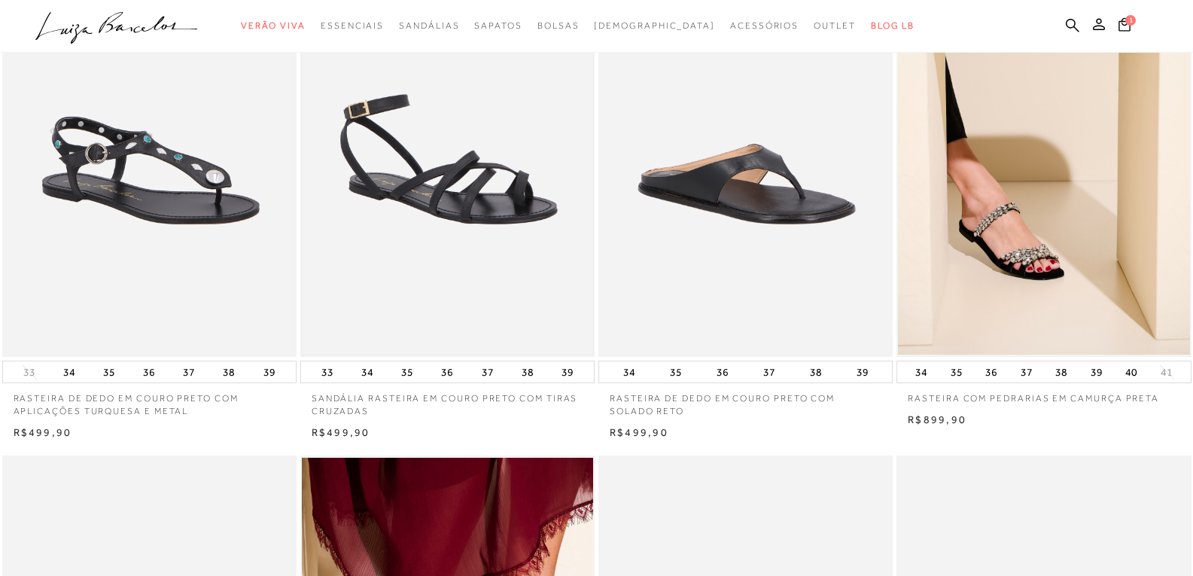
scroll to position [753, 0]
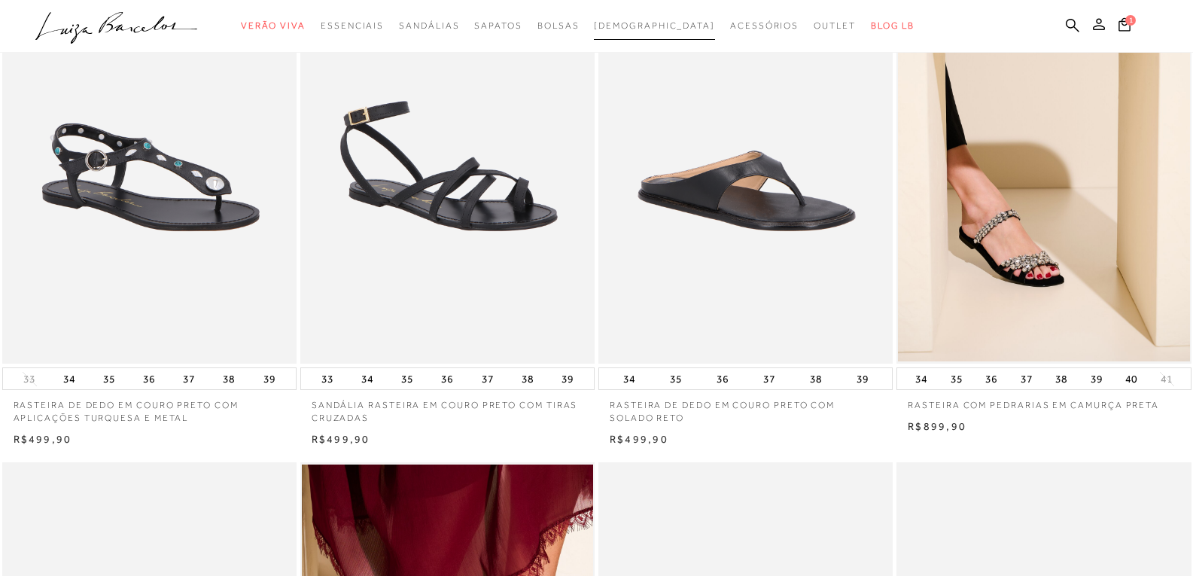
click at [654, 28] on span "[DEMOGRAPHIC_DATA]" at bounding box center [654, 25] width 121 height 11
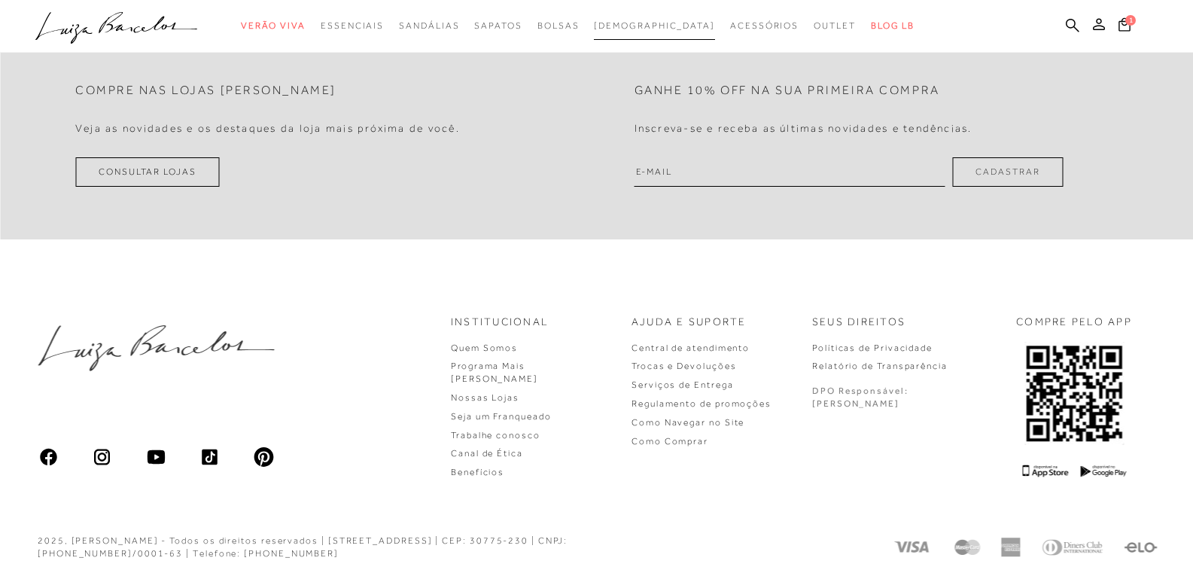
scroll to position [408, 0]
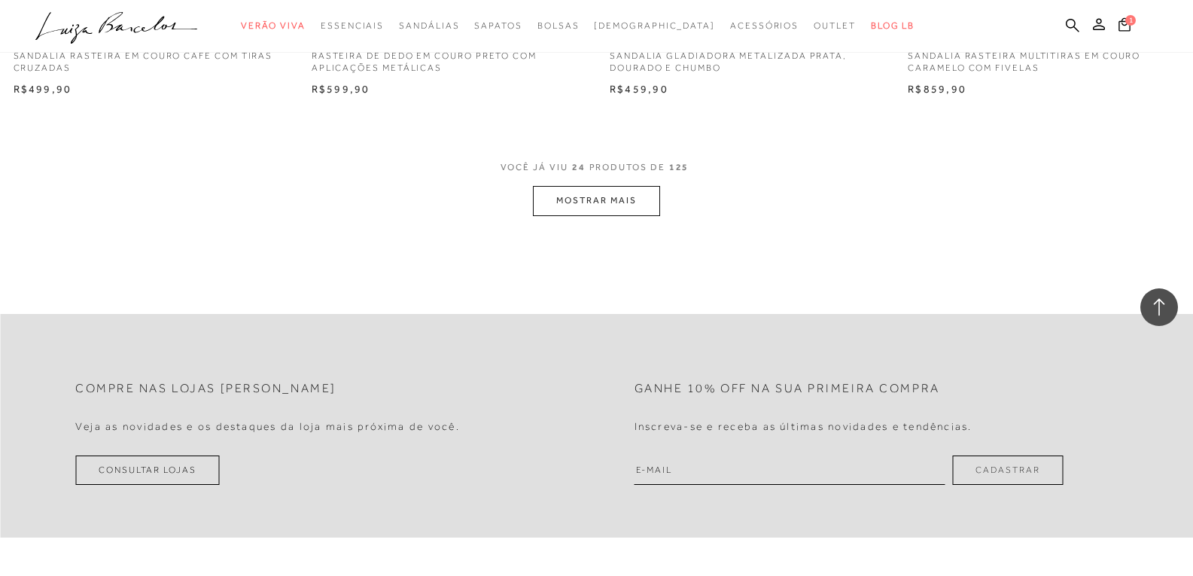
scroll to position [3237, 0]
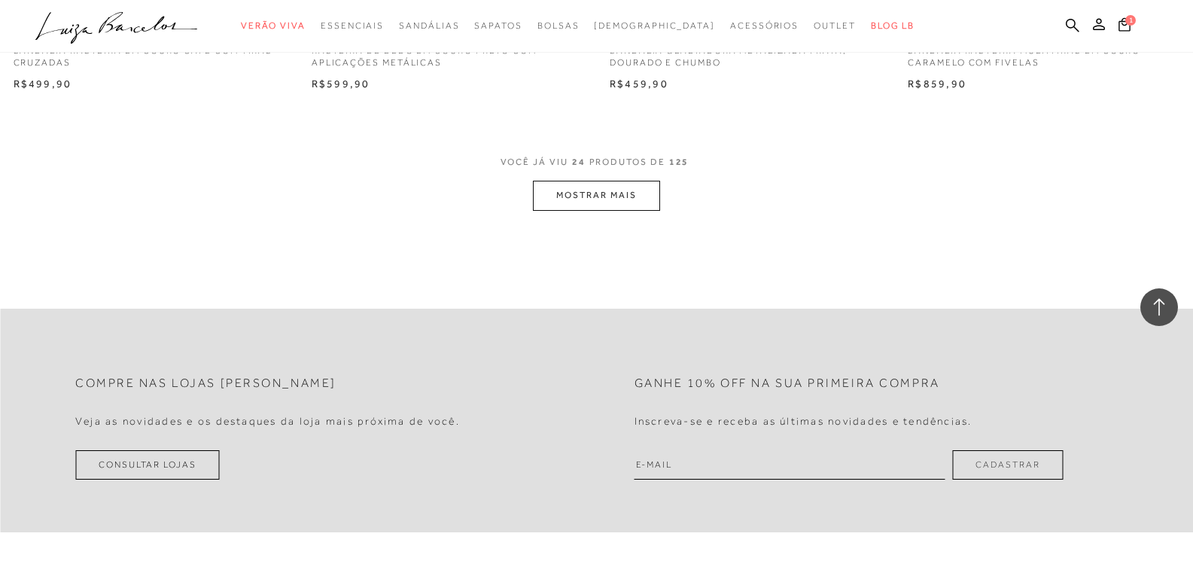
click at [588, 191] on button "MOSTRAR MAIS" at bounding box center [596, 195] width 126 height 29
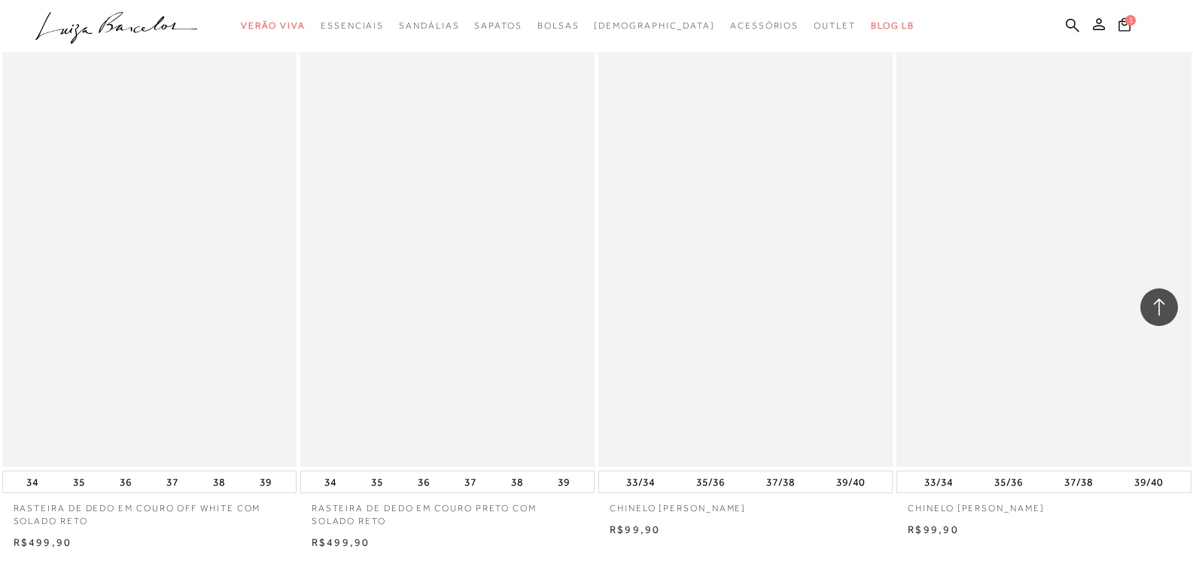
scroll to position [6174, 0]
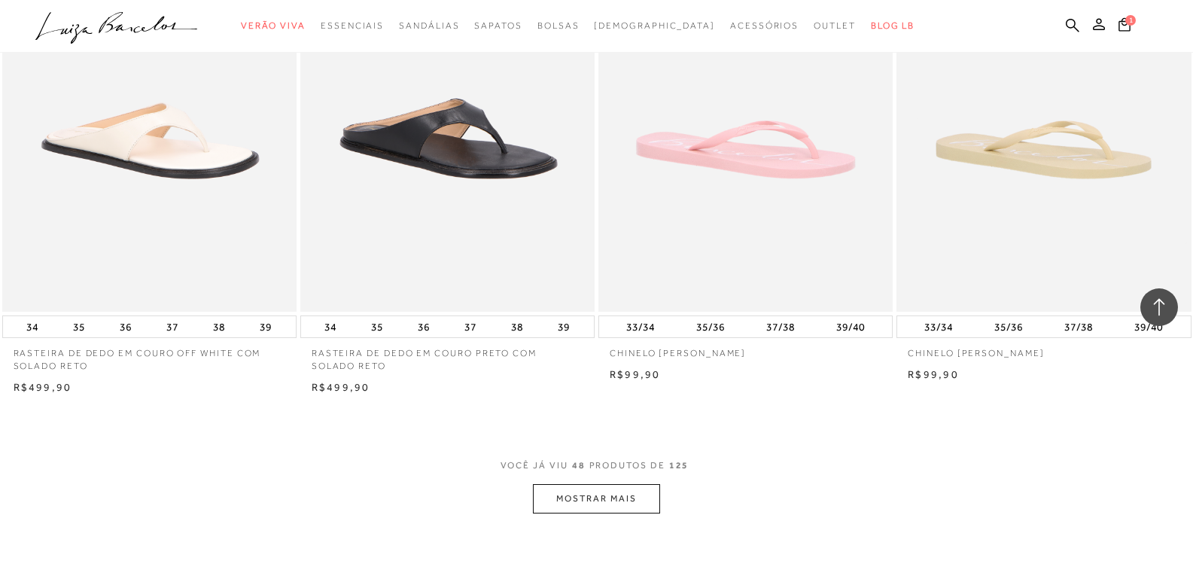
click at [620, 498] on button "MOSTRAR MAIS" at bounding box center [596, 498] width 126 height 29
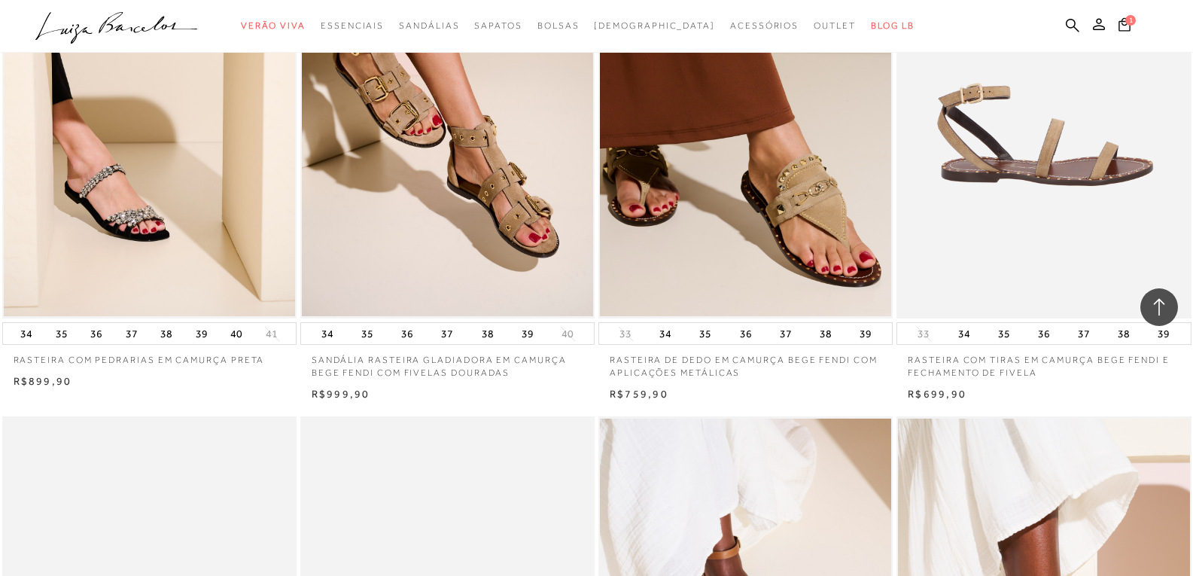
scroll to position [7303, 0]
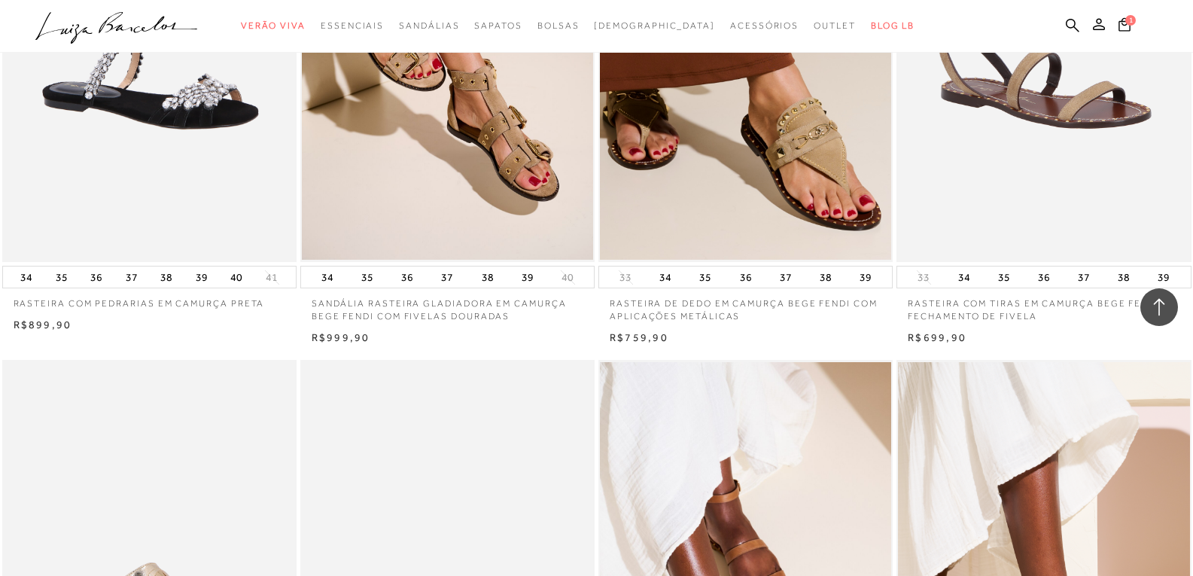
click at [145, 130] on img at bounding box center [150, 41] width 293 height 442
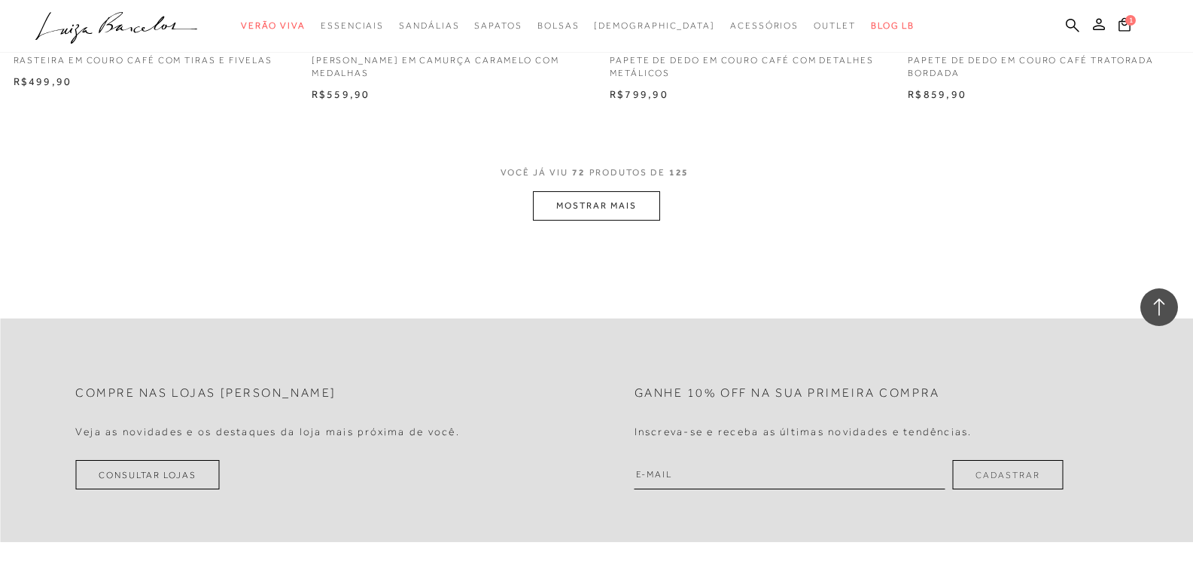
scroll to position [9712, 0]
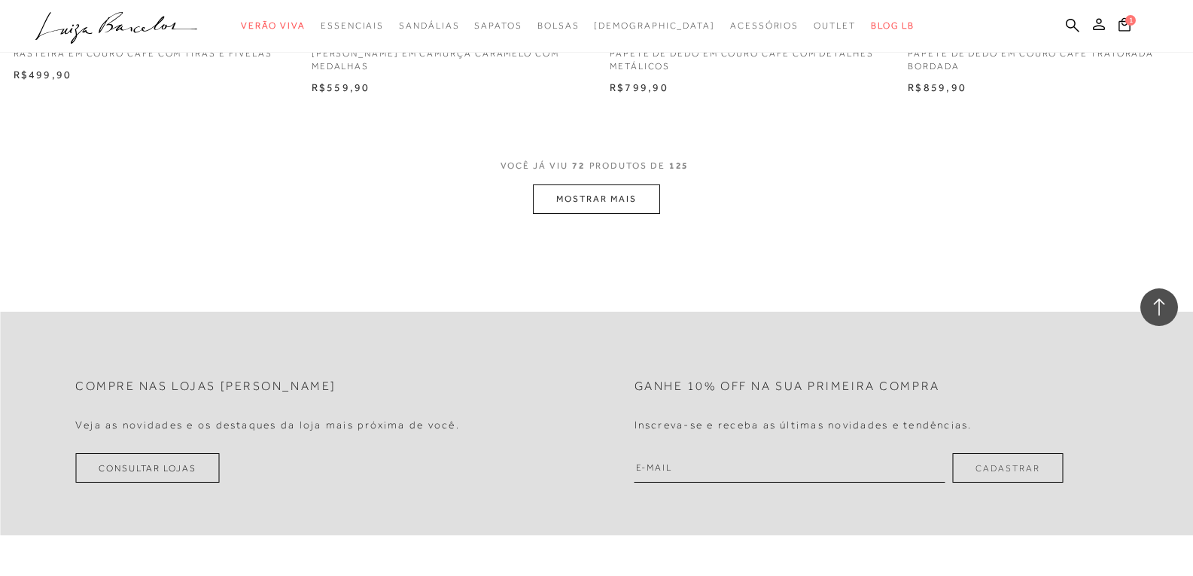
click at [598, 196] on button "MOSTRAR MAIS" at bounding box center [596, 198] width 126 height 29
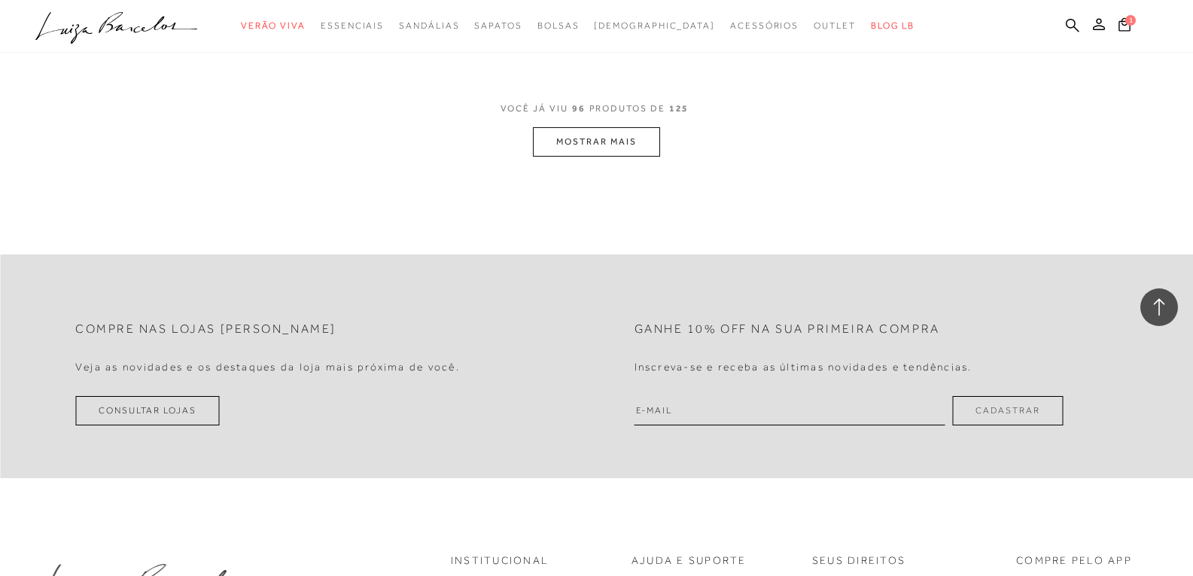
scroll to position [12874, 0]
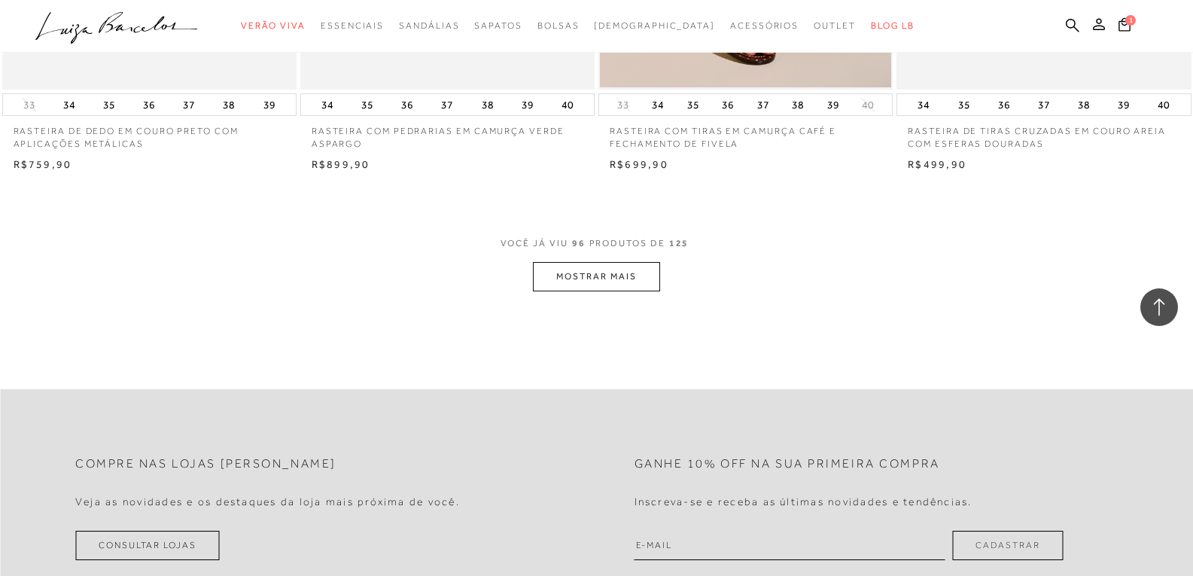
click at [596, 267] on button "MOSTRAR MAIS" at bounding box center [596, 276] width 126 height 29
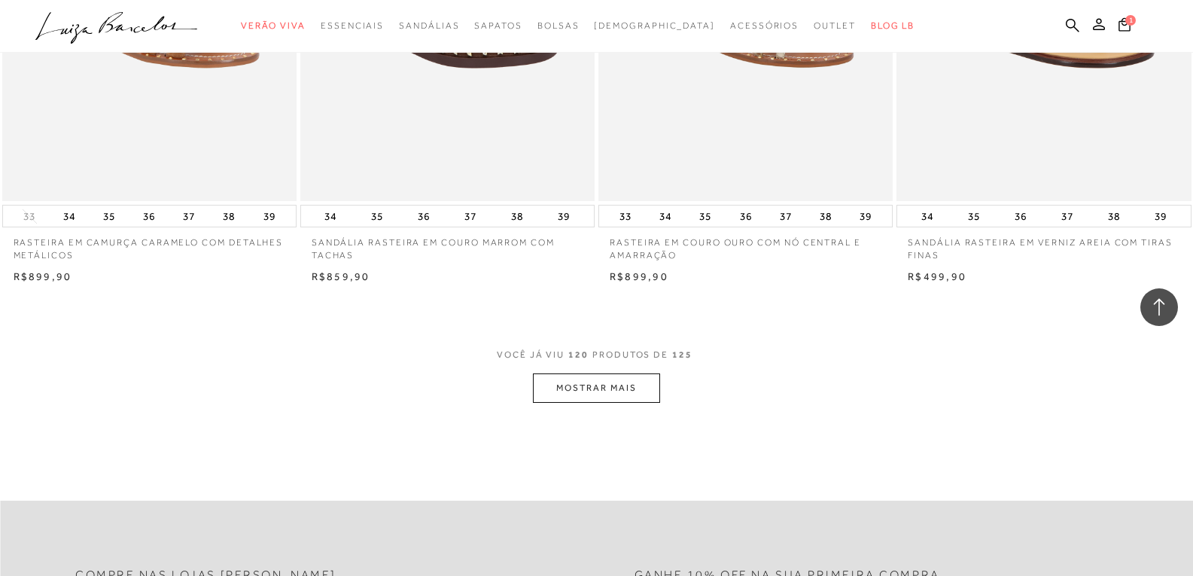
scroll to position [16028, 0]
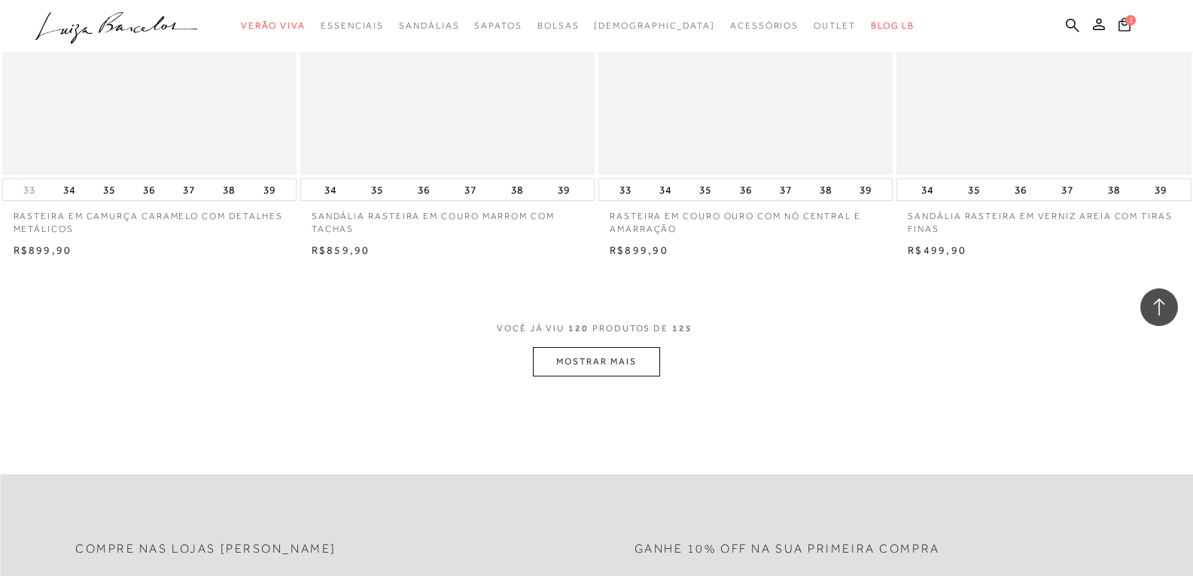
click at [565, 361] on button "MOSTRAR MAIS" at bounding box center [596, 361] width 126 height 29
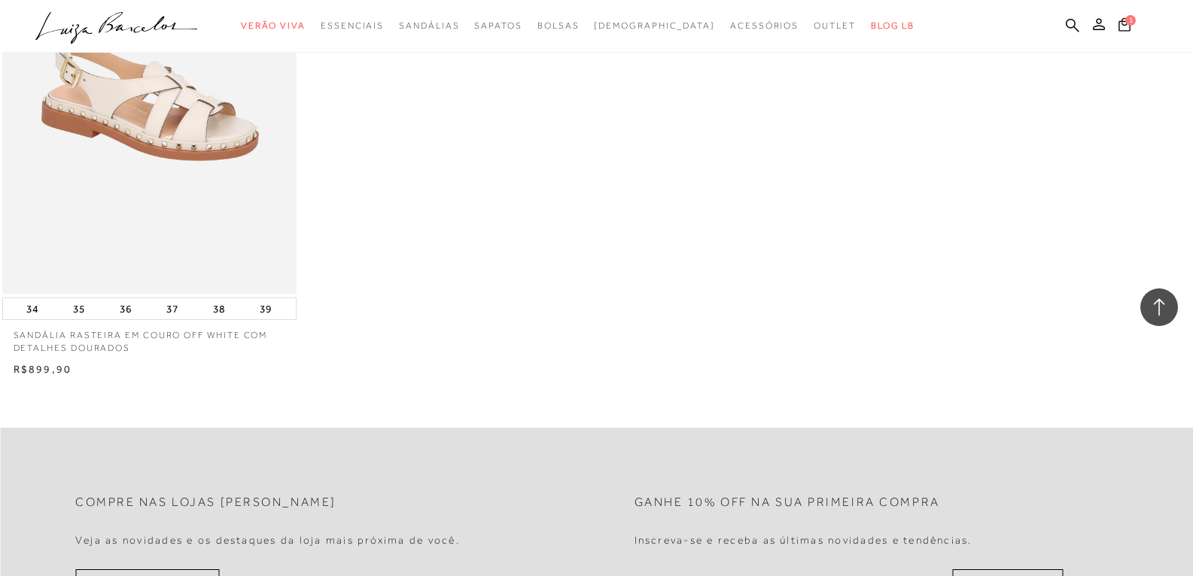
scroll to position [17007, 0]
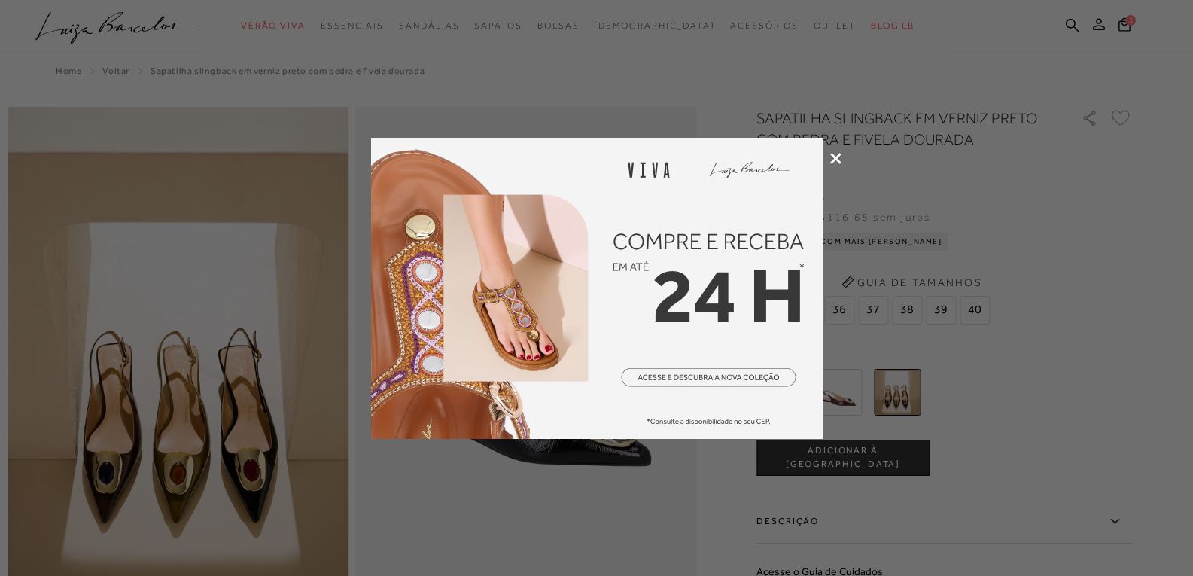
click at [834, 158] on icon at bounding box center [835, 158] width 11 height 11
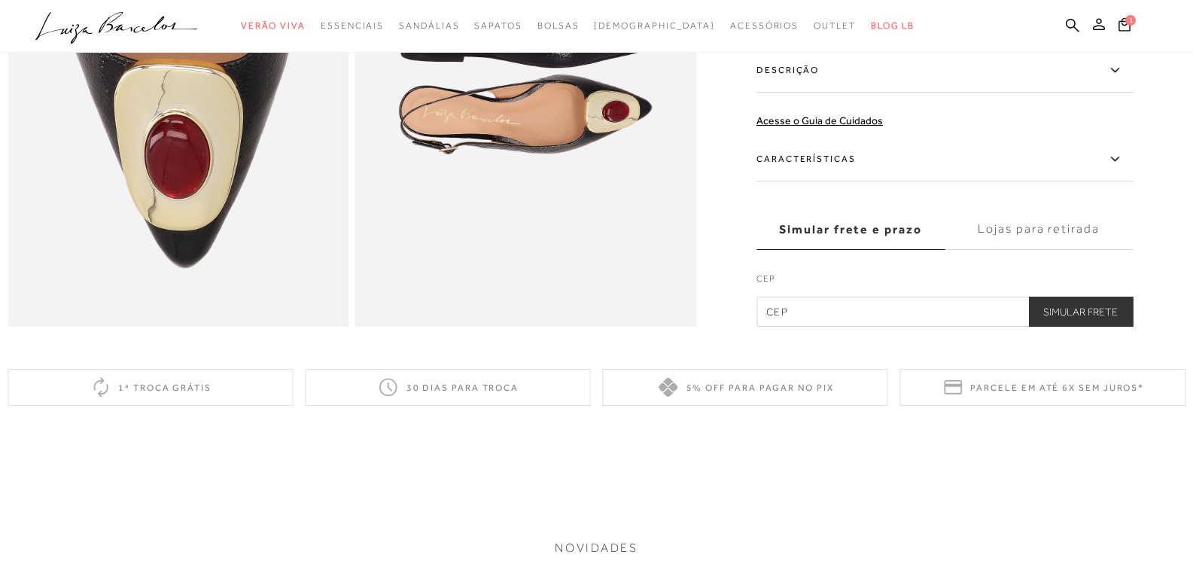
scroll to position [979, 0]
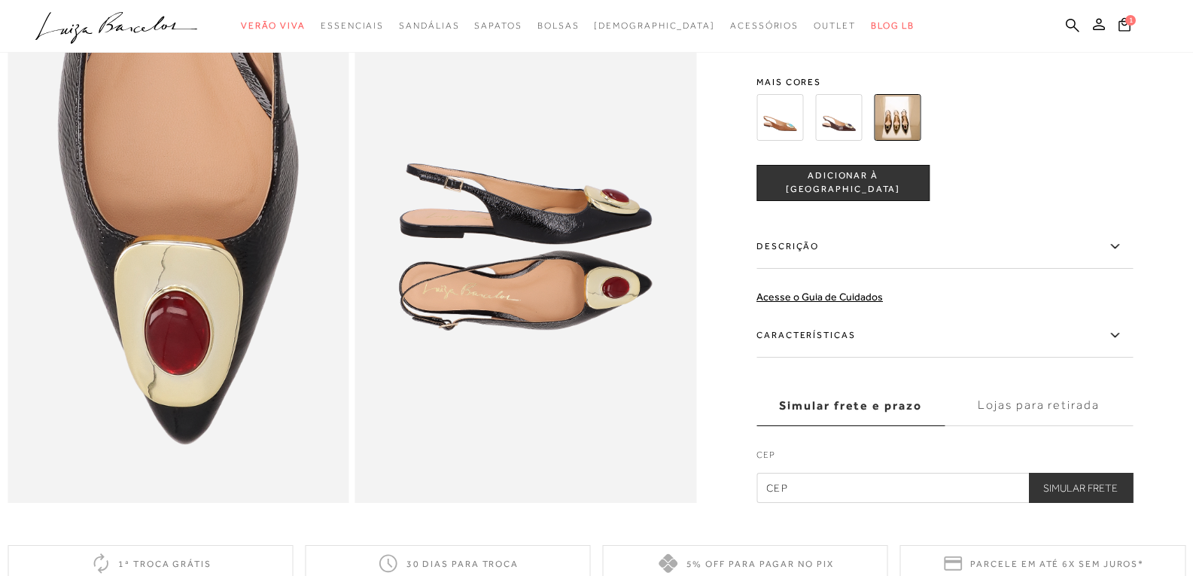
drag, startPoint x: 839, startPoint y: 136, endPoint x: 797, endPoint y: 169, distance: 53.2
click at [839, 136] on img at bounding box center [838, 117] width 47 height 47
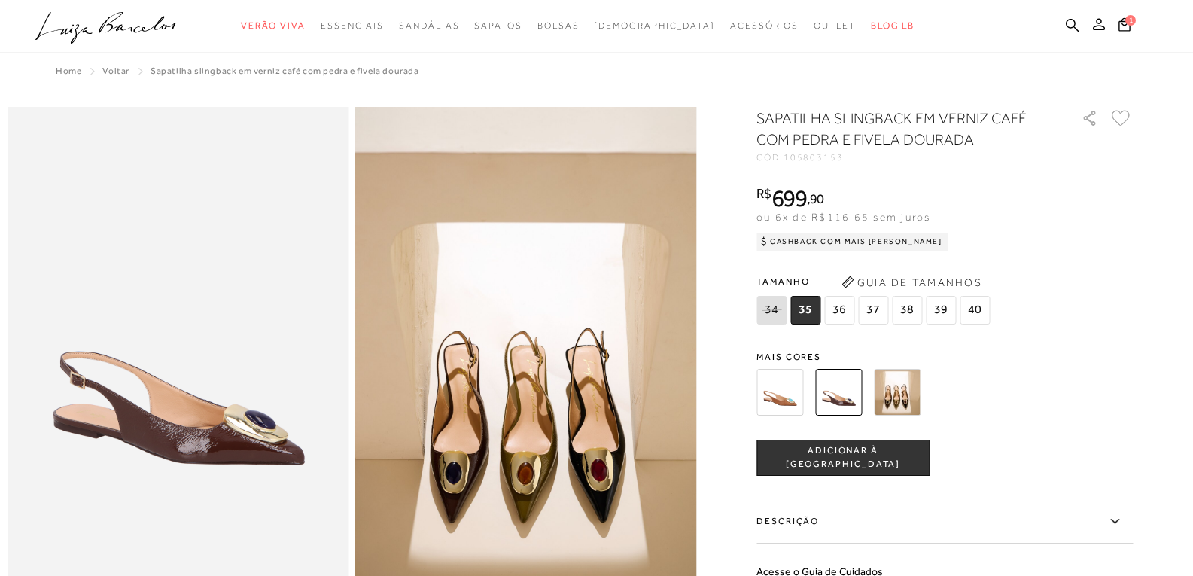
click at [784, 392] on img at bounding box center [780, 392] width 47 height 47
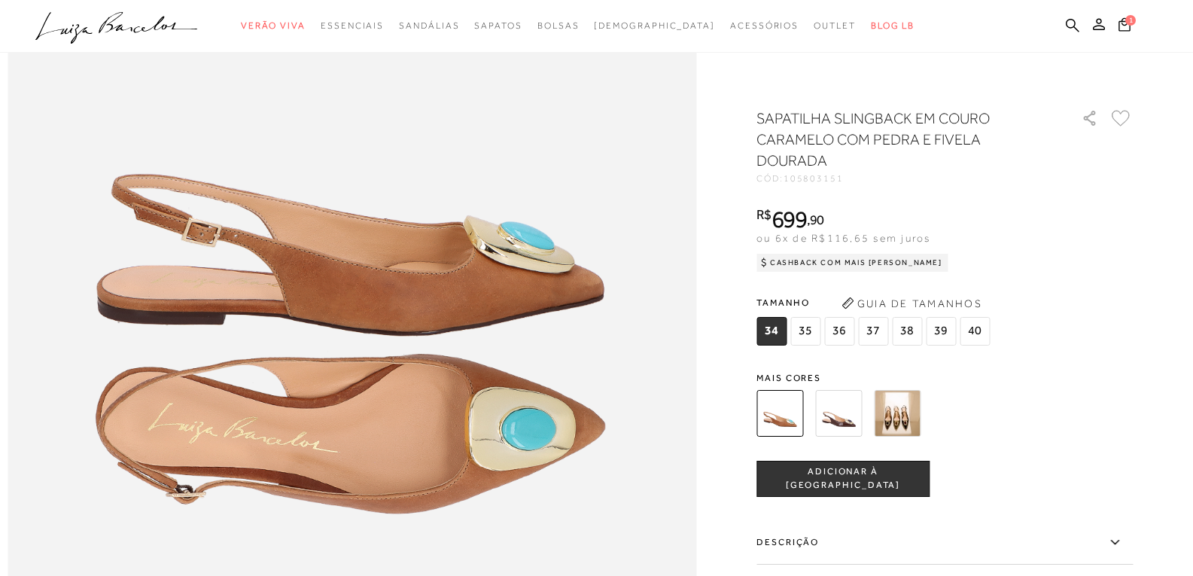
scroll to position [1355, 0]
